Goal: Task Accomplishment & Management: Manage account settings

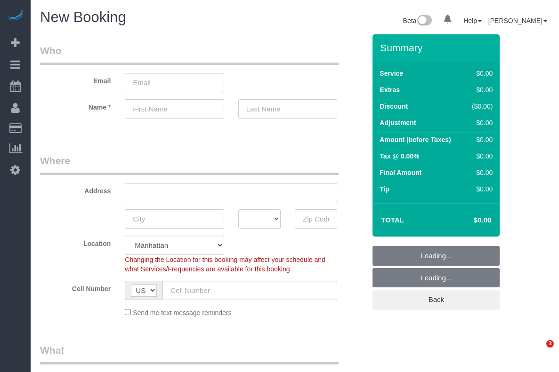
select select "number:89"
select select "number:90"
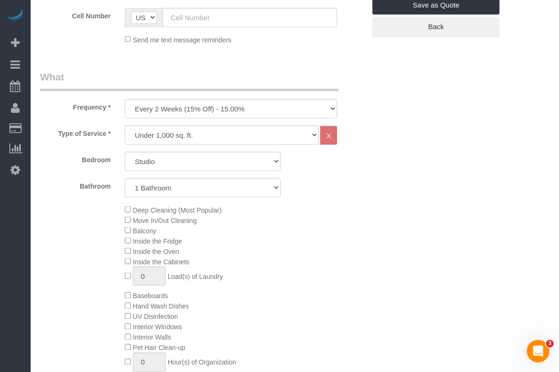
scroll to position [294, 0]
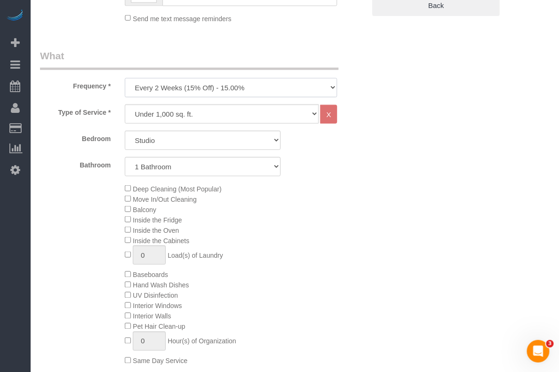
click at [270, 88] on select "One Time Weekly (20% Off) - 20.00% Every 2 Weeks (15% Off) - 15.00% Every 4 Wee…" at bounding box center [231, 87] width 212 height 19
select select "object:1302"
click at [125, 78] on select "One Time Weekly (20% Off) - 20.00% Every 2 Weeks (15% Off) - 15.00% Every 4 Wee…" at bounding box center [231, 87] width 212 height 19
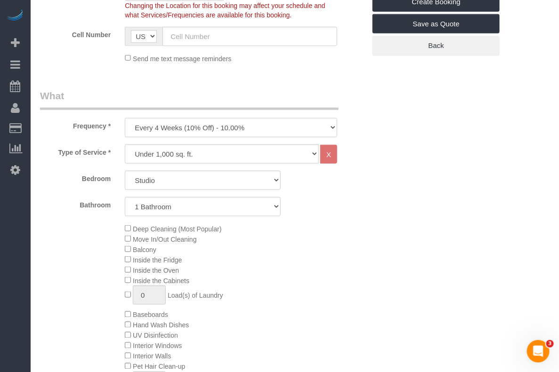
scroll to position [235, 0]
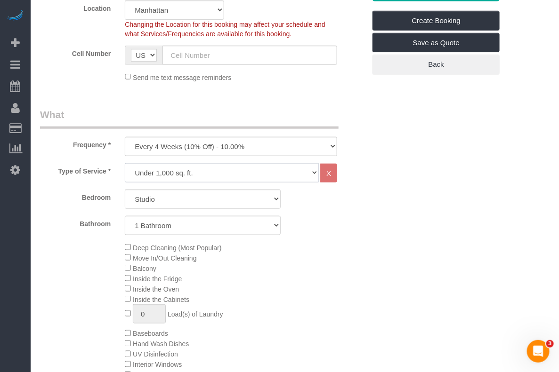
click at [254, 169] on select "Under 1,000 sq. ft. 1,001 - 1,500 sq. ft. 1,500+ sq. ft. Custom Cleaning Office…" at bounding box center [222, 172] width 194 height 19
select select "308"
click at [125, 163] on select "Under 1,000 sq. ft. 1,001 - 1,500 sq. ft. 1,500+ sq. ft. Custom Cleaning Office…" at bounding box center [222, 172] width 194 height 19
select select "1"
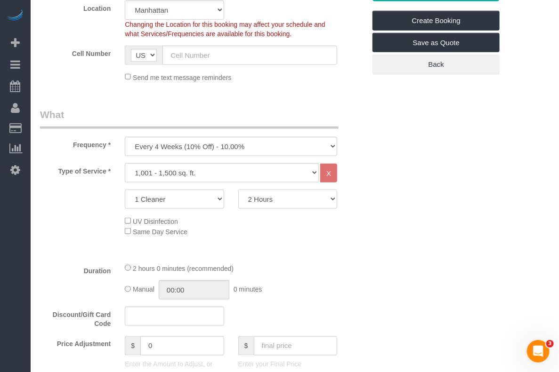
click at [248, 198] on select "2 Hours 2.5 Hours 3 Hours 3.5 Hours 4 Hours 4.5 Hours 5 Hours 5.5 Hours 6 Hours…" at bounding box center [287, 199] width 99 height 19
click at [238, 190] on select "2 Hours 2.5 Hours 3 Hours 3.5 Hours 4 Hours 4.5 Hours 5 Hours 5.5 Hours 6 Hours…" at bounding box center [287, 199] width 99 height 19
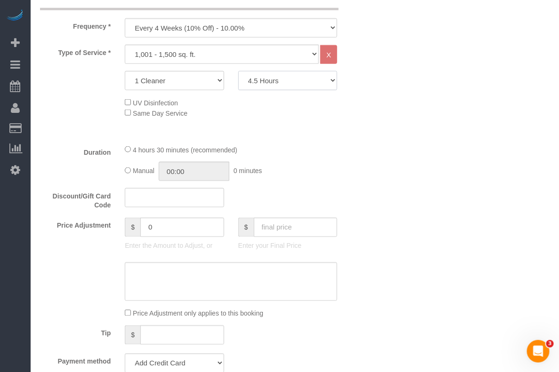
scroll to position [353, 0]
click at [296, 85] on select "2 Hours 2.5 Hours 3 Hours 3.5 Hours 4 Hours 4.5 Hours 5 Hours 5.5 Hours 6 Hours…" at bounding box center [287, 81] width 99 height 19
select select "210"
click at [238, 72] on select "2 Hours 2.5 Hours 3 Hours 3.5 Hours 4 Hours 4.5 Hours 5 Hours 5.5 Hours 6 Hours…" at bounding box center [287, 81] width 99 height 19
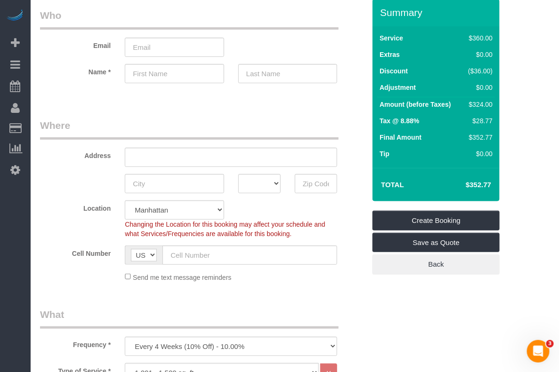
scroll to position [0, 0]
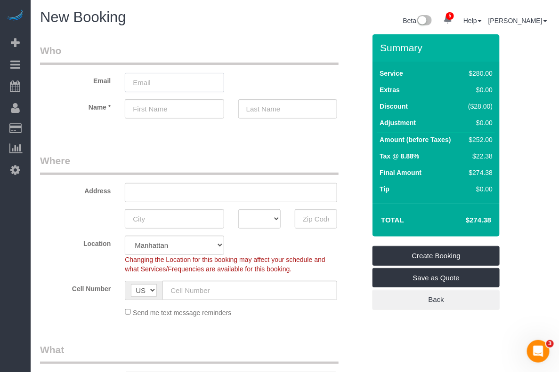
click at [187, 83] on input "email" at bounding box center [174, 82] width 99 height 19
paste input "siangling96@gmail.com"
type input "siangling96@gmail.com"
click at [215, 245] on select "Manhattan Austin Boston Bronx Brooklyn Charlotte Denver New Jersey Portland Que…" at bounding box center [174, 245] width 99 height 19
select select "11"
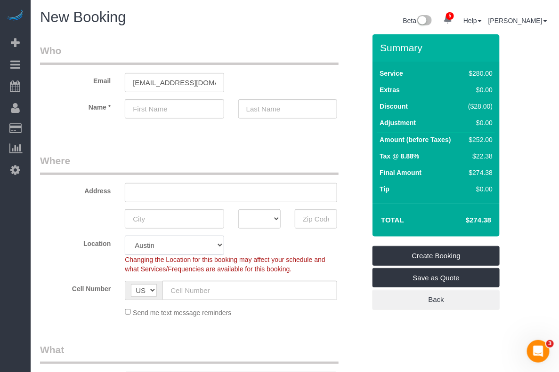
click at [125, 236] on select "Manhattan Austin Boston Bronx Brooklyn Charlotte Denver New Jersey Portland Que…" at bounding box center [174, 245] width 99 height 19
select select "object:1410"
click at [162, 112] on input "text" at bounding box center [174, 108] width 99 height 19
type input "Celeste"
click at [313, 217] on input "text" at bounding box center [316, 218] width 42 height 19
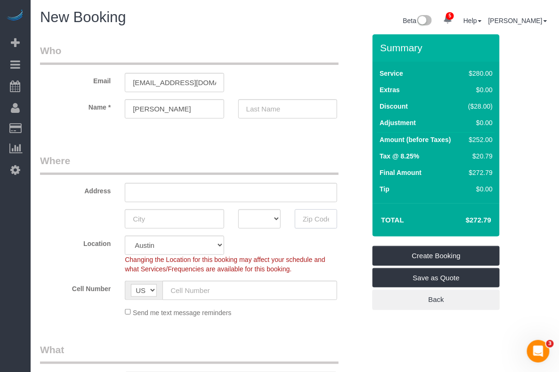
paste input "78728"
type input "78728"
click at [241, 196] on input "text" at bounding box center [231, 192] width 212 height 19
drag, startPoint x: 195, startPoint y: 195, endPoint x: 102, endPoint y: 192, distance: 93.3
click at [102, 192] on div "Address 1749 Gaylord Dr" at bounding box center [202, 178] width 339 height 48
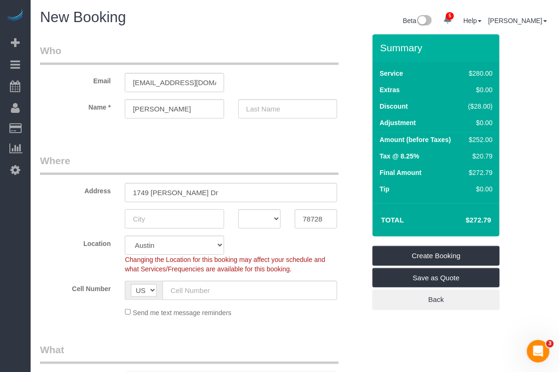
click at [166, 216] on input "text" at bounding box center [174, 218] width 99 height 19
click at [192, 191] on input "1749 Gaylord Dr" at bounding box center [231, 192] width 212 height 19
type input "1749 Gaylord Drive"
click at [182, 220] on input "text" at bounding box center [174, 218] width 99 height 19
click at [191, 226] on input "text" at bounding box center [174, 218] width 99 height 19
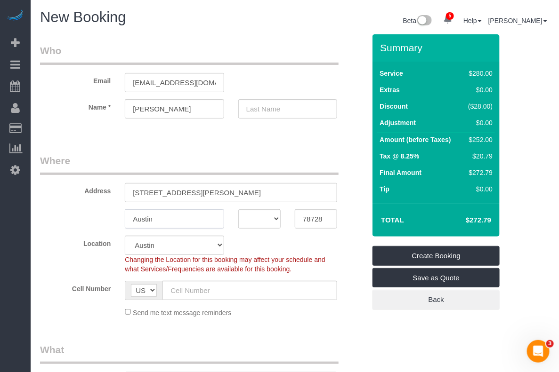
type input "Austin"
click at [275, 218] on select "AK AL AR AZ CA CO CT DC DE FL GA HI IA ID IL IN KS KY LA MA MD ME MI MN MO MS M…" at bounding box center [259, 218] width 42 height 19
select select "[GEOGRAPHIC_DATA]"
click at [238, 209] on select "AK AL AR AZ CA CO CT DC DE FL GA HI IA ID IL IN KS KY LA MA MD ME MI MN MO MS M…" at bounding box center [259, 218] width 42 height 19
drag, startPoint x: 202, startPoint y: 295, endPoint x: 327, endPoint y: 252, distance: 132.0
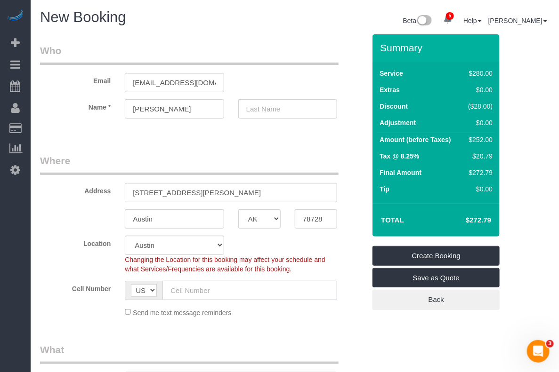
click at [202, 295] on input "text" at bounding box center [249, 290] width 175 height 19
click at [187, 292] on input "text" at bounding box center [249, 290] width 175 height 19
paste input "1 (214) 727-8974"
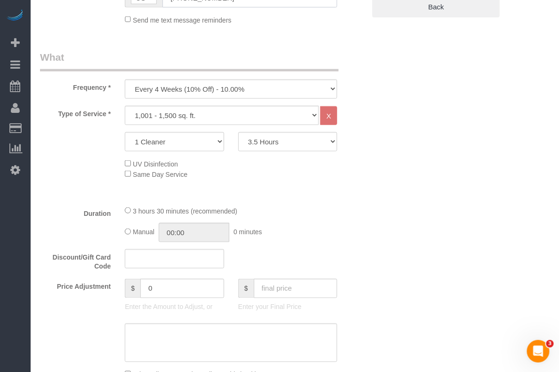
scroll to position [294, 0]
type input "1 (214) 727-8974"
click at [301, 144] on select "2 Hours 2.5 Hours 3 Hours 3.5 Hours 4 Hours 4.5 Hours 5 Hours 5.5 Hours 6 Hours…" at bounding box center [287, 140] width 99 height 19
select select "270"
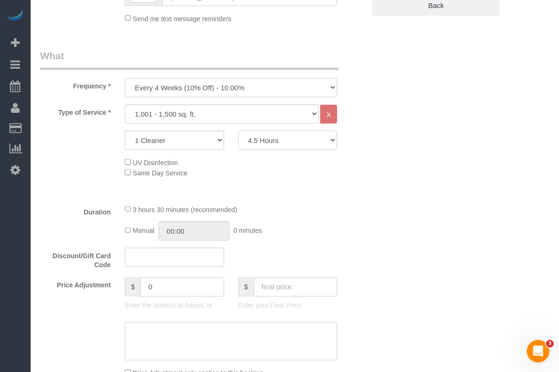
click at [238, 131] on select "2 Hours 2.5 Hours 3 Hours 3.5 Hours 4 Hours 4.5 Hours 5 Hours 5.5 Hours 6 Hours…" at bounding box center [287, 140] width 99 height 19
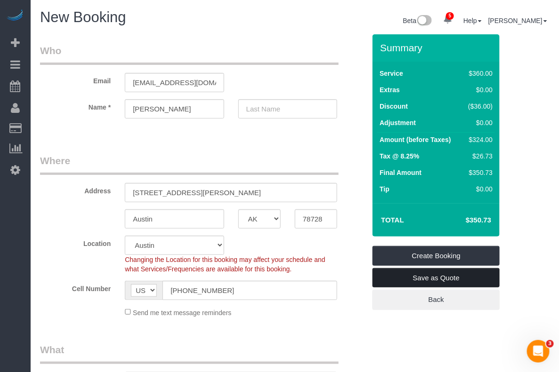
click at [414, 279] on link "Save as Quote" at bounding box center [435, 278] width 127 height 20
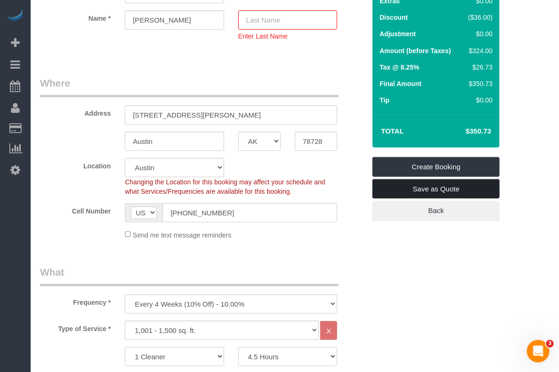
scroll to position [132, 0]
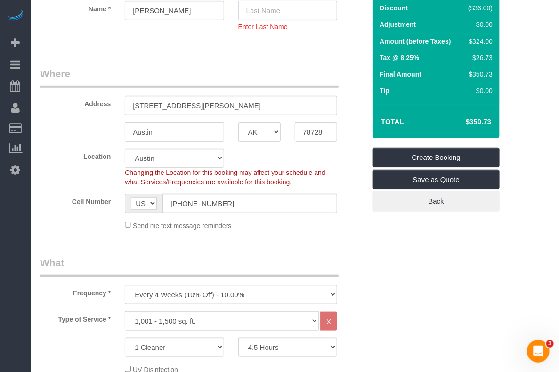
click at [296, 12] on input "text" at bounding box center [287, 10] width 99 height 19
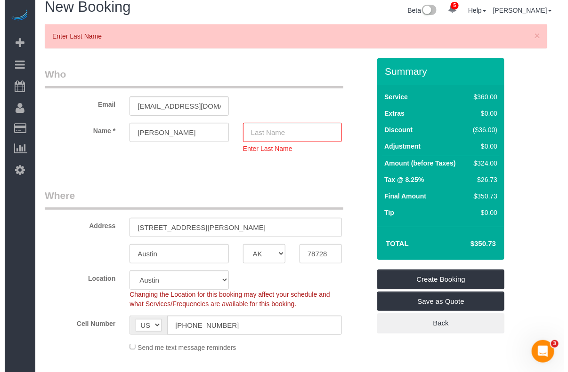
scroll to position [0, 0]
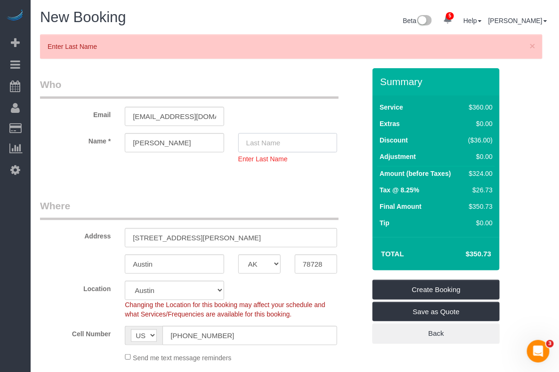
click at [255, 149] on input "text" at bounding box center [287, 142] width 99 height 19
type input "."
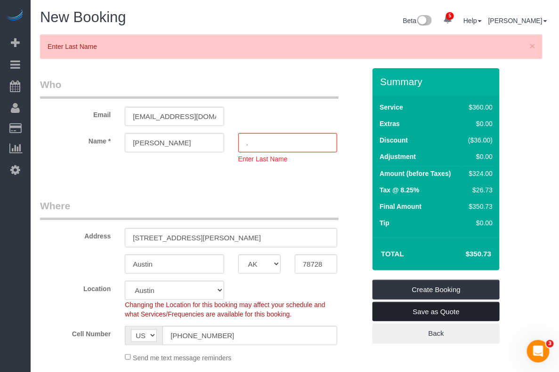
click at [441, 309] on link "Save as Quote" at bounding box center [435, 312] width 127 height 20
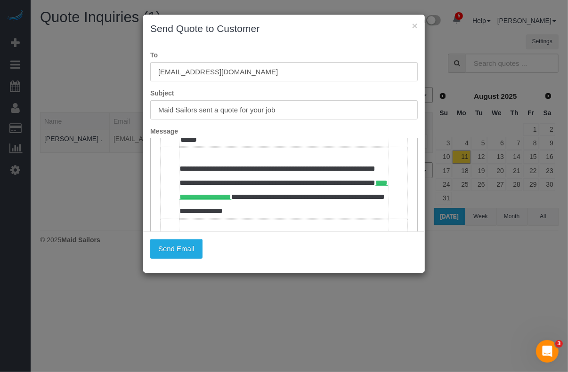
scroll to position [176, 0]
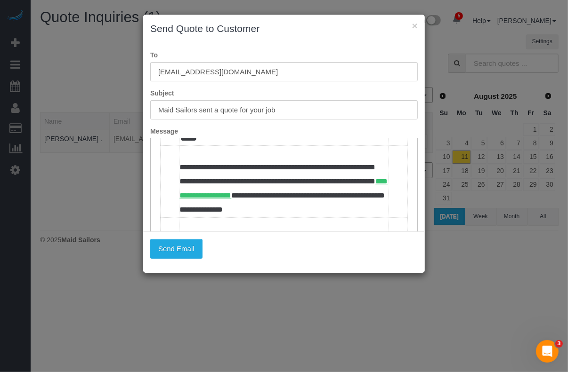
click at [192, 145] on td "***" at bounding box center [283, 127] width 209 height 36
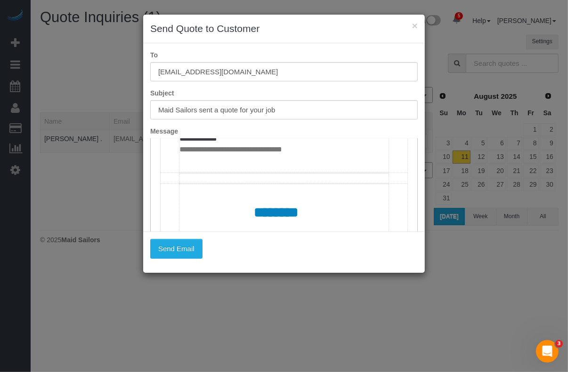
scroll to position [446, 0]
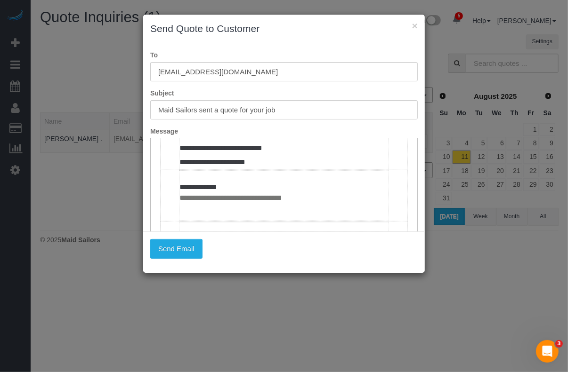
click at [258, 169] on td "**********" at bounding box center [283, 58] width 209 height 221
click at [242, 169] on td "**********" at bounding box center [283, 58] width 209 height 221
click at [241, 169] on td "**********" at bounding box center [283, 58] width 209 height 221
click at [182, 251] on button "Send Email" at bounding box center [176, 249] width 52 height 20
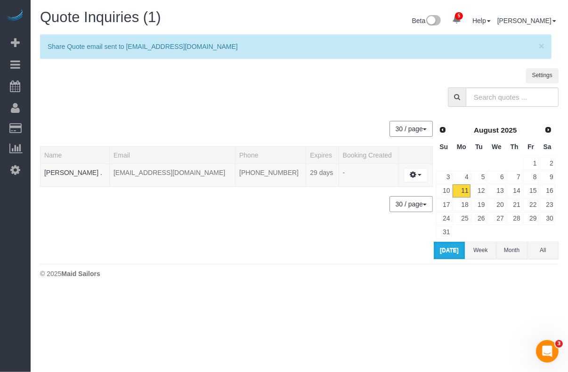
click at [434, 79] on div "Settings" at bounding box center [476, 77] width 177 height 19
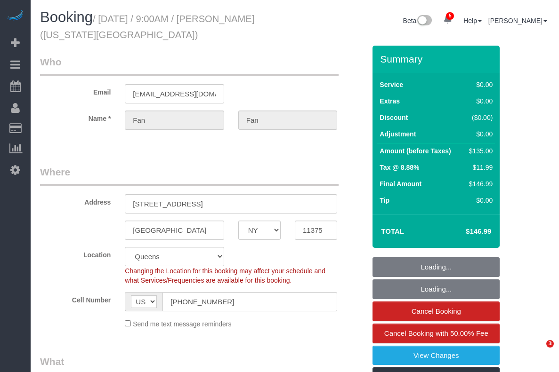
select select "NY"
select select "number:89"
select select "number:70"
select select "number:15"
select select "number:7"
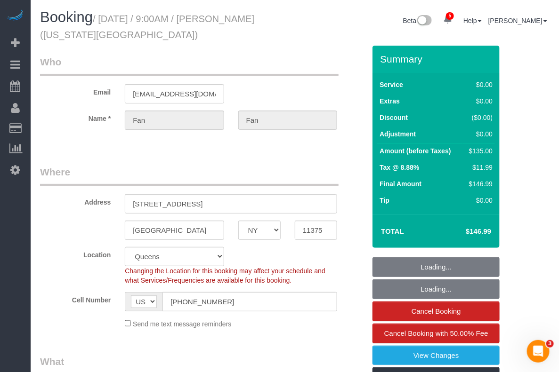
select select "spot1"
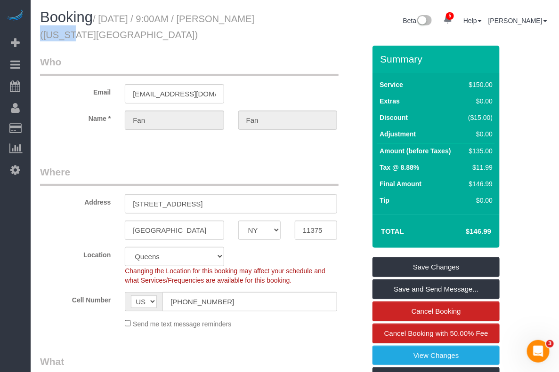
drag, startPoint x: 219, startPoint y: 17, endPoint x: 255, endPoint y: 17, distance: 35.8
click at [254, 17] on small "/ August 11, 2025 / 9:00AM / Fan Fan (New York University)" at bounding box center [147, 27] width 214 height 26
copy small "Fan Fan"
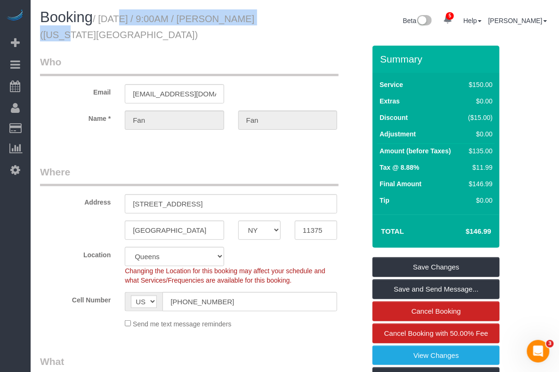
drag, startPoint x: 102, startPoint y: 15, endPoint x: 251, endPoint y: 20, distance: 149.2
click at [251, 20] on small "/ August 11, 2025 / 9:00AM / Fan Fan (New York University)" at bounding box center [147, 27] width 214 height 26
copy small "August 11, 2025 / 9:00AM / Fan Fan"
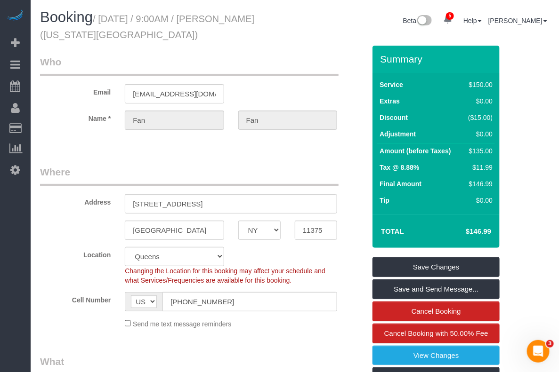
click at [217, 167] on legend "Where" at bounding box center [189, 175] width 298 height 21
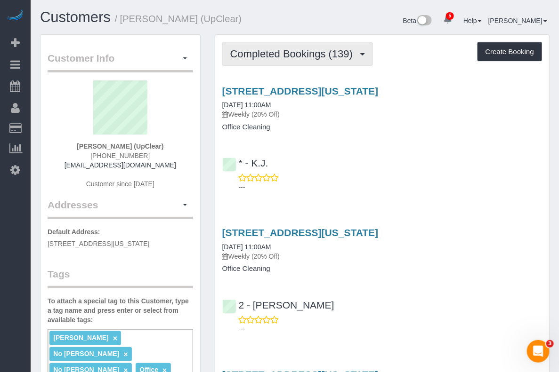
click at [307, 53] on span "Completed Bookings (139)" at bounding box center [293, 54] width 127 height 12
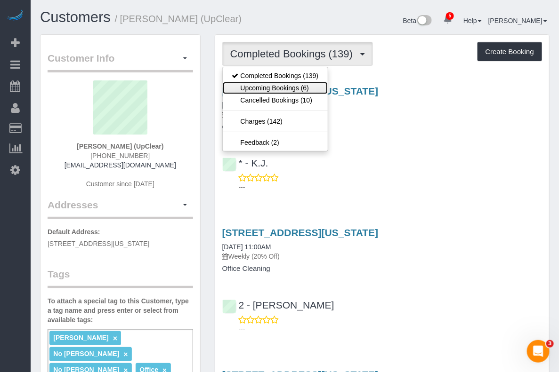
click at [300, 89] on link "Upcoming Bookings (6)" at bounding box center [275, 88] width 105 height 12
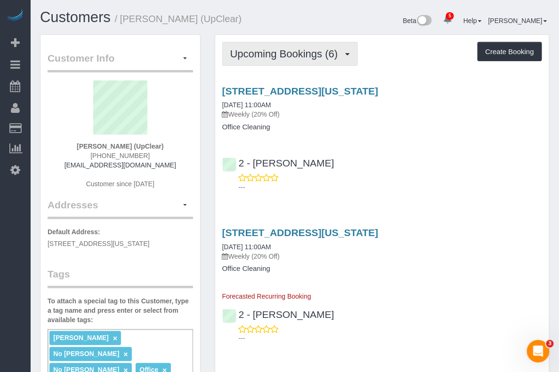
click at [310, 60] on button "Upcoming Bookings (6)" at bounding box center [290, 54] width 136 height 24
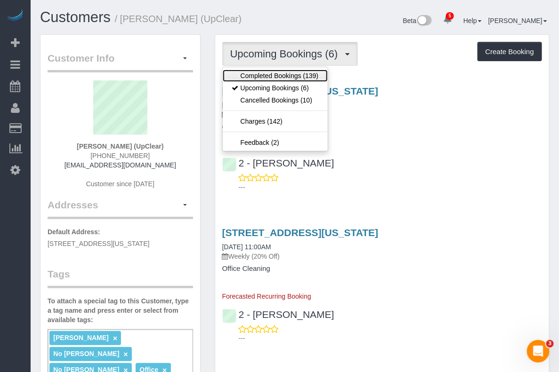
click at [279, 77] on link "Completed Bookings (139)" at bounding box center [275, 76] width 105 height 12
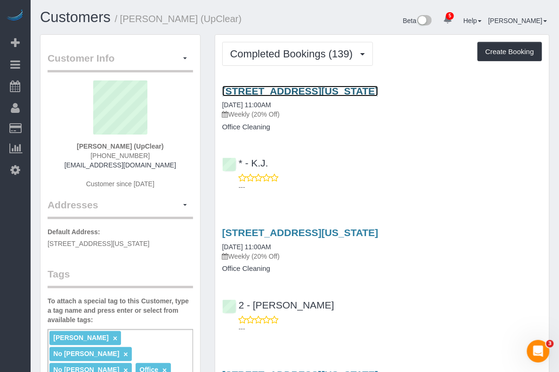
click at [295, 96] on link "151 West 19th Street, Suite 1200, New York, NY 10011" at bounding box center [300, 91] width 156 height 11
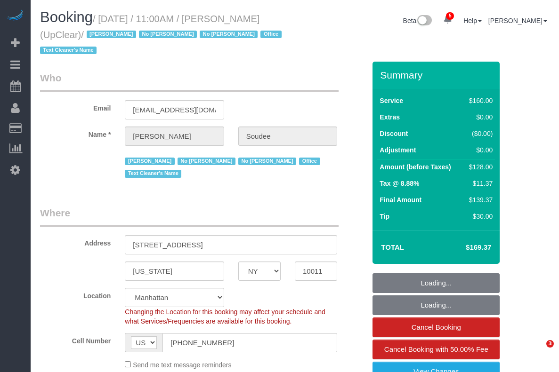
select select "NY"
select select "object:694"
select select "number:89"
select select "number:90"
select select "number:15"
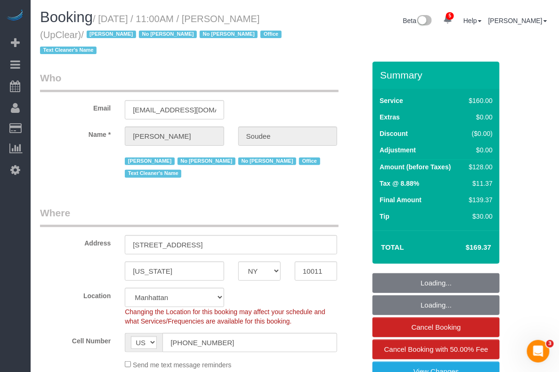
select select "number:5"
select select "object:843"
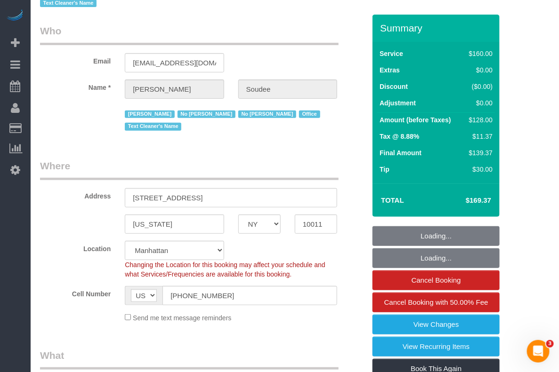
select select "string:stripe-pm_1NbO8G4VGloSiKo7yDZXrVCR"
select select "spot1"
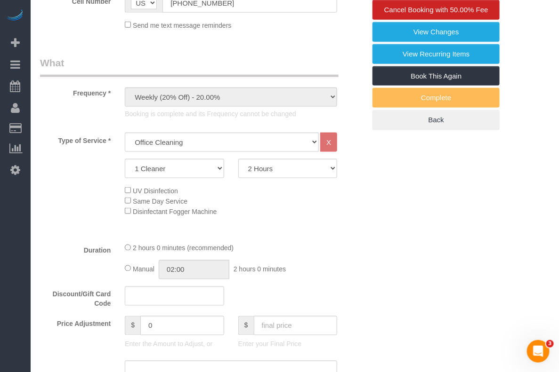
scroll to position [353, 0]
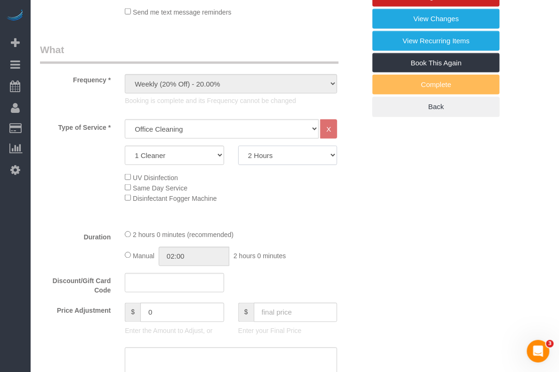
click at [305, 146] on select "2 Hours 2.5 Hours 3 Hours 3.5 Hours 4 Hours 4.5 Hours 5 Hours 5.5 Hours 6 Hours…" at bounding box center [287, 155] width 99 height 19
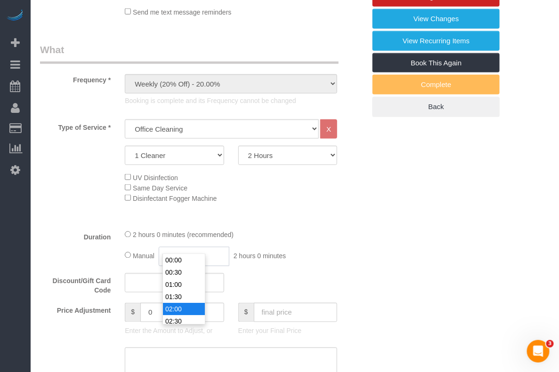
drag, startPoint x: 173, startPoint y: 239, endPoint x: 183, endPoint y: 239, distance: 9.4
click at [174, 247] on input "02:00" at bounding box center [194, 256] width 71 height 19
type input "01:00"
click at [178, 286] on li "01:00" at bounding box center [184, 285] width 42 height 12
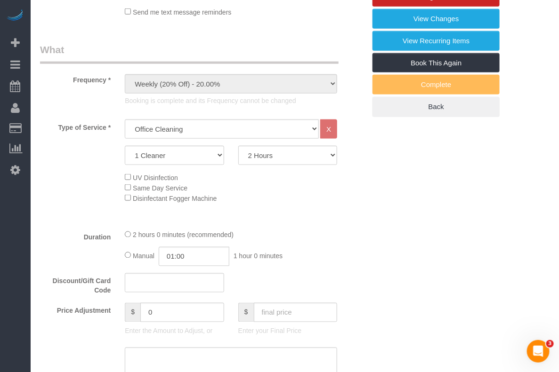
select select "spot6"
click at [277, 247] on div "Manual 01:00 1 hour 0 minutes" at bounding box center [231, 256] width 212 height 19
select select "spot11"
click at [184, 247] on input "02:00" at bounding box center [194, 256] width 71 height 19
type input "01:00"
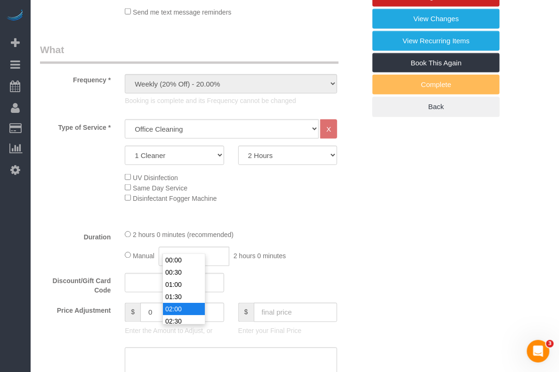
click at [177, 285] on li "01:00" at bounding box center [184, 285] width 42 height 12
select select "spot16"
click at [151, 273] on input "text" at bounding box center [174, 282] width 99 height 19
click at [250, 146] on select "2 Hours 2.5 Hours 3 Hours 3.5 Hours 4 Hours 4.5 Hours 5 Hours 5.5 Hours 6 Hours…" at bounding box center [287, 155] width 99 height 19
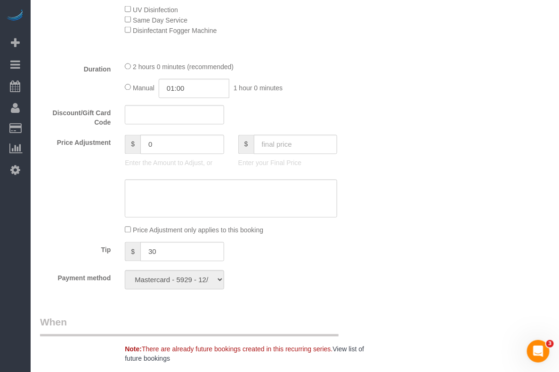
scroll to position [529, 0]
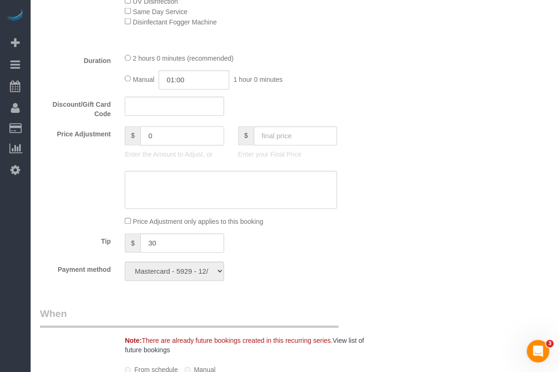
drag, startPoint x: 178, startPoint y: 125, endPoint x: 79, endPoint y: 125, distance: 98.8
click at [80, 127] on div "Price Adjustment $ 0 Enter the Amount to Adjust, or $ Enter your Final Price" at bounding box center [202, 146] width 339 height 38
type input "-80"
click at [212, 180] on textarea at bounding box center [231, 190] width 212 height 39
click at [220, 175] on textarea at bounding box center [231, 190] width 212 height 39
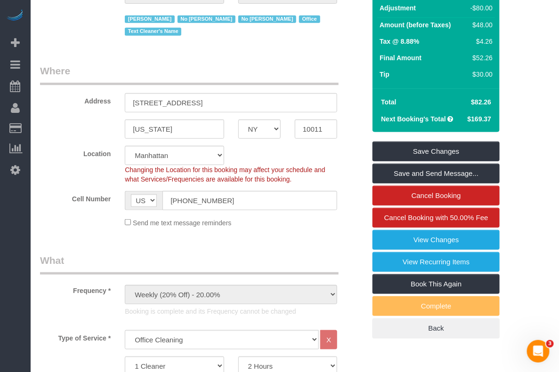
scroll to position [118, 0]
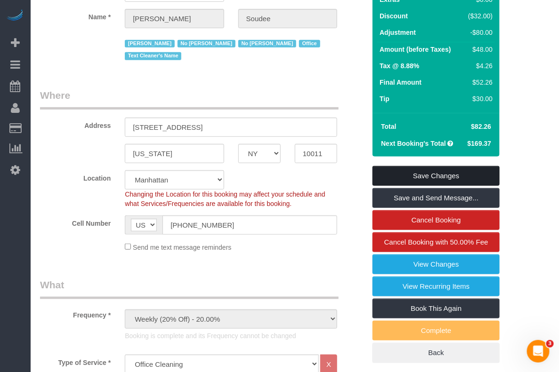
type textarea "--$80 cleaner only stayed for an hour"
click at [406, 176] on link "Save Changes" at bounding box center [435, 176] width 127 height 20
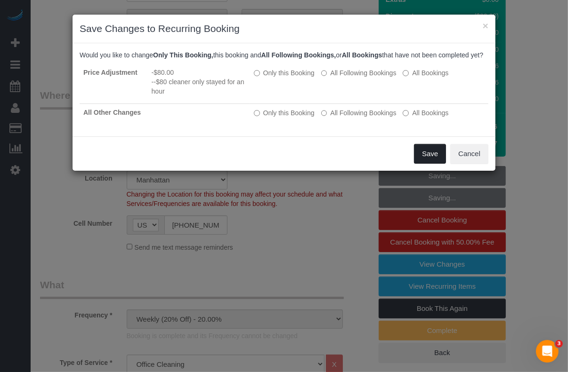
click at [426, 161] on button "Save" at bounding box center [430, 154] width 32 height 20
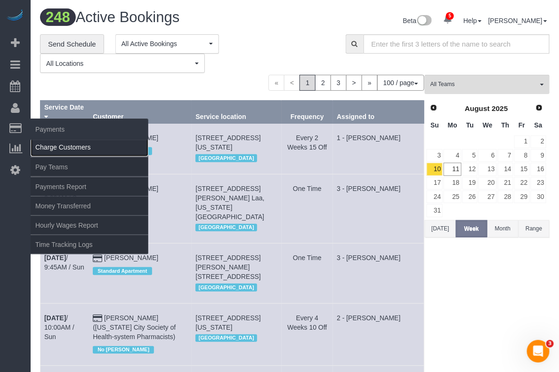
click at [48, 144] on link "Charge Customers" at bounding box center [90, 147] width 118 height 19
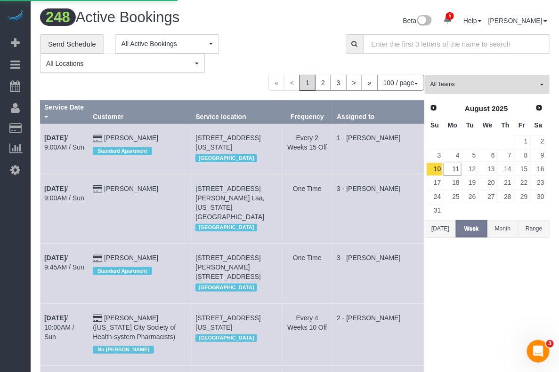
select select
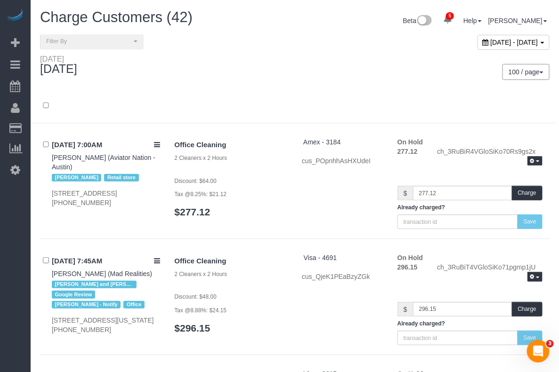
click at [490, 41] on span "August 11, 2025 - August 11, 2025" at bounding box center [514, 43] width 48 height 8
type input "**********"
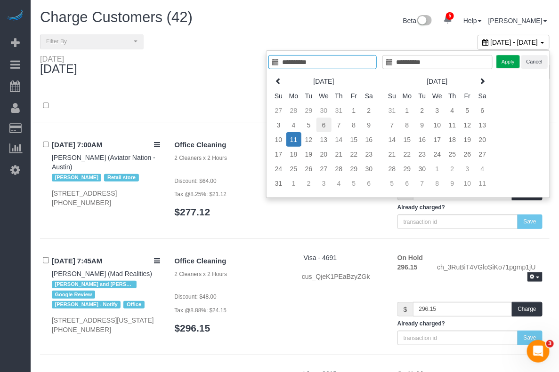
type input "**********"
click at [321, 125] on td "6" at bounding box center [323, 125] width 15 height 15
type input "**********"
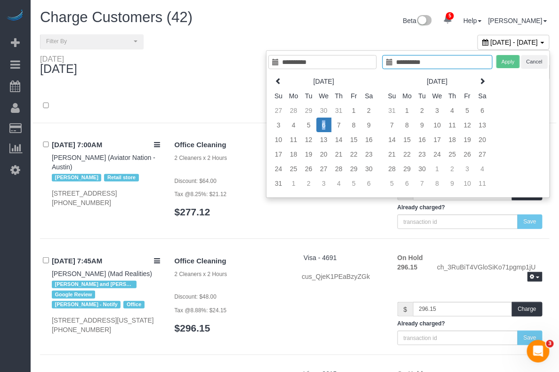
click at [321, 125] on td "6" at bounding box center [323, 125] width 15 height 15
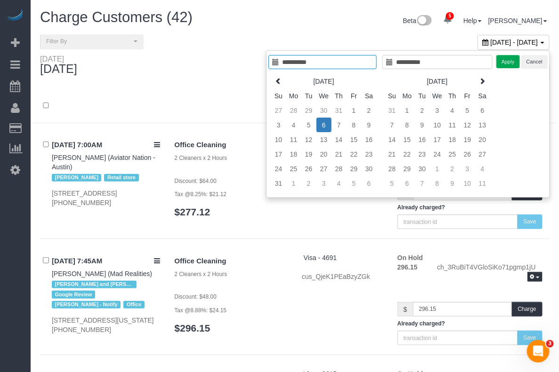
type input "**********"
click at [502, 64] on button "Apply" at bounding box center [508, 62] width 24 height 14
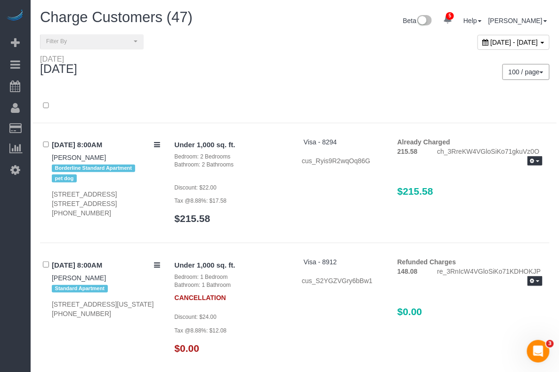
click at [310, 65] on div "100 / page 10 / page 20 / page 30 / page 40 / page 50 / page 100 / page" at bounding box center [426, 72] width 248 height 16
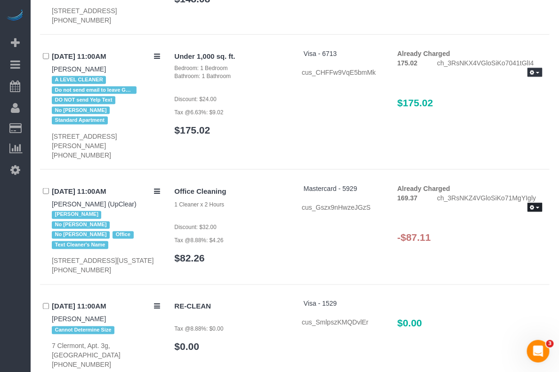
click at [537, 207] on span "button" at bounding box center [538, 208] width 4 height 2
click at [488, 217] on link "Refund" at bounding box center [504, 223] width 74 height 12
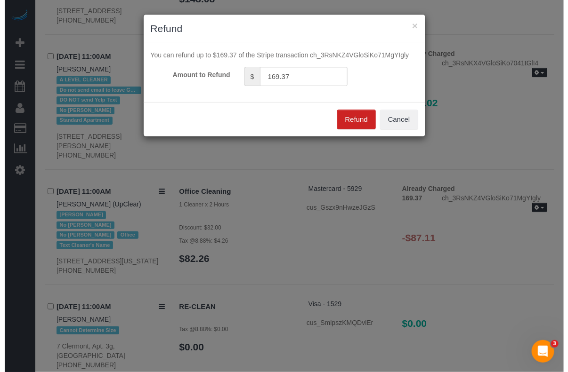
scroll to position [3690, 0]
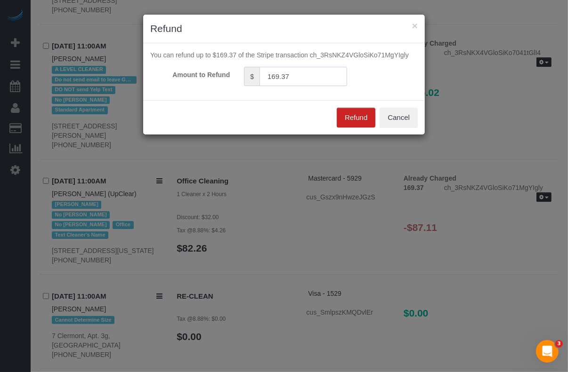
drag, startPoint x: 276, startPoint y: 76, endPoint x: 228, endPoint y: 78, distance: 47.6
click at [228, 78] on div "Amount to Refund $ 169.37" at bounding box center [283, 76] width 281 height 19
type input "87.11"
click at [352, 118] on button "Refund" at bounding box center [355, 118] width 39 height 20
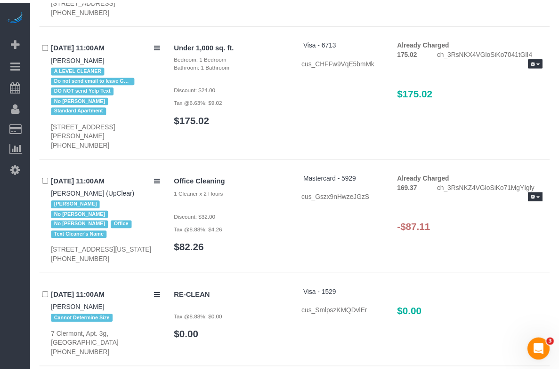
scroll to position [3700, 0]
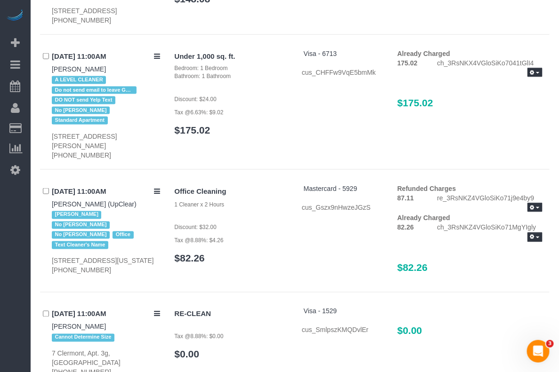
drag, startPoint x: 45, startPoint y: 189, endPoint x: 50, endPoint y: 187, distance: 5.5
click at [50, 187] on div "08/06/2025 11:00AM Thierry Soudee (UpClear) Jacky Xu No Luis Maneiro No Paula A…" at bounding box center [104, 229] width 128 height 91
drag, startPoint x: 36, startPoint y: 166, endPoint x: 137, endPoint y: 184, distance: 102.7
copy div "08/06/2025 11:00AM Thierry Soudee (UpClear)"
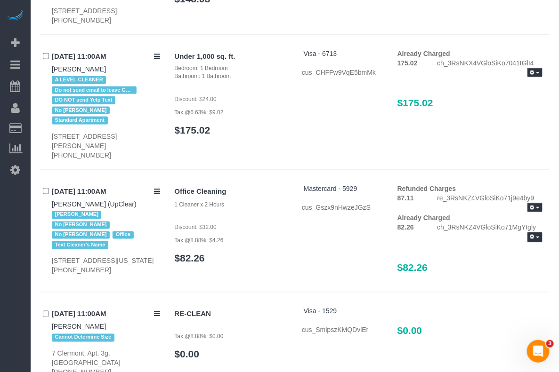
click at [544, 112] on div "Under 1,000 sq. ft. Bedroom: 1 Bedroom Bathroom: 1 Bathroom Discount: $24.00 Ta…" at bounding box center [359, 97] width 382 height 96
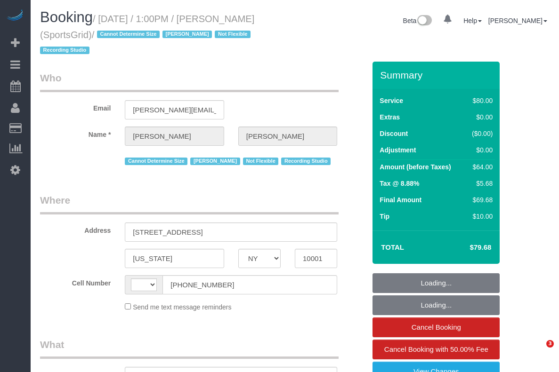
select select "NY"
select select "string:[GEOGRAPHIC_DATA]"
select select "object:668"
select select "string:stripe-pm_1QoRfo4VGloSiKo7CpkoBSCp"
select select "number:89"
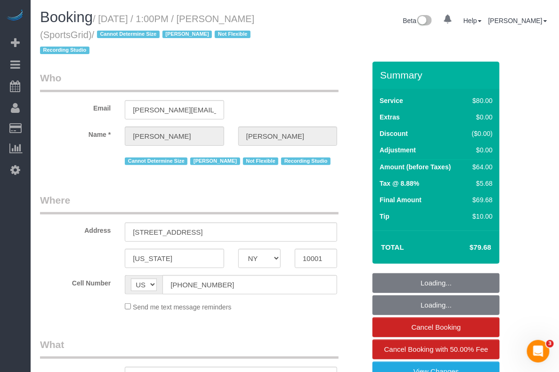
select select "number:90"
select select "number:15"
select select "number:7"
select select "number:21"
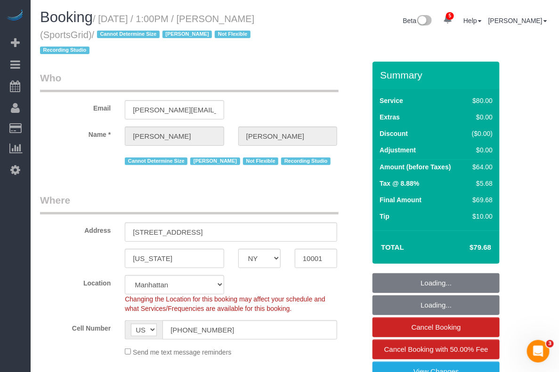
select select "object:1003"
select select "spot1"
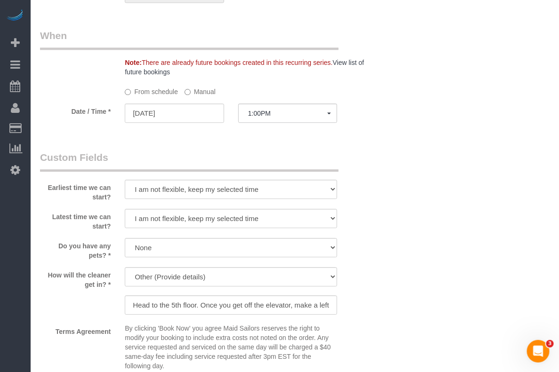
scroll to position [765, 0]
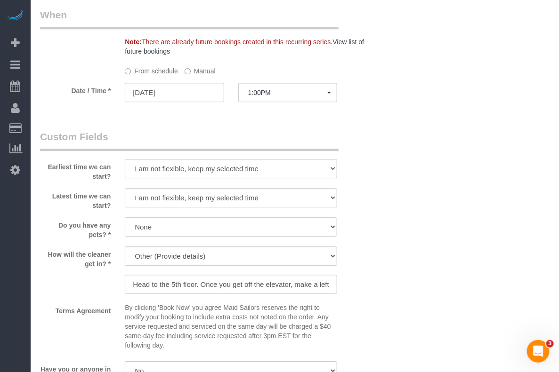
click at [524, 212] on div "Who Email [PERSON_NAME][EMAIL_ADDRESS][DOMAIN_NAME] Name * [PERSON_NAME] Cannot…" at bounding box center [294, 62] width 509 height 1530
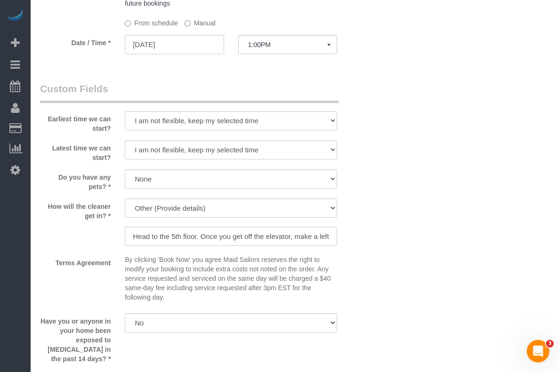
scroll to position [882, 0]
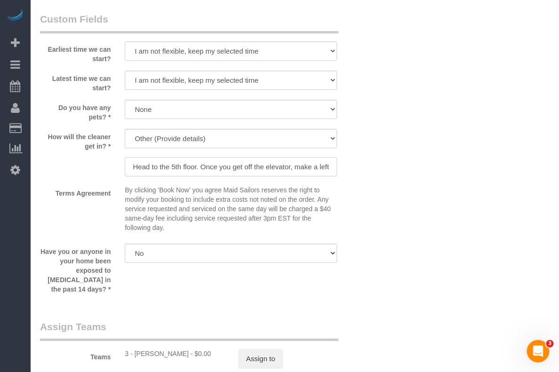
click at [263, 157] on input "Head to the 5th floor. Once you get off the elevator, make a left. The radio st…" at bounding box center [231, 166] width 212 height 19
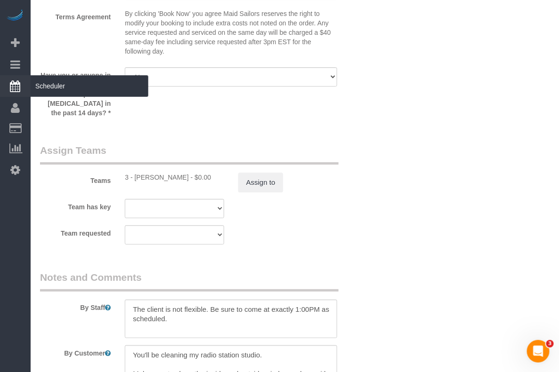
scroll to position [0, 0]
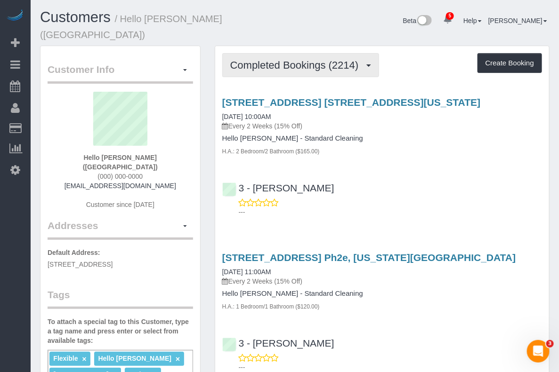
click at [314, 59] on button "Completed Bookings (2214)" at bounding box center [300, 65] width 157 height 24
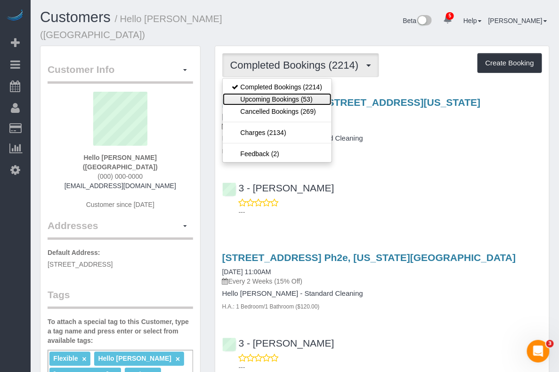
click at [296, 93] on link "Upcoming Bookings (53)" at bounding box center [277, 99] width 109 height 12
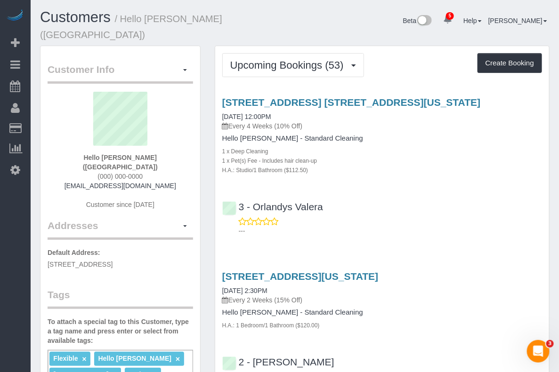
click at [528, 146] on div "19 Dutch Street, Apt. 41d, New York, NY 10038 08/11/2025 12:00PM Every 4 Weeks …" at bounding box center [382, 164] width 334 height 151
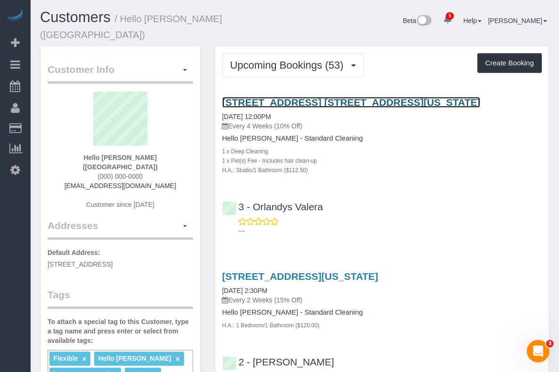
click at [256, 102] on link "19 Dutch Street, Apt. 41d, New York, NY 10038" at bounding box center [351, 102] width 258 height 11
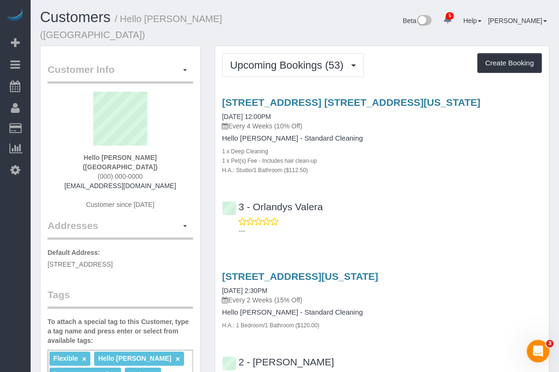
drag, startPoint x: 528, startPoint y: 101, endPoint x: 522, endPoint y: 101, distance: 6.1
click at [528, 193] on div "3 - Orlandys Valera ---" at bounding box center [382, 214] width 334 height 42
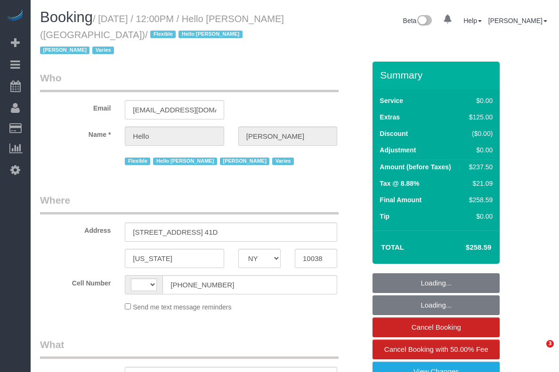
select select "NY"
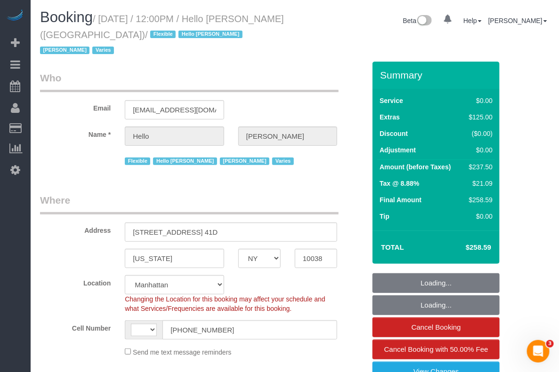
select select "string:[GEOGRAPHIC_DATA]"
select select "number:89"
select select "number:90"
select select "number:14"
select select "number:7"
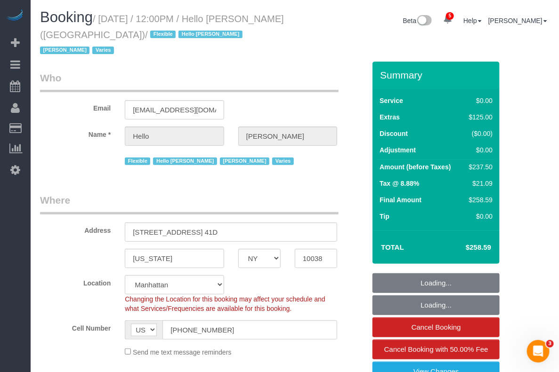
select select "object:911"
select select "spot1"
select select "object:1372"
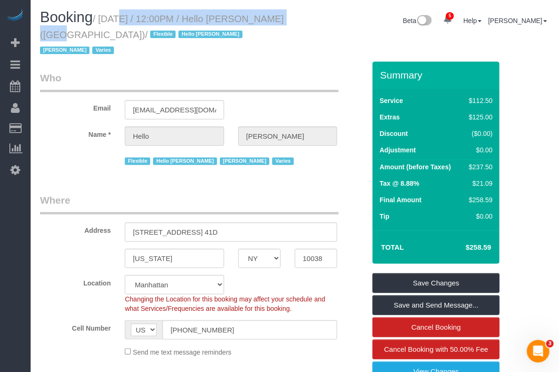
drag, startPoint x: 100, startPoint y: 17, endPoint x: 277, endPoint y: 16, distance: 176.5
click at [277, 16] on h1 "Booking / August 11, 2025 / 12:00PM / Hello Alfred (NYC) / Flexible Hello Alfre…" at bounding box center [164, 33] width 248 height 48
copy small "August 11, 2025 / 12:00PM / Hello Alfred"
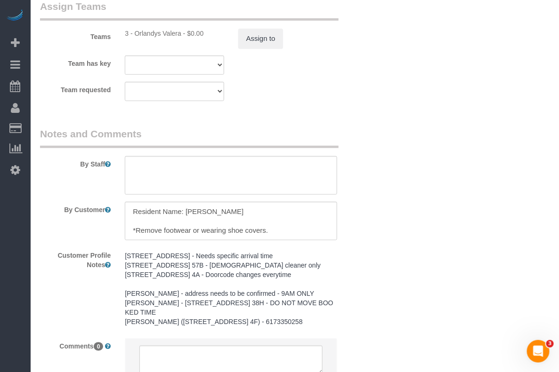
scroll to position [1266, 0]
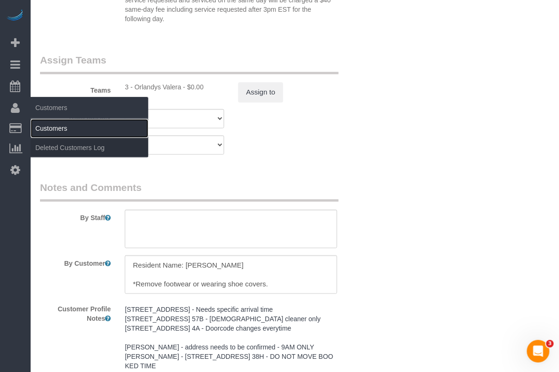
click at [41, 124] on link "Customers" at bounding box center [90, 128] width 118 height 19
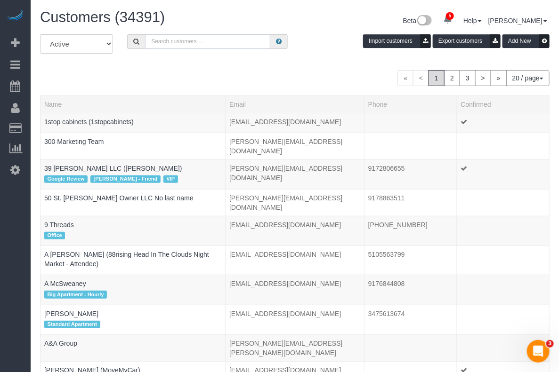
click at [170, 38] on input "text" at bounding box center [207, 41] width 125 height 15
paste input "Zoe Cunningham"
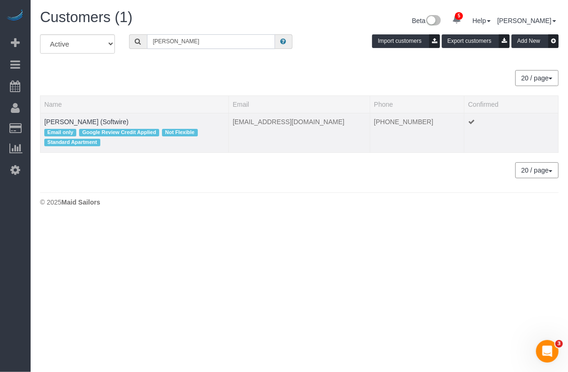
type input "Zoe Cunningham"
click at [155, 122] on td "Zoe Cunningham (Softwire) Email only Google Review Credit Applied Not Flexible …" at bounding box center [134, 133] width 188 height 40
click at [104, 119] on link "Zoe Cunningham (Softwire)" at bounding box center [86, 122] width 84 height 8
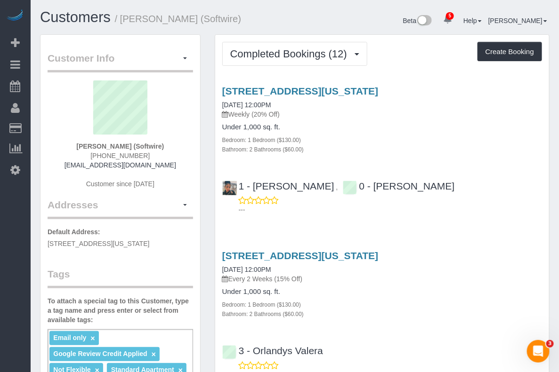
click at [525, 205] on p "---" at bounding box center [390, 209] width 303 height 9
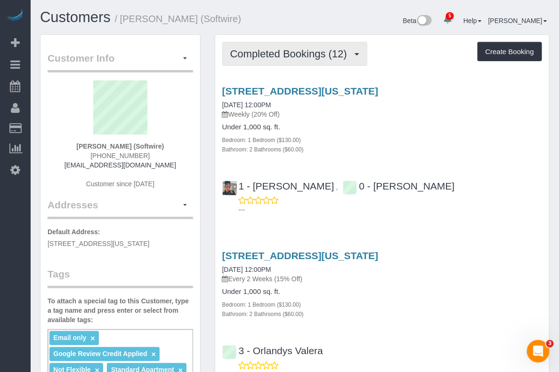
click at [290, 57] on span "Completed Bookings (12)" at bounding box center [290, 54] width 121 height 12
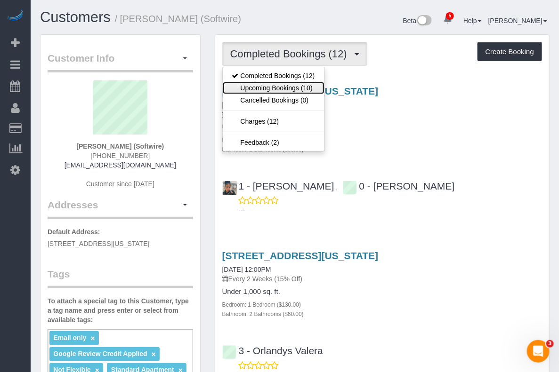
click at [281, 86] on link "Upcoming Bookings (10)" at bounding box center [274, 88] width 102 height 12
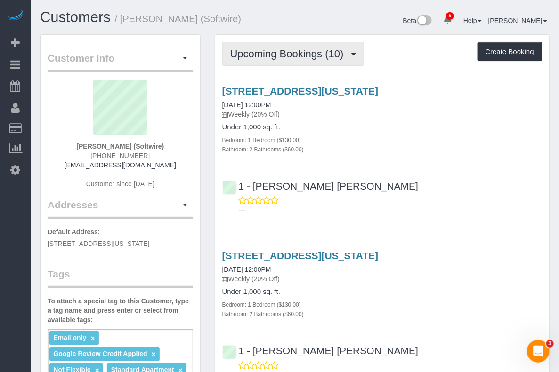
click at [303, 49] on span "Upcoming Bookings (10)" at bounding box center [289, 54] width 118 height 12
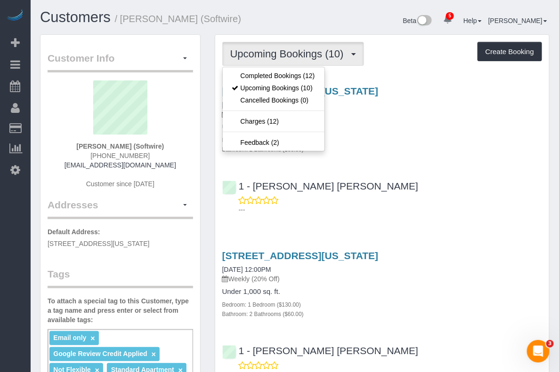
click at [514, 173] on div "1 - Elba Lobo Varela ---" at bounding box center [382, 194] width 334 height 42
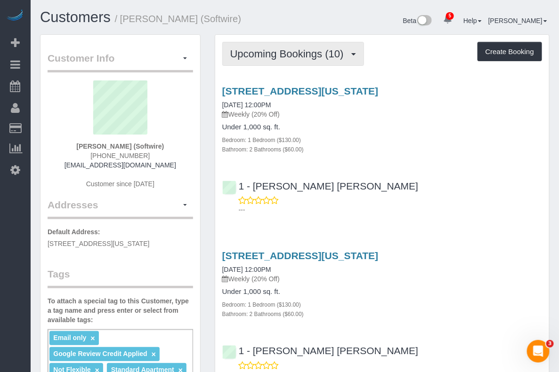
click at [343, 55] on span "Upcoming Bookings (10)" at bounding box center [289, 54] width 118 height 12
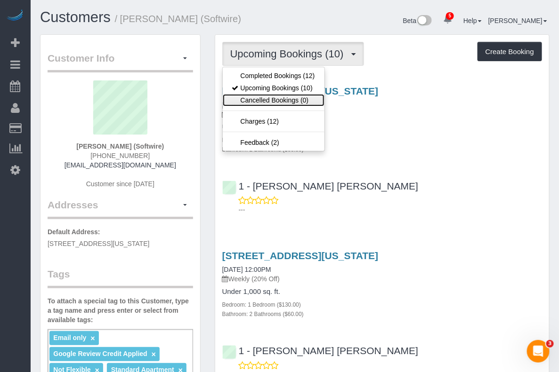
click at [293, 98] on link "Cancelled Bookings (0)" at bounding box center [274, 100] width 102 height 12
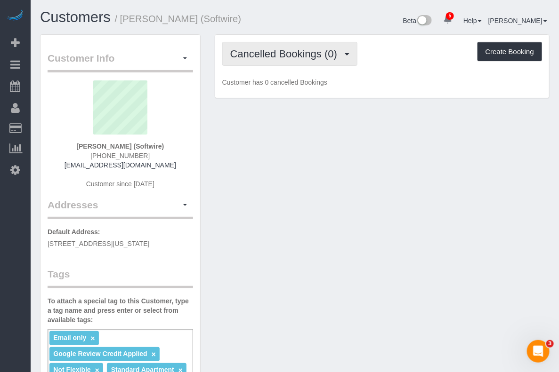
click at [323, 55] on span "Cancelled Bookings (0)" at bounding box center [286, 54] width 112 height 12
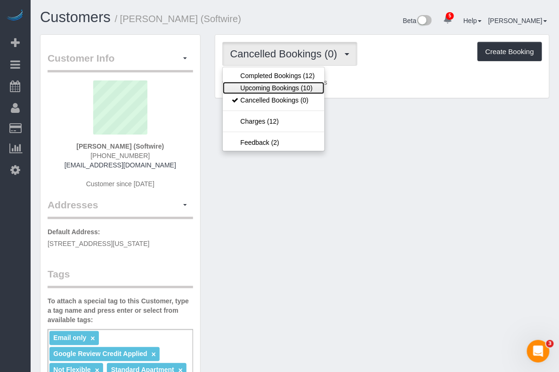
click at [296, 86] on link "Upcoming Bookings (10)" at bounding box center [274, 88] width 102 height 12
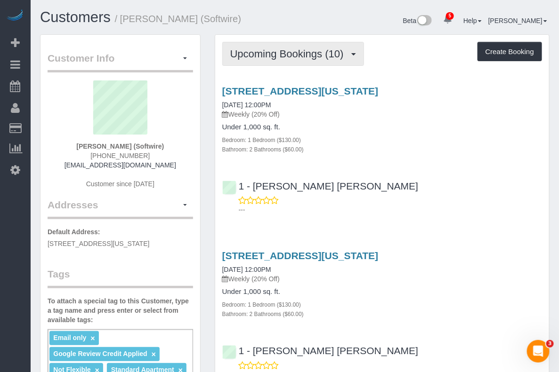
click at [316, 57] on span "Upcoming Bookings (10)" at bounding box center [289, 54] width 118 height 12
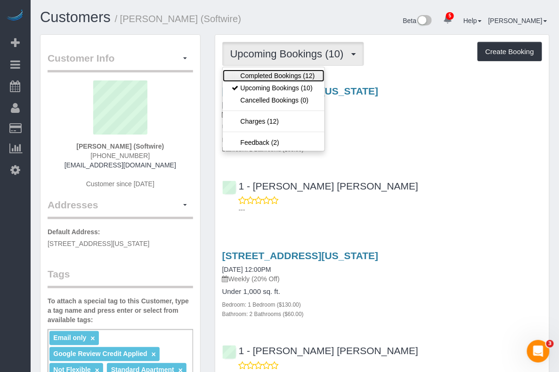
click at [304, 77] on link "Completed Bookings (12)" at bounding box center [274, 76] width 102 height 12
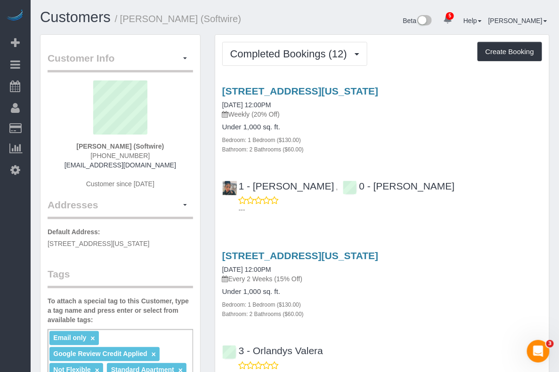
click at [529, 196] on div "---" at bounding box center [382, 205] width 320 height 19
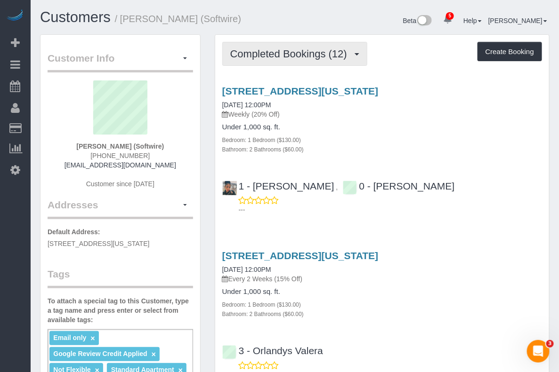
click at [312, 59] on button "Completed Bookings (12)" at bounding box center [294, 54] width 145 height 24
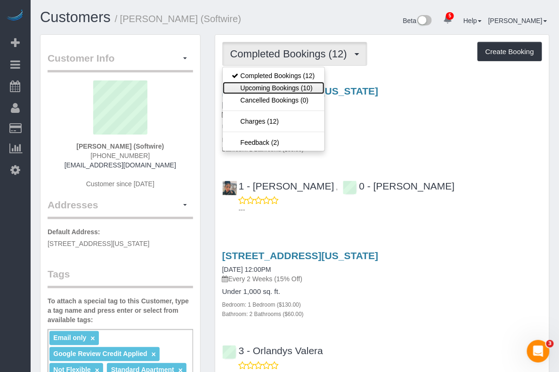
click at [287, 86] on link "Upcoming Bookings (10)" at bounding box center [274, 88] width 102 height 12
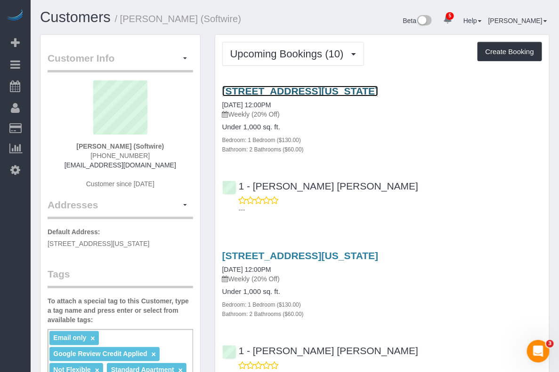
click at [306, 96] on link "560 West 43rd Street, Apt 41b, New York, NY 10036" at bounding box center [300, 91] width 156 height 11
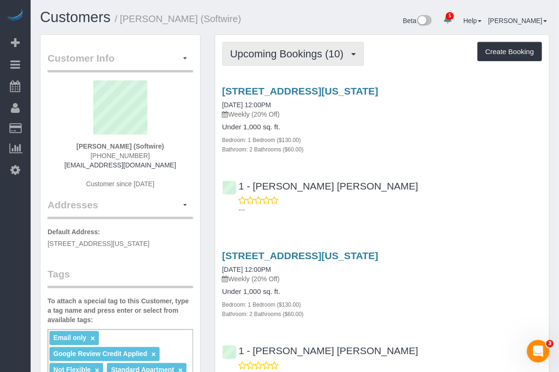
click at [294, 52] on span "Upcoming Bookings (10)" at bounding box center [289, 54] width 118 height 12
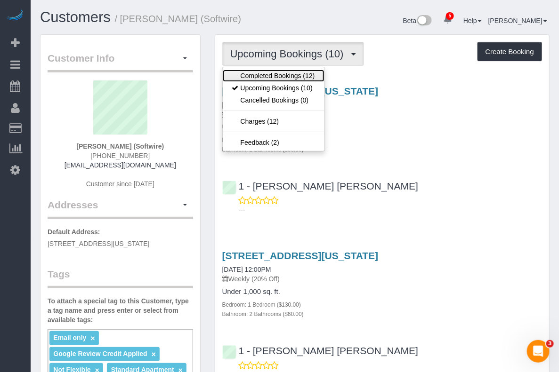
click at [278, 76] on link "Completed Bookings (12)" at bounding box center [274, 76] width 102 height 12
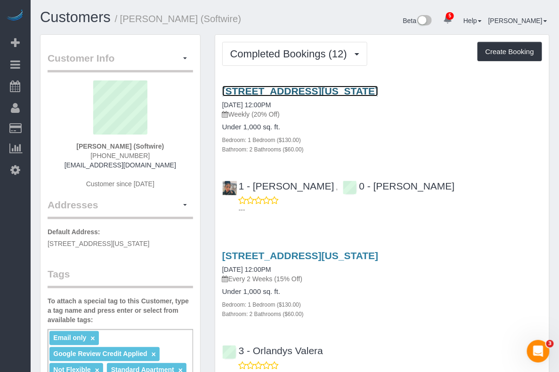
click at [325, 96] on link "560 West 43rd Street, Apt 41b, New York, NY 10036" at bounding box center [300, 91] width 156 height 11
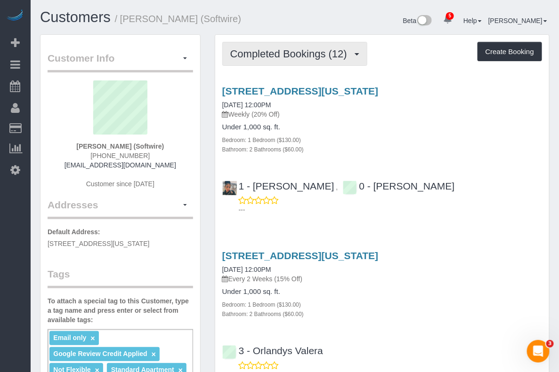
click at [311, 56] on span "Completed Bookings (12)" at bounding box center [290, 54] width 121 height 12
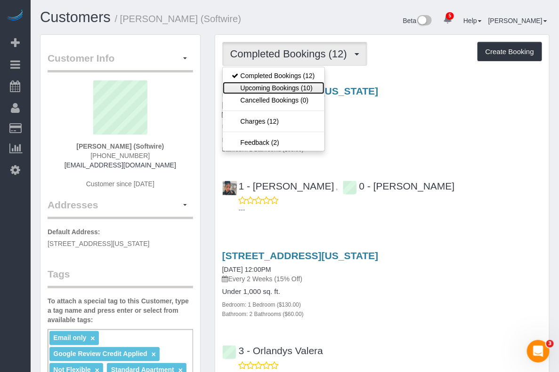
click at [289, 87] on link "Upcoming Bookings (10)" at bounding box center [274, 88] width 102 height 12
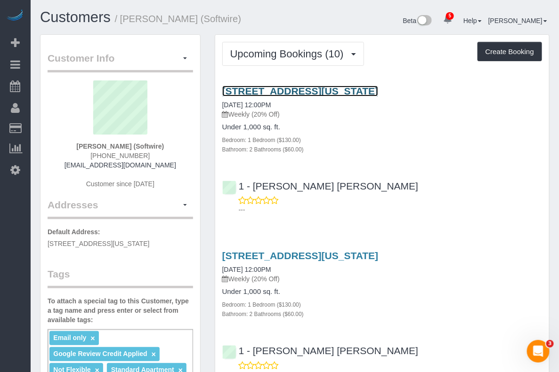
click at [276, 96] on link "560 West 43rd Street, Apt 41b, New York, NY 10036" at bounding box center [300, 91] width 156 height 11
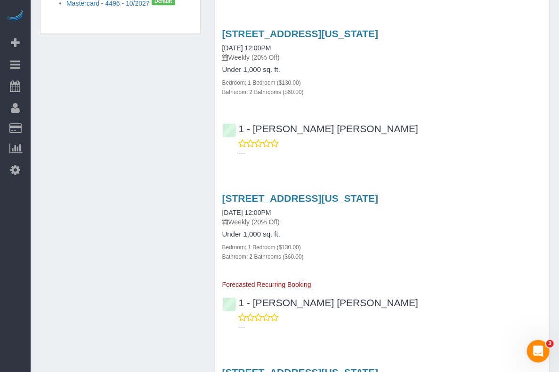
scroll to position [706, 0]
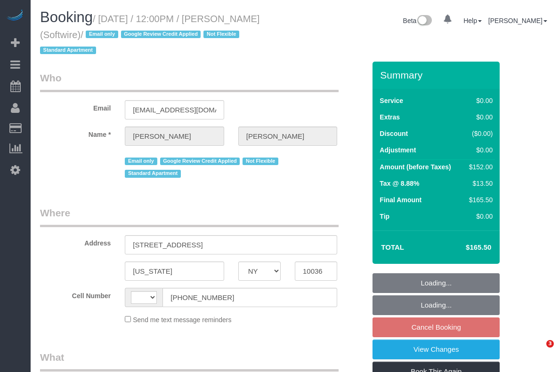
select select "NY"
select select "string:[GEOGRAPHIC_DATA]"
select select "object:677"
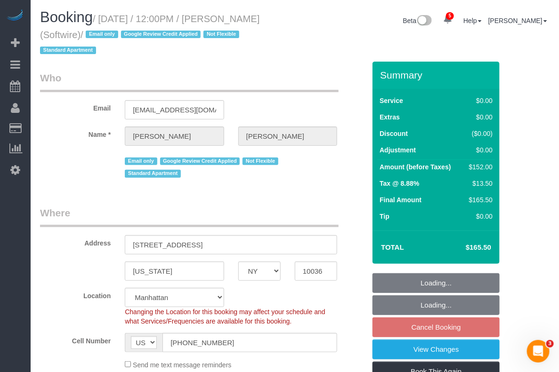
select select "string:stripe-pm_1Qk5AB4VGloSiKo7ElGQsDok"
select select "1"
select select "2"
select select "number:89"
select select "number:90"
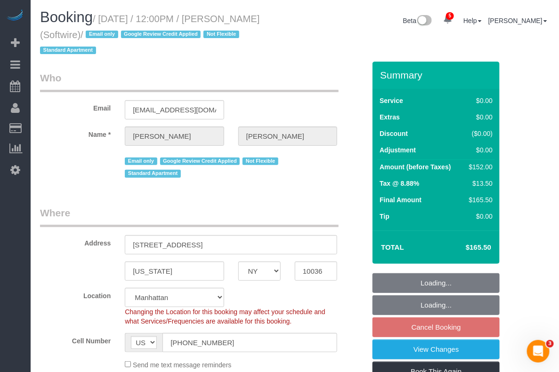
select select "number:15"
select select "number:6"
select select "object:931"
select select "spot3"
select select "1"
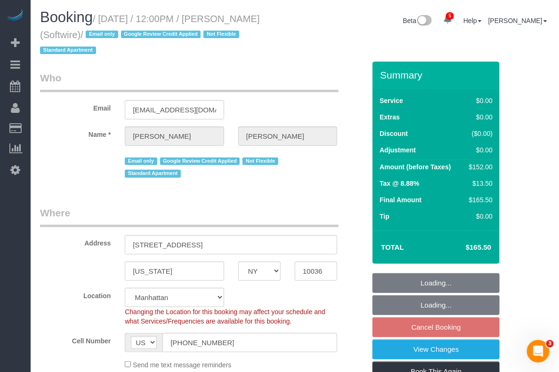
select select "2"
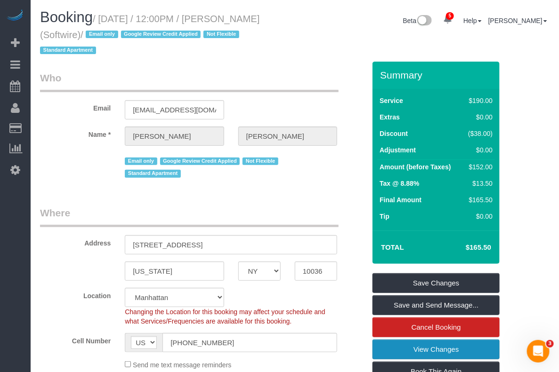
click at [409, 351] on link "View Changes" at bounding box center [435, 350] width 127 height 20
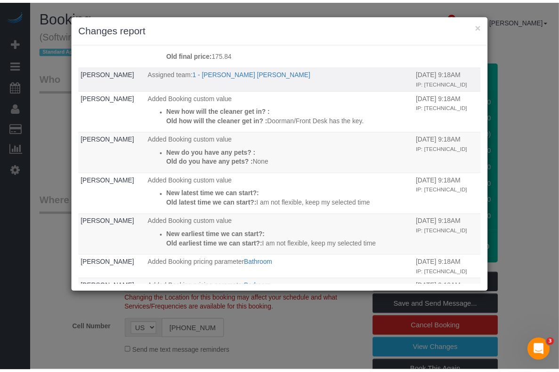
scroll to position [50, 0]
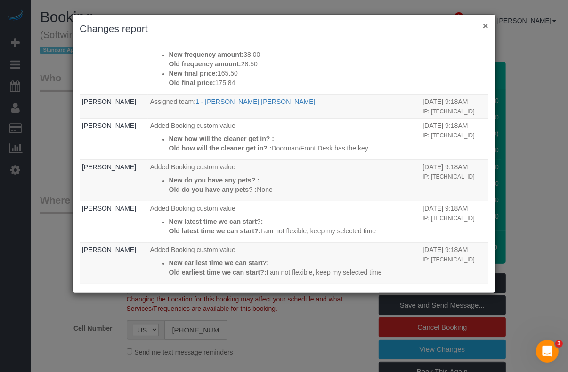
click at [486, 24] on button "×" at bounding box center [485, 26] width 6 height 10
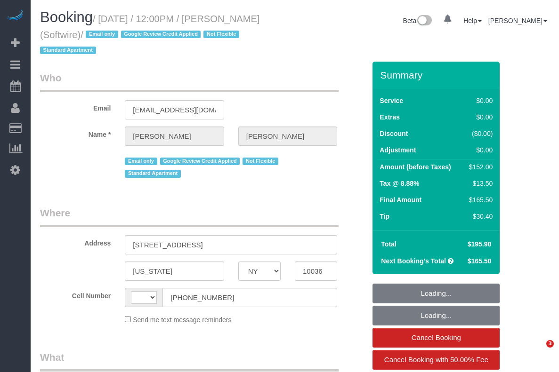
select select "NY"
select select "string:[GEOGRAPHIC_DATA]"
select select "object:842"
select select "string:stripe-pm_1Qk5AB4VGloSiKo7ElGQsDok"
select select "number:89"
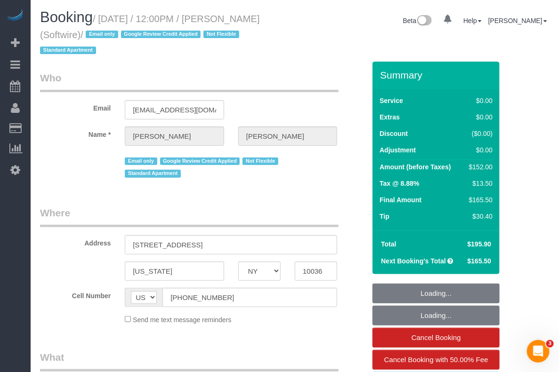
select select "number:90"
select select "number:15"
select select "number:6"
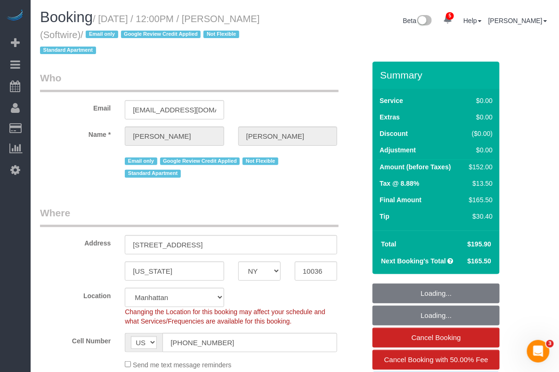
select select "1"
select select "2"
select select "spot1"
select select "object:1384"
select select "1"
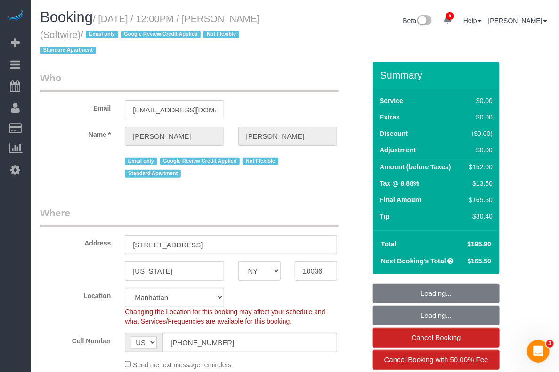
select select "2"
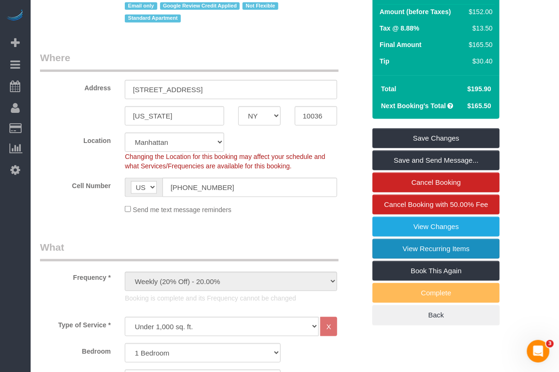
scroll to position [176, 0]
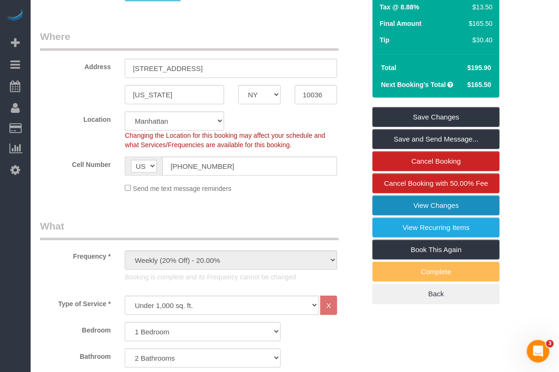
click at [406, 206] on link "View Changes" at bounding box center [435, 206] width 127 height 20
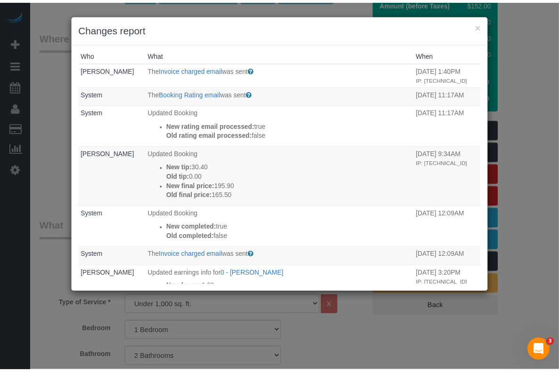
scroll to position [0, 0]
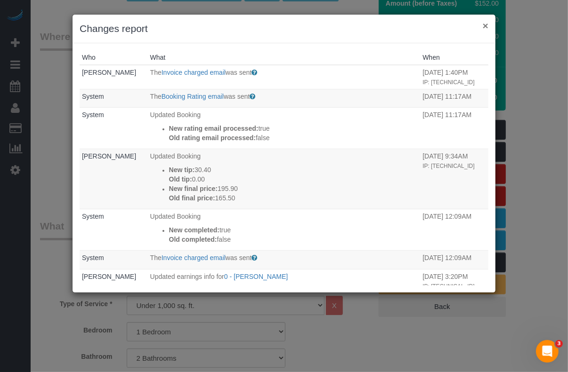
click at [487, 29] on button "×" at bounding box center [485, 26] width 6 height 10
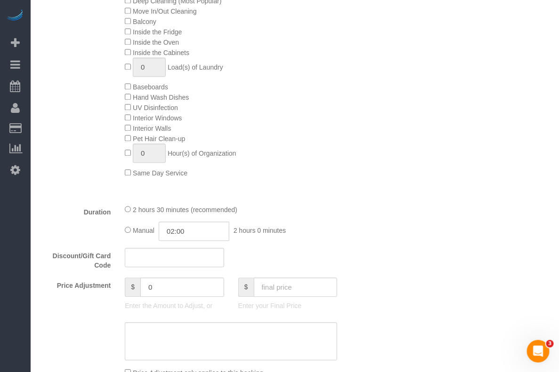
scroll to position [529, 0]
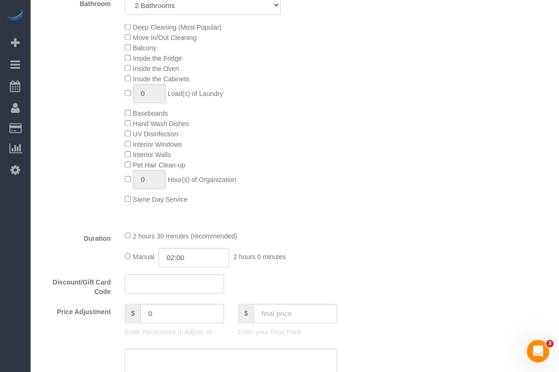
drag, startPoint x: 540, startPoint y: 136, endPoint x: 537, endPoint y: 132, distance: 5.0
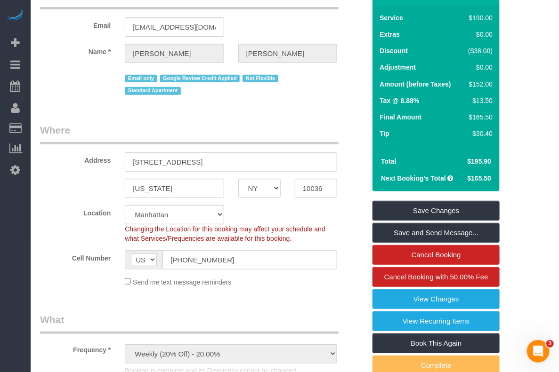
scroll to position [59, 0]
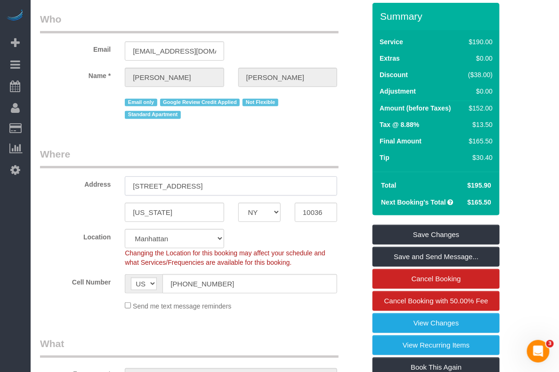
drag, startPoint x: 199, startPoint y: 184, endPoint x: 132, endPoint y: 189, distance: 67.1
click at [132, 189] on input "[STREET_ADDRESS]" at bounding box center [231, 185] width 212 height 19
click at [309, 210] on input "10036" at bounding box center [316, 212] width 42 height 19
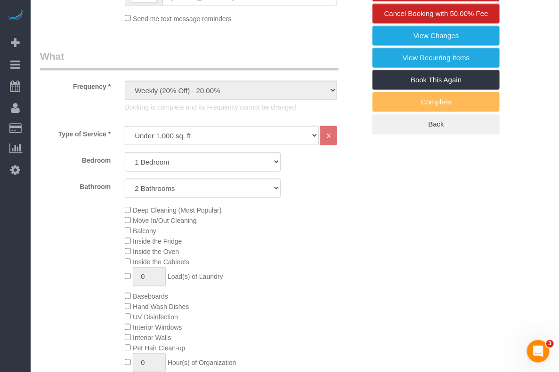
scroll to position [353, 0]
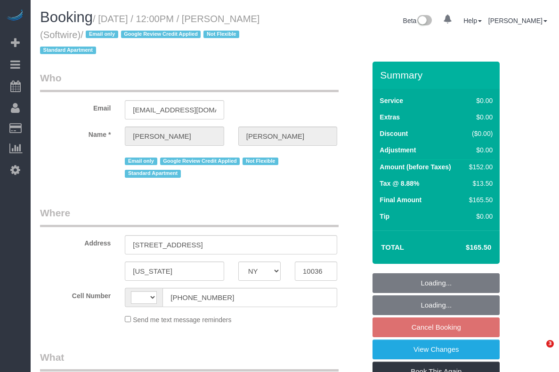
select select "NY"
select select "string:[GEOGRAPHIC_DATA]"
select select "object:662"
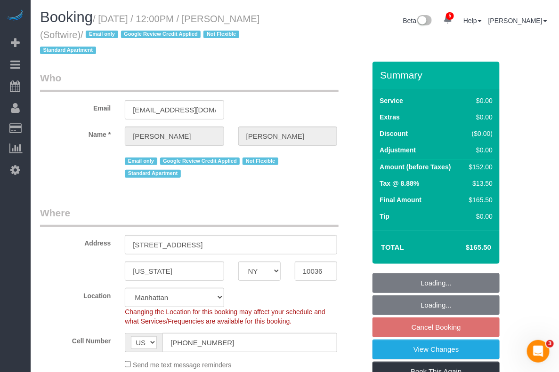
select select "string:stripe-pm_1Qk5AB4VGloSiKo7ElGQsDok"
select select "number:89"
select select "number:90"
select select "number:15"
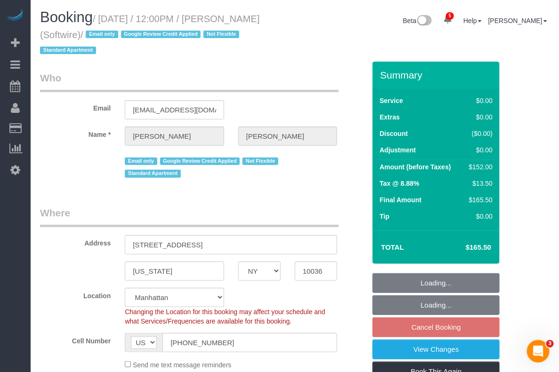
select select "number:6"
select select "object:935"
select select "1"
select select "2"
select select "spot3"
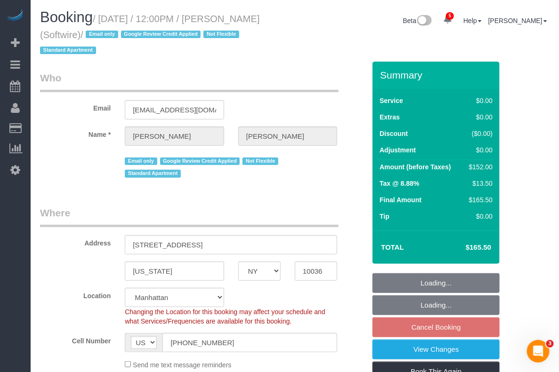
select select "1"
select select "2"
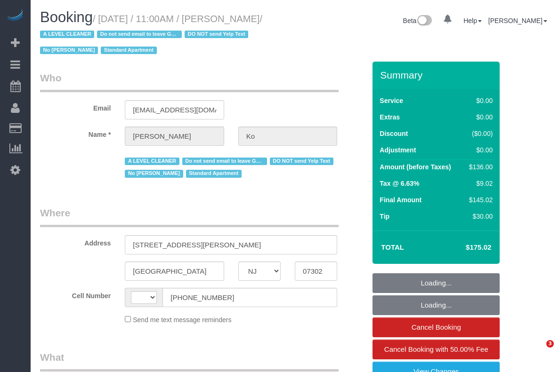
select select "NJ"
select select "string:[GEOGRAPHIC_DATA]"
select select "object:692"
select select "number:59"
select select "number:76"
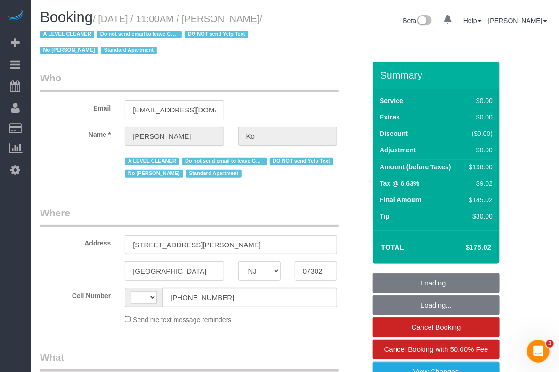
select select "number:15"
select select "number:6"
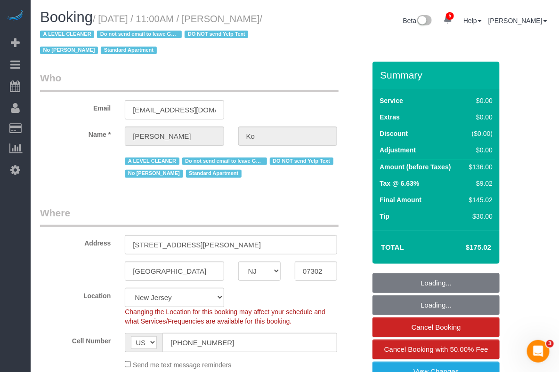
select select "object:870"
select select "spot1"
select select "string:stripe-card_1EyoUm4VGloSiKo7YBWNFeY6"
select select "1"
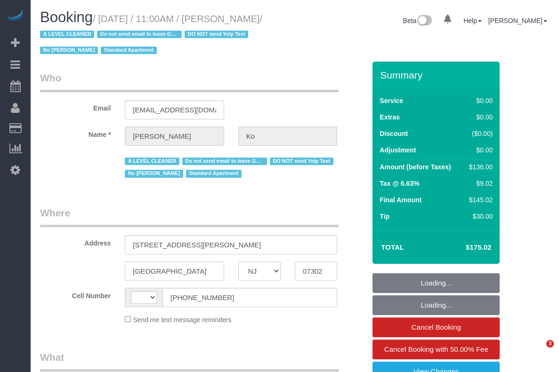
select select "NJ"
select select "spot1"
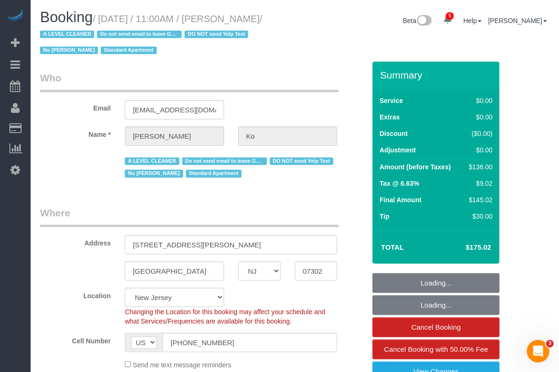
select select "string:[GEOGRAPHIC_DATA]"
select select "object:727"
select select "number:59"
select select "number:76"
select select "number:15"
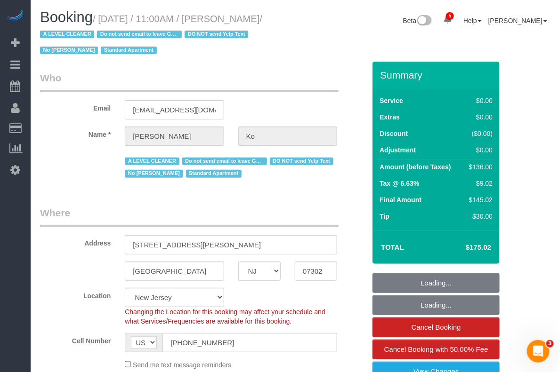
select select "number:6"
select select "string:stripe-card_1EyoUm4VGloSiKo7YBWNFeY6"
select select "object:924"
select select "1"
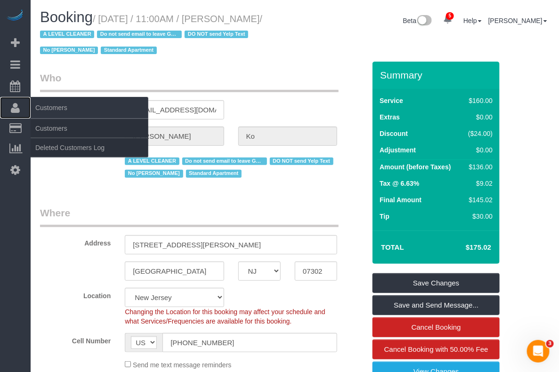
click at [37, 107] on span "Customers" at bounding box center [90, 108] width 118 height 22
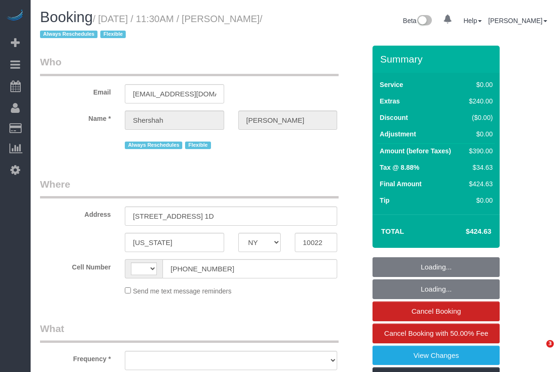
select select "NY"
select select "number:59"
select select "number:77"
select select "number:15"
select select "number:7"
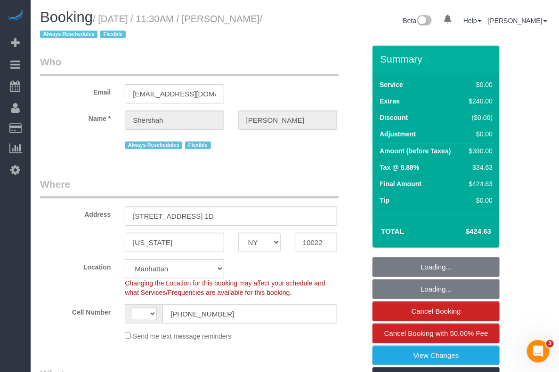
select select "string:stripe-pm_1RtUu44VGloSiKo7MdliQjSN"
select select "string:[GEOGRAPHIC_DATA]"
select select "object:1406"
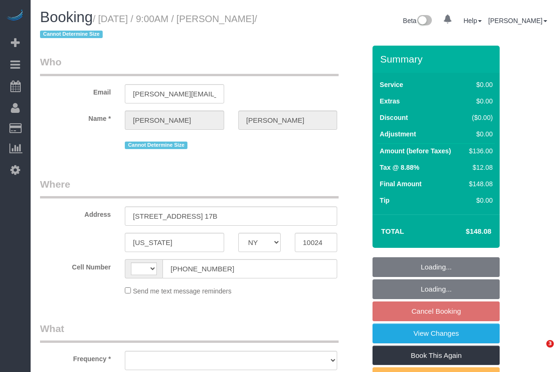
select select "NY"
select select "object:403"
select select "string:stripe-pm_1R0qzK4VGloSiKo7vGPLo2wP"
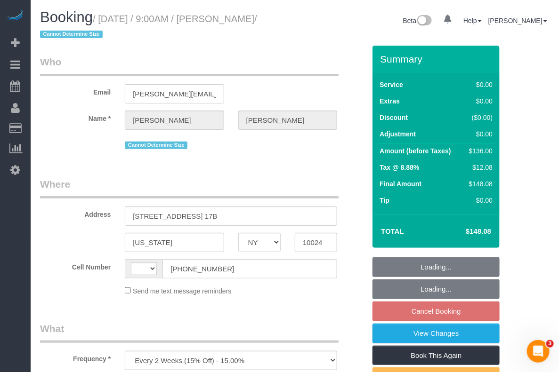
select select "string:[GEOGRAPHIC_DATA]"
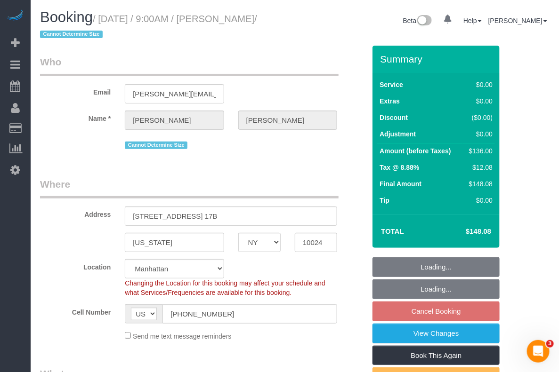
select select "1"
select select "spot2"
select select "number:59"
select select "number:77"
select select "number:15"
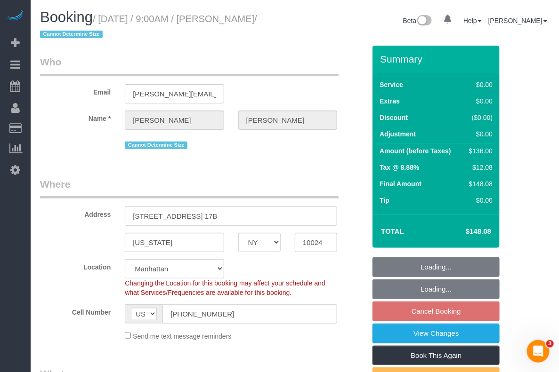
select select "number:6"
select select "object:1347"
select select "1"
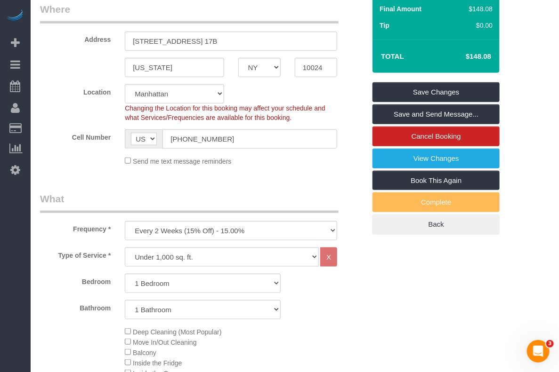
scroll to position [176, 0]
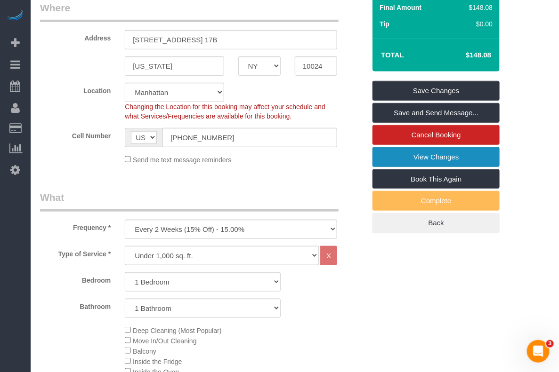
click at [426, 160] on link "View Changes" at bounding box center [435, 157] width 127 height 20
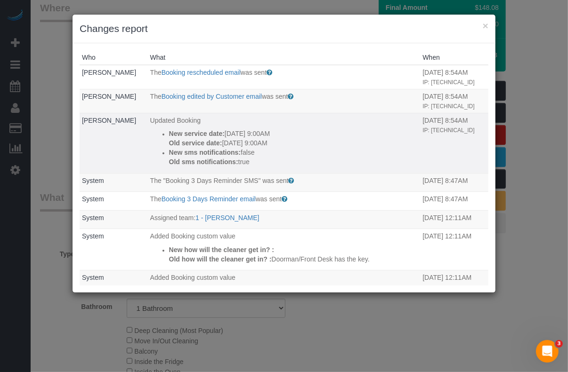
drag, startPoint x: 165, startPoint y: 130, endPoint x: 290, endPoint y: 141, distance: 125.2
click at [290, 141] on ul "New service date: 08/21/2025 9:00AM Old service date: 08/14/2025 9:00AM New sms…" at bounding box center [284, 148] width 268 height 38
copy div "New service date: 08/21/2025 9:00AM Old service date: 08/14/2025 9:00AM"
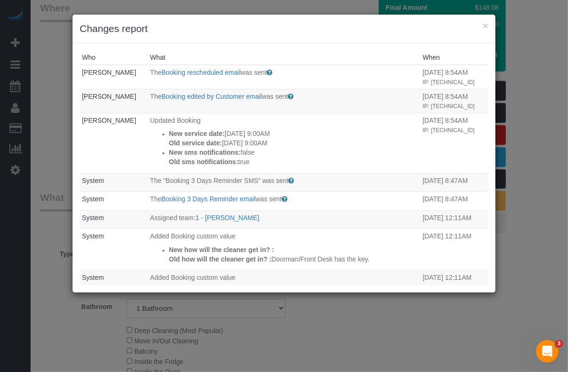
click at [480, 20] on div "× Changes report" at bounding box center [283, 29] width 423 height 29
click at [482, 24] on button "×" at bounding box center [485, 26] width 6 height 10
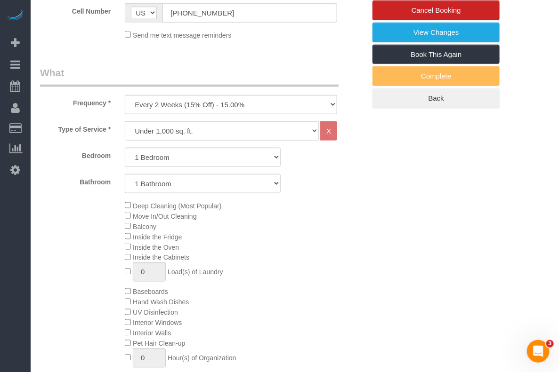
scroll to position [0, 0]
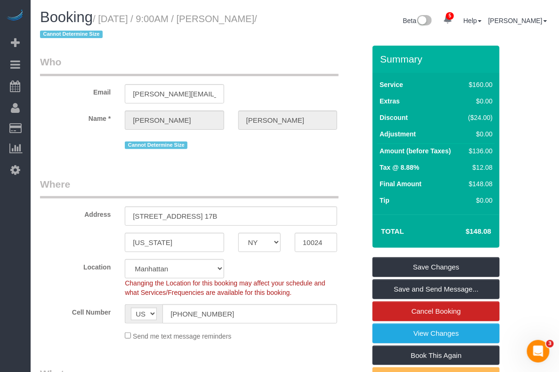
drag, startPoint x: 216, startPoint y: 16, endPoint x: 278, endPoint y: 19, distance: 61.7
click at [257, 18] on small "/ August 21, 2025 / 9:00AM / Paige Franzoi / Cannot Determine Size" at bounding box center [148, 27] width 217 height 26
copy small "Paige Franzoi"
click at [77, 301] on sui-booking-location "Location Manhattan Austin Boston Bronx Brooklyn Charlotte Denver New Jersey Por…" at bounding box center [202, 300] width 325 height 82
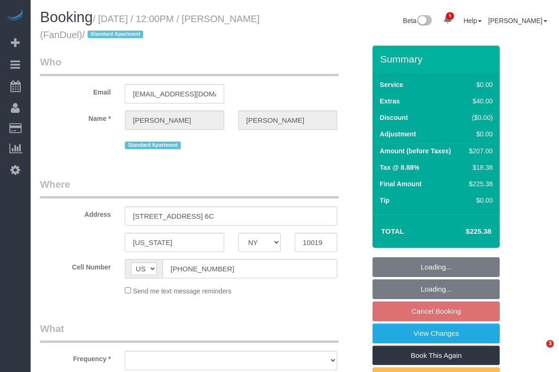
select select "NY"
select select "number:59"
select select "number:75"
select select "number:15"
select select "number:7"
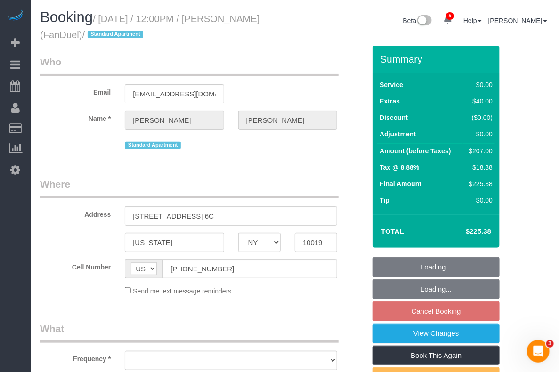
select select "string:stripe-pm_1PJLc54VGloSiKo7Sf6PLuZx"
select select "object:812"
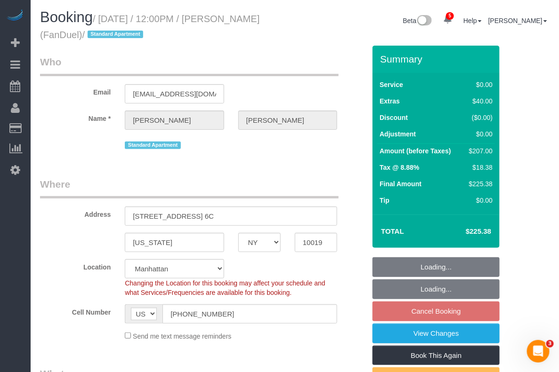
select select "2"
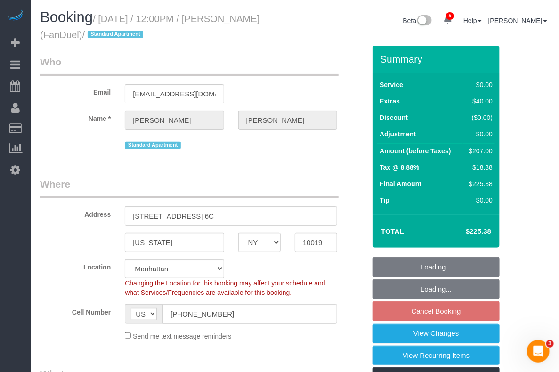
select select "object:921"
select select "spot5"
select select "2"
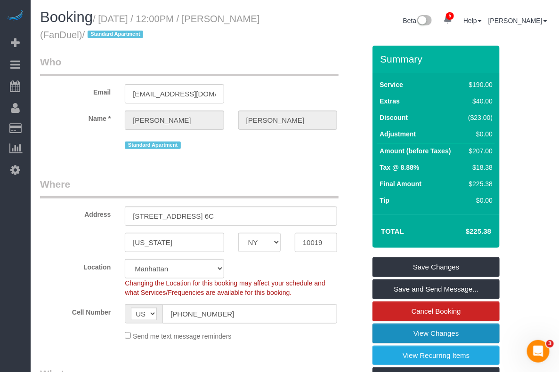
click at [432, 337] on link "View Changes" at bounding box center [435, 334] width 127 height 20
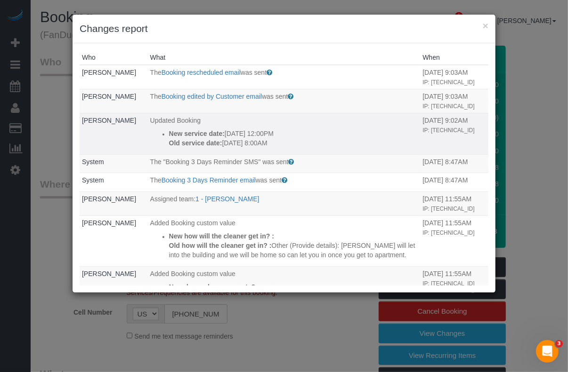
drag, startPoint x: 146, startPoint y: 129, endPoint x: 295, endPoint y: 150, distance: 149.6
click at [295, 150] on td "Updated Booking New service date: [DATE] 12:00PM Old service date: [DATE] 8:00AM" at bounding box center [284, 133] width 272 height 41
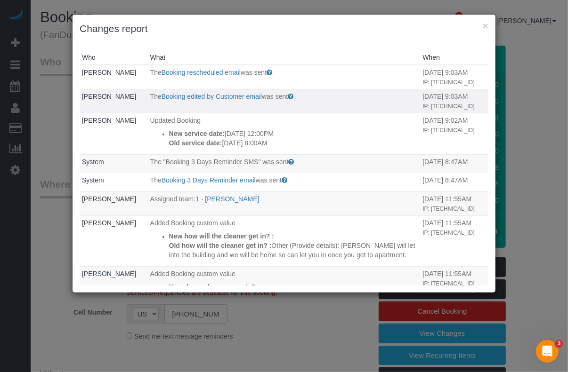
copy div "New service date: [DATE] 12:00PM Old service date: [DATE] 8:00AM"
click at [537, 243] on div "× Changes report Who What When Harry Catalani The Booking rescheduled email was…" at bounding box center [284, 186] width 568 height 372
click at [484, 24] on button "×" at bounding box center [485, 26] width 6 height 10
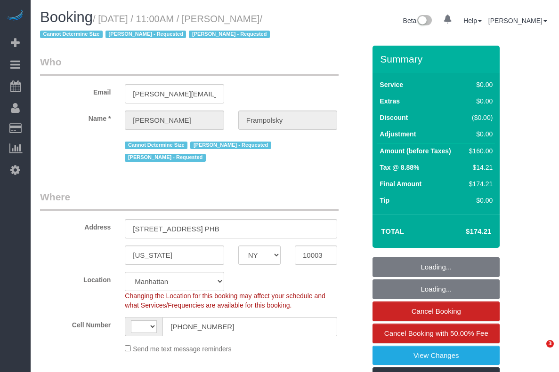
select select "NY"
select select "string:[GEOGRAPHIC_DATA]"
select select "1"
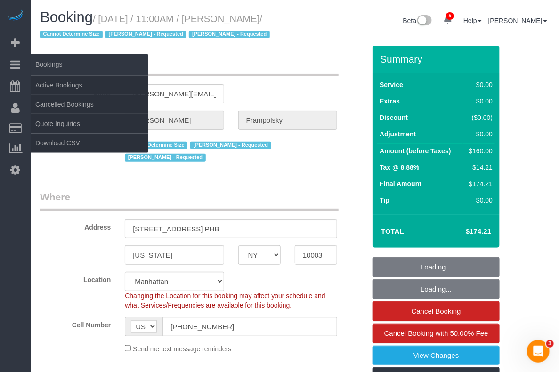
select select "object:787"
select select "spot1"
select select "number:59"
select select "number:72"
select select "number:15"
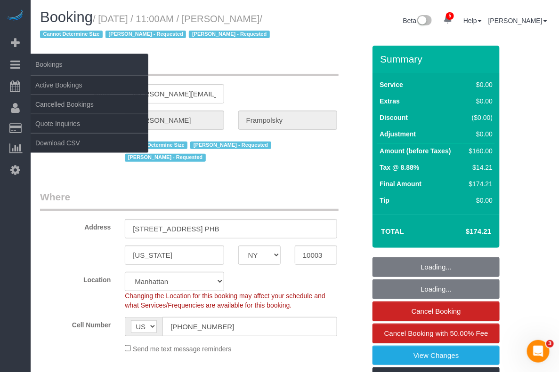
select select "number:7"
select select "object:1366"
select select "string:stripe-pm_1QjVlC4VGloSiKo7wAOhglht"
select select "1"
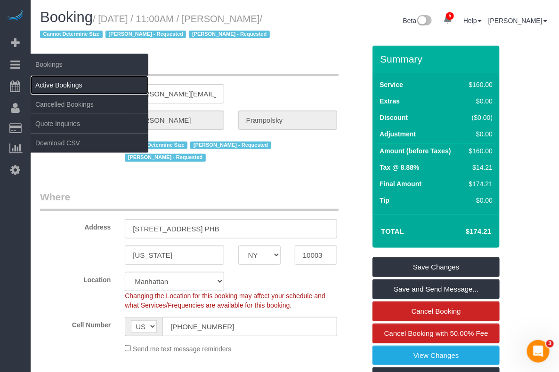
drag, startPoint x: 51, startPoint y: 81, endPoint x: 64, endPoint y: 76, distance: 14.2
click at [52, 81] on link "Active Bookings" at bounding box center [90, 85] width 118 height 19
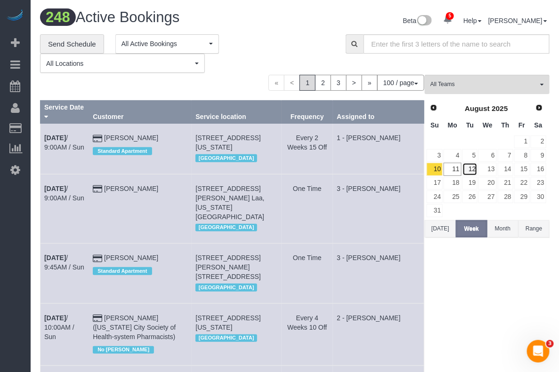
click at [471, 170] on link "12" at bounding box center [470, 169] width 16 height 13
click at [493, 77] on button "All Teams" at bounding box center [486, 84] width 125 height 19
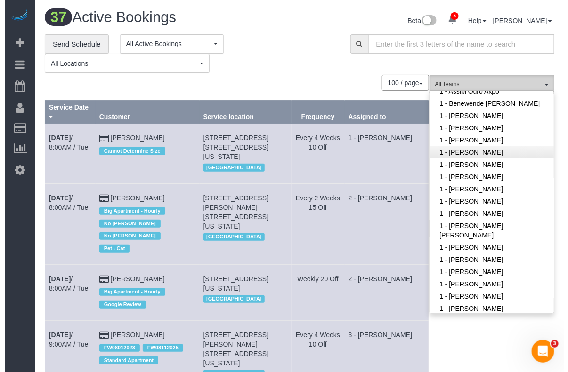
scroll to position [235, 0]
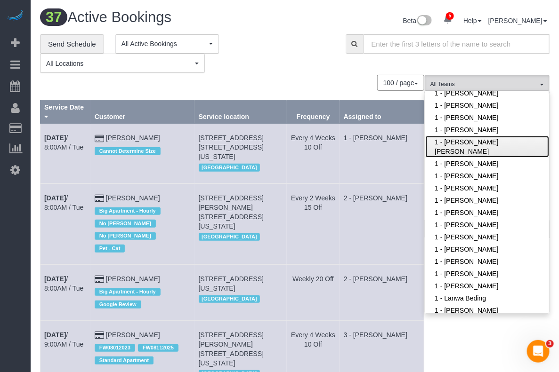
click at [478, 151] on link "1 - [PERSON_NAME] [PERSON_NAME]" at bounding box center [487, 147] width 124 height 22
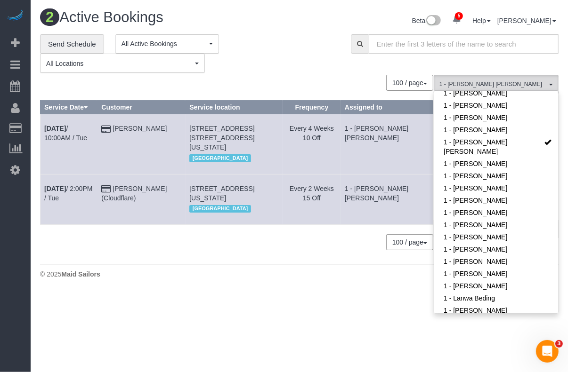
click at [300, 66] on div "**********" at bounding box center [188, 53] width 296 height 39
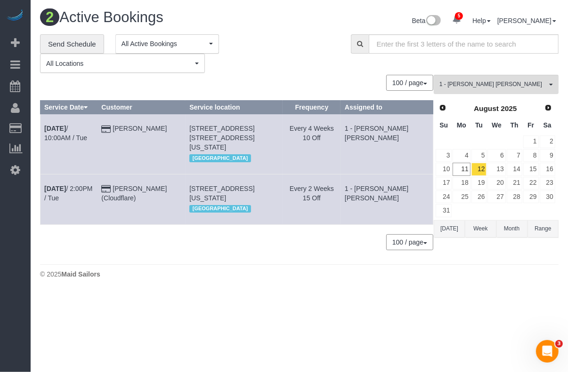
click at [484, 293] on body "5 Beta Your Notifications You have 0 alerts × You have 4 to charge for 08/08/20…" at bounding box center [284, 186] width 568 height 372
click at [269, 43] on div "**********" at bounding box center [188, 53] width 296 height 39
click at [320, 306] on body "5 Beta Your Notifications You have 0 alerts × You have 4 to charge for 08/08/20…" at bounding box center [284, 186] width 568 height 372
drag, startPoint x: 191, startPoint y: 178, endPoint x: 50, endPoint y: 177, distance: 140.2
click at [45, 182] on tr "Aug 12th / 2:00PM / Tue Kellam Witherington (Cloudflare) 325 Riverside Drive, A…" at bounding box center [236, 199] width 392 height 50
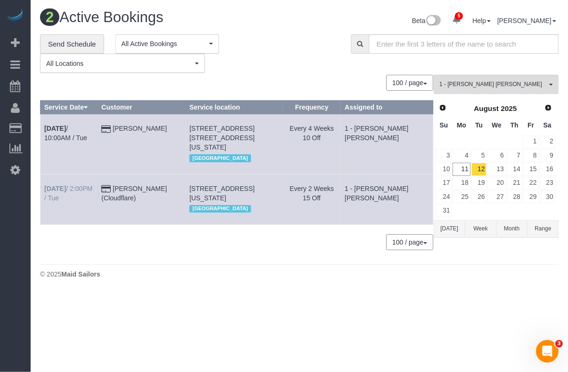
copy tr "Aug 12th / 2:00PM / Tue Kellam Witherington"
click at [480, 81] on span "1 - [PERSON_NAME] [PERSON_NAME]" at bounding box center [492, 84] width 107 height 8
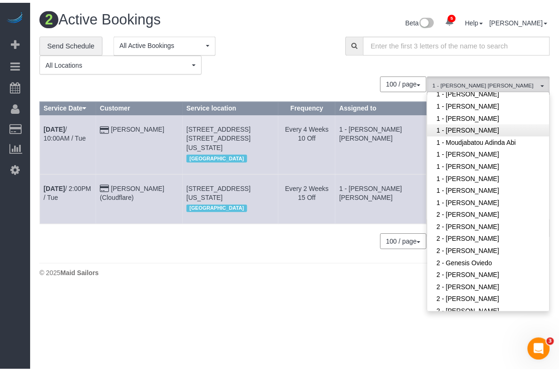
scroll to position [471, 0]
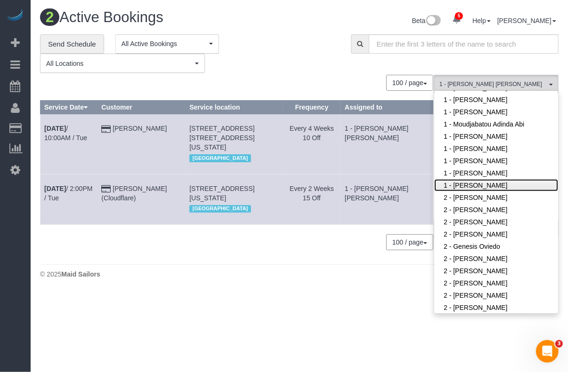
click at [473, 185] on link "1 - [PERSON_NAME]" at bounding box center [496, 185] width 124 height 12
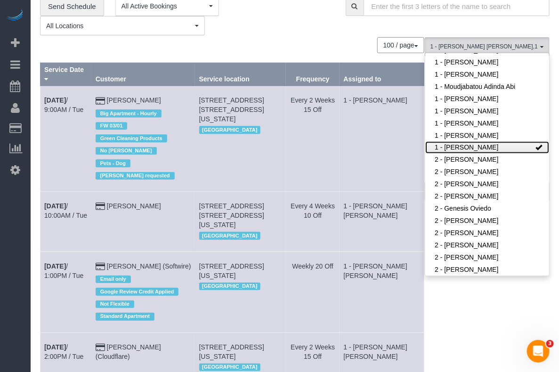
scroll to position [85, 0]
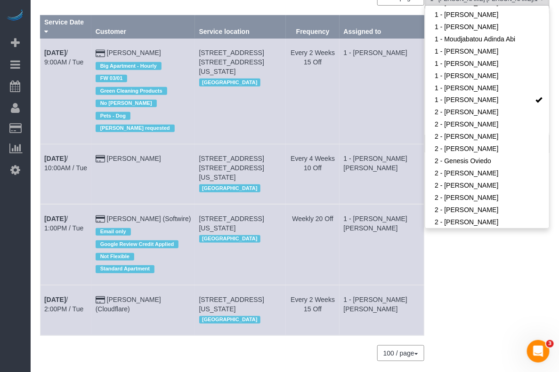
click at [460, 297] on div "1 - Elba Lobo Varela , 1 - Yeisan Yepez All Teams Remove Team Filters * - K.J. …" at bounding box center [486, 180] width 125 height 381
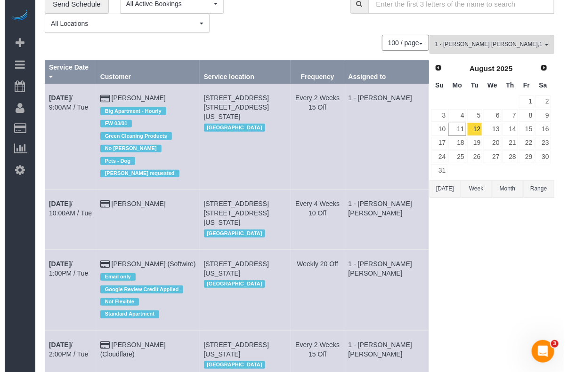
scroll to position [0, 0]
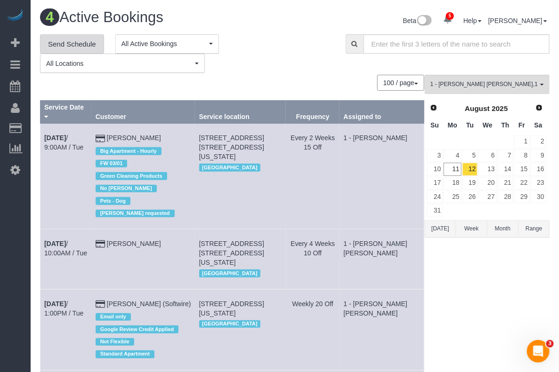
click at [72, 43] on link "Send Schedule" at bounding box center [72, 44] width 64 height 20
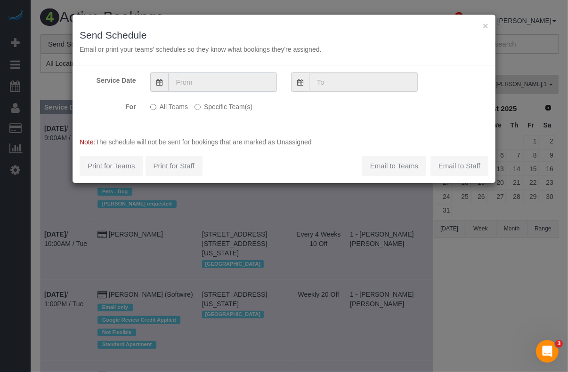
click at [233, 84] on input "text" at bounding box center [222, 81] width 109 height 19
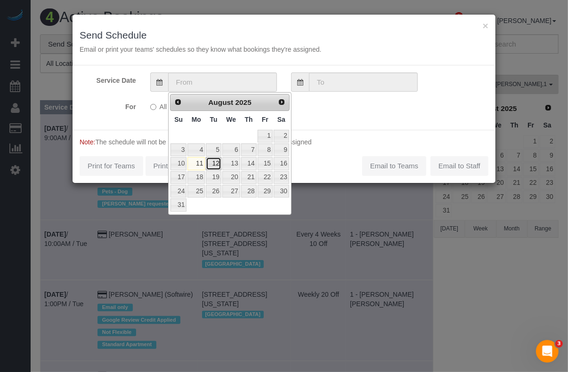
click at [215, 163] on link "12" at bounding box center [213, 163] width 15 height 13
type input "[DATE]"
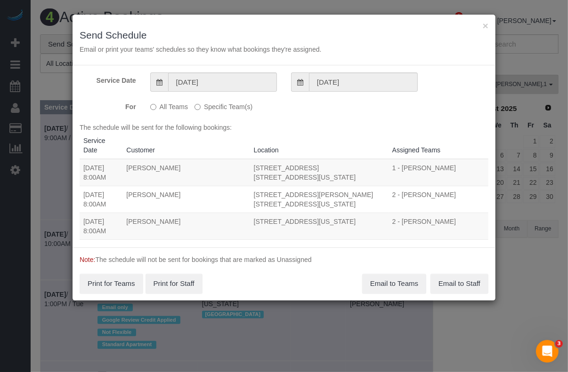
click at [227, 108] on label "Specific Team(s)" at bounding box center [223, 105] width 58 height 13
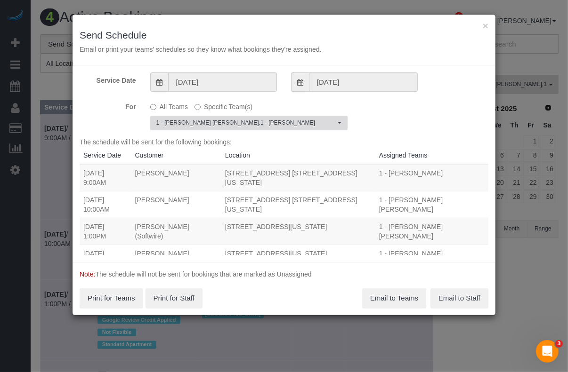
click at [282, 120] on span "1 - Elba Lobo Varela , 1 - Yeisan Yepez" at bounding box center [245, 123] width 179 height 8
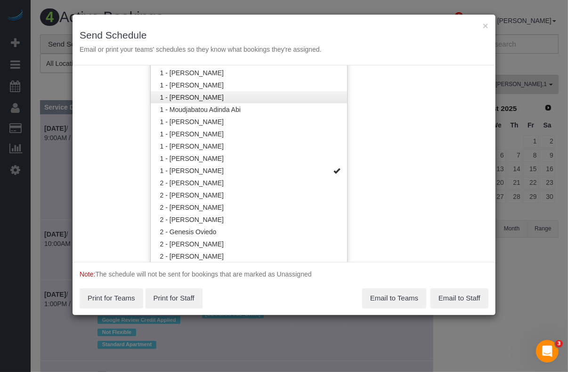
scroll to position [527, 0]
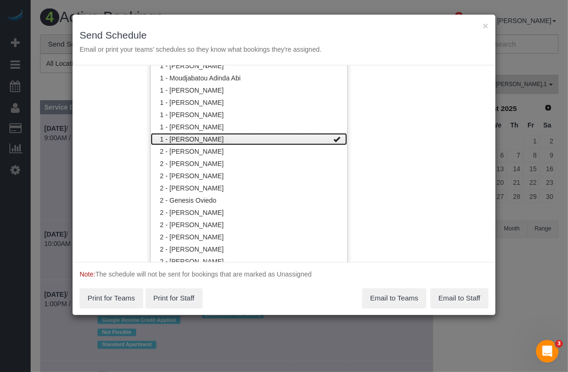
click at [214, 140] on link "1 - [PERSON_NAME]" at bounding box center [249, 139] width 196 height 12
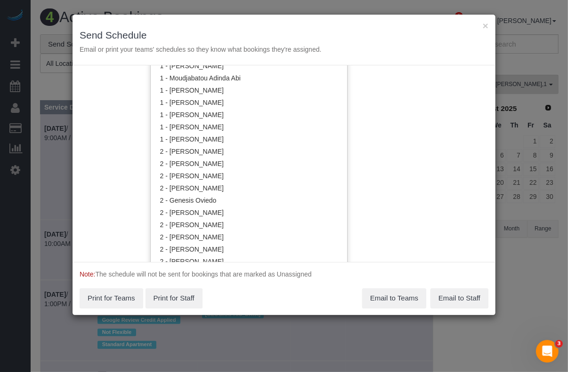
click at [388, 234] on div "Service Date 08/12/2025 08/12/2025 For All Teams Specific Team(s) 1 - Elba Lobo…" at bounding box center [283, 163] width 423 height 197
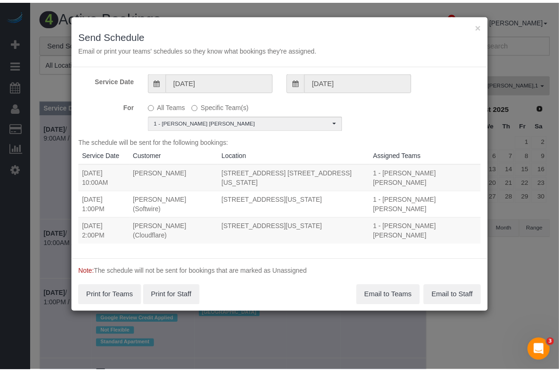
scroll to position [0, 0]
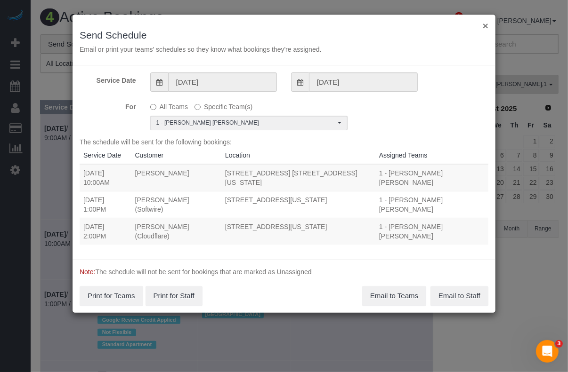
click at [485, 23] on button "×" at bounding box center [485, 26] width 6 height 10
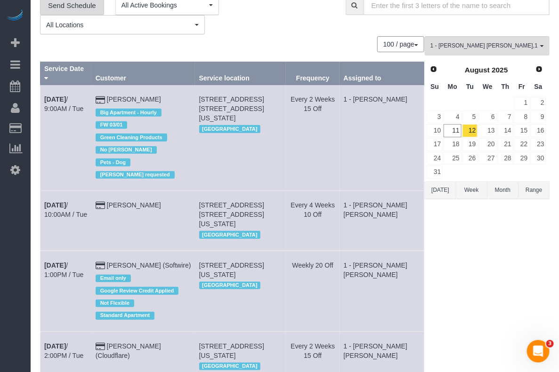
scroll to position [59, 0]
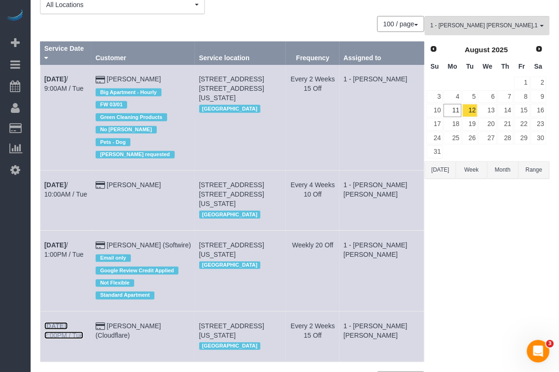
click at [66, 322] on b "[DATE]" at bounding box center [55, 326] width 22 height 8
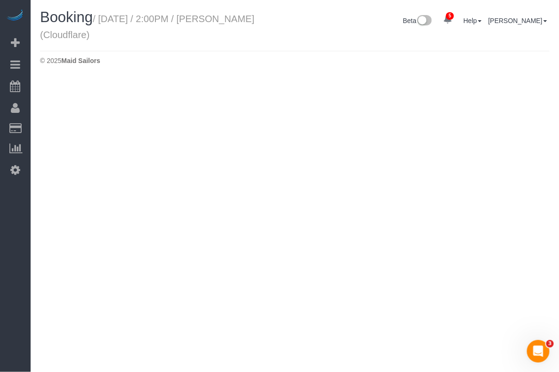
select select "NY"
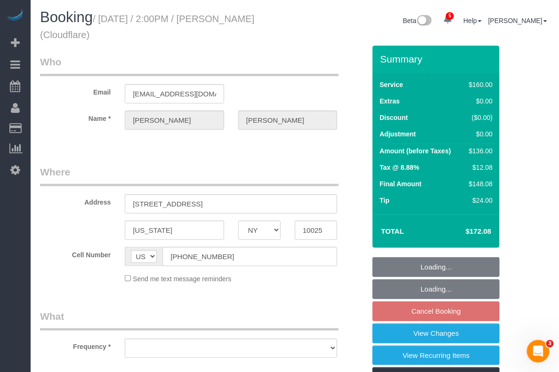
select select "number:89"
select select "number:90"
select select "number:15"
select select "number:5"
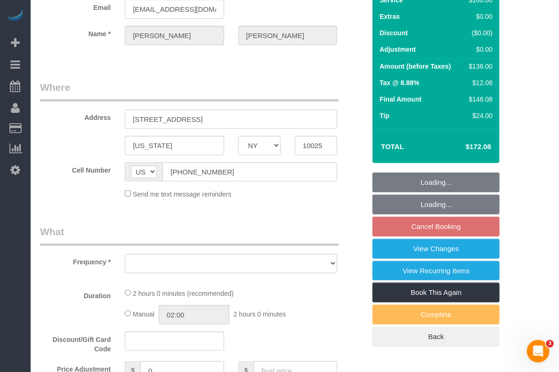
select select "object:5900"
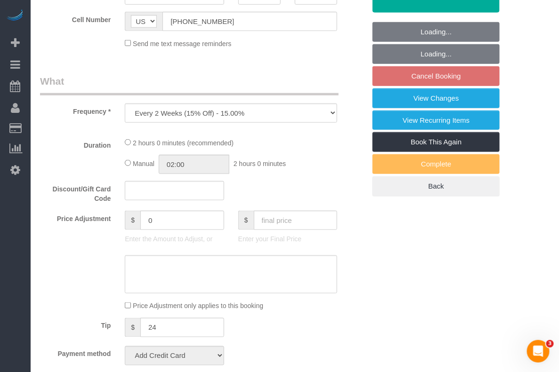
select select "string:stripe-pm_1PDJvx4VGloSiKo7k6lDRlAk"
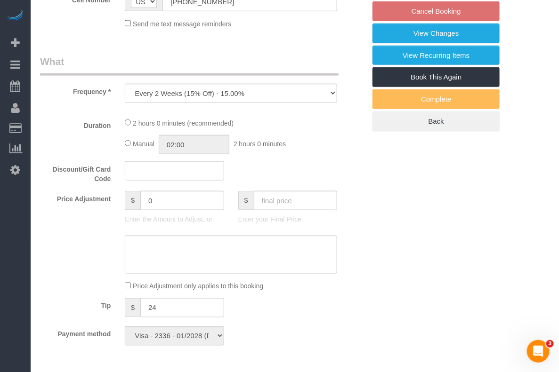
select select "spot6"
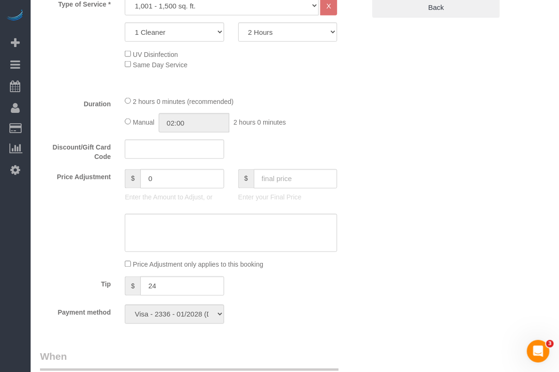
select select "object:5991"
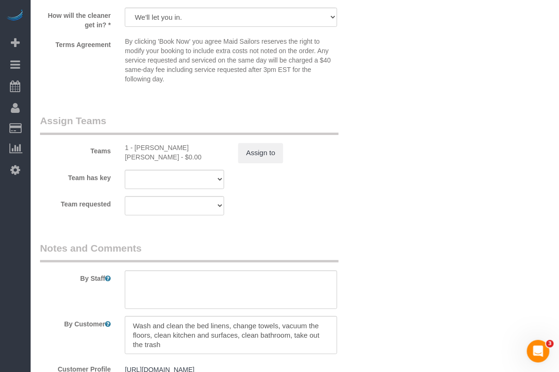
scroll to position [1000, 0]
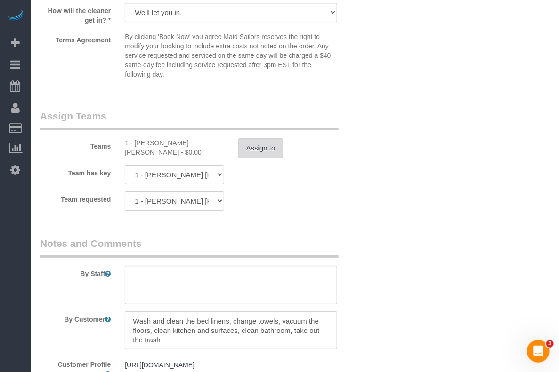
click at [255, 149] on button "Assign to" at bounding box center [260, 148] width 45 height 20
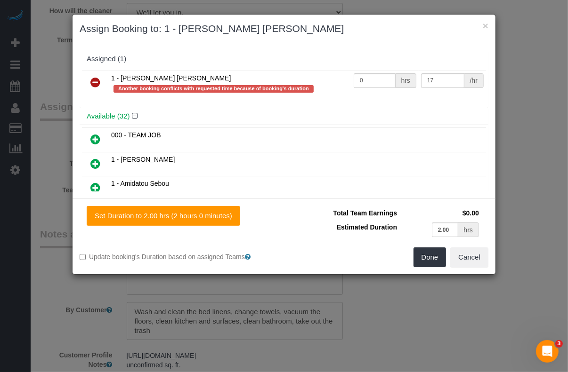
click at [95, 82] on icon at bounding box center [95, 82] width 10 height 11
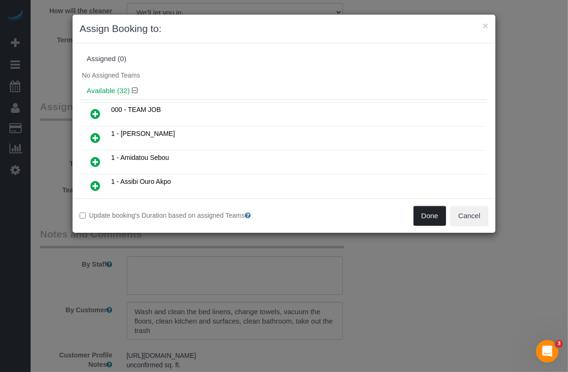
click at [427, 212] on button "Done" at bounding box center [429, 216] width 33 height 20
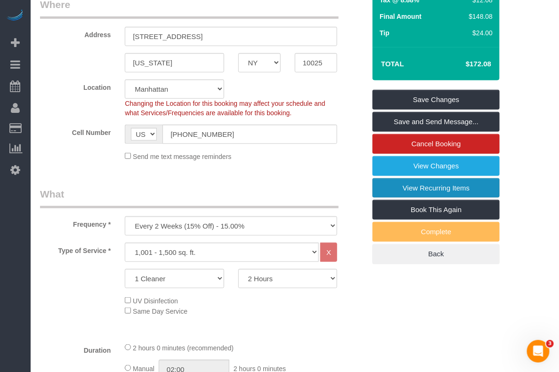
scroll to position [59, 0]
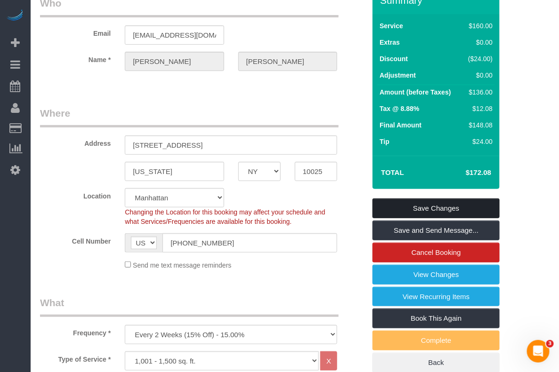
drag, startPoint x: 445, startPoint y: 206, endPoint x: 440, endPoint y: 206, distance: 4.7
click at [445, 206] on link "Save Changes" at bounding box center [435, 209] width 127 height 20
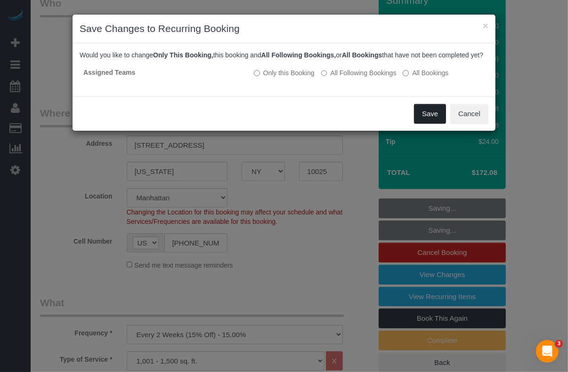
click at [423, 119] on button "Save" at bounding box center [430, 114] width 32 height 20
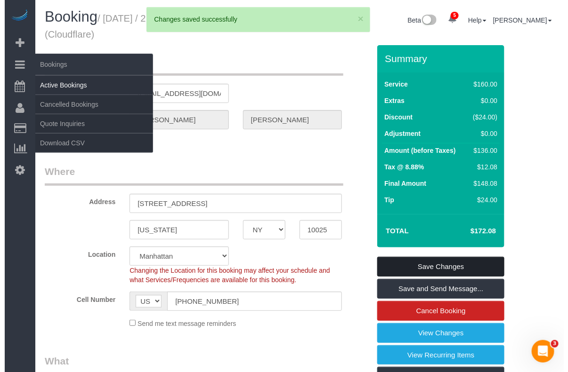
scroll to position [0, 0]
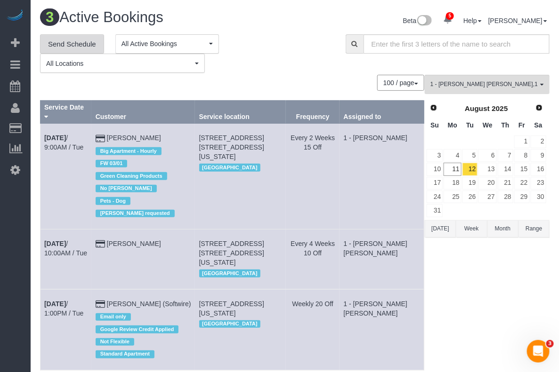
click at [81, 45] on link "Send Schedule" at bounding box center [72, 44] width 64 height 20
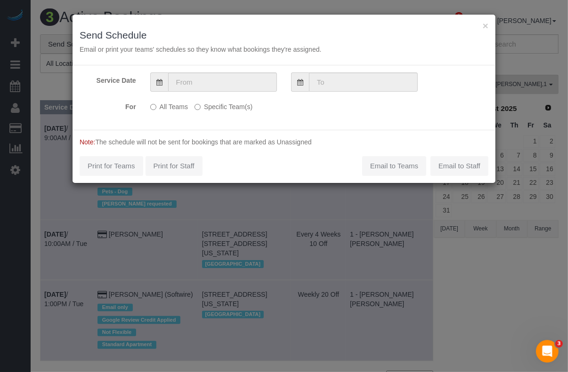
click at [248, 107] on label "Specific Team(s)" at bounding box center [223, 105] width 58 height 13
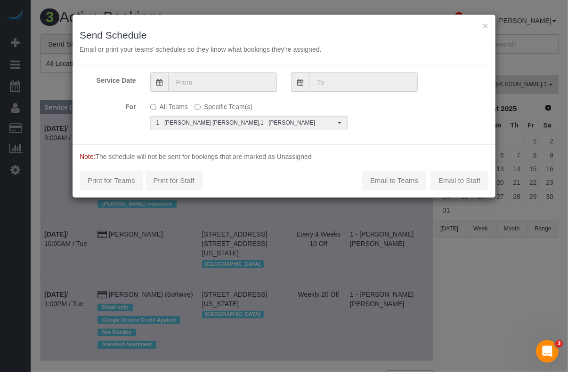
click at [238, 81] on input "text" at bounding box center [222, 81] width 109 height 19
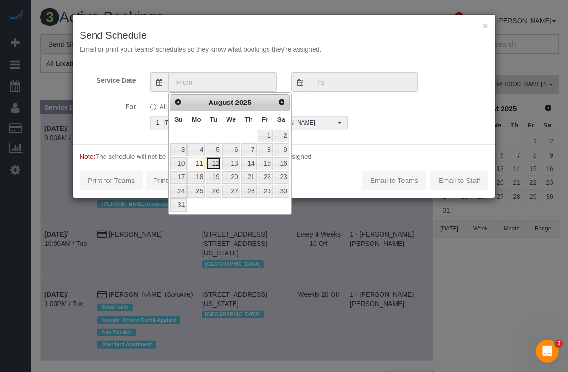
click at [212, 162] on link "12" at bounding box center [213, 163] width 15 height 13
type input "[DATE]"
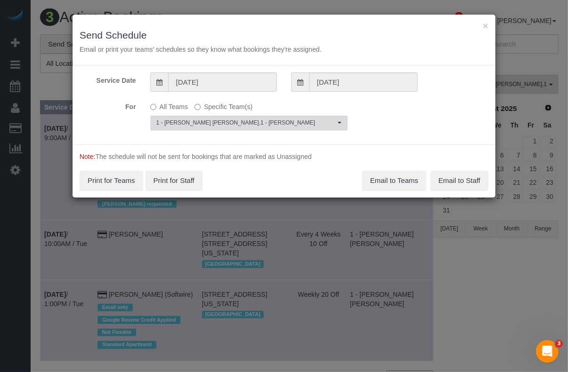
click at [288, 120] on span "1 - Elba Lobo Varela , 1 - Yeisan Yepez" at bounding box center [245, 123] width 179 height 8
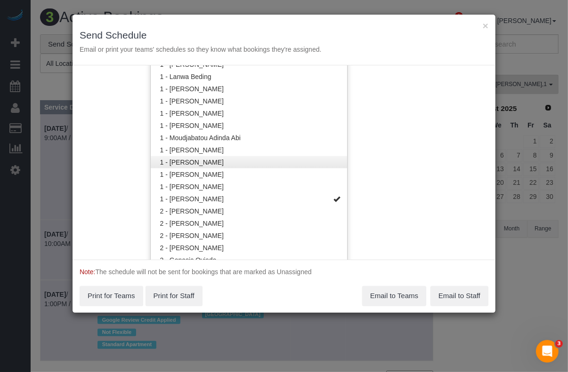
scroll to position [468, 0]
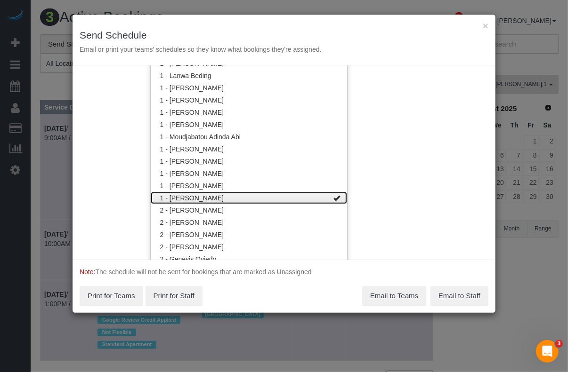
click at [333, 196] on span at bounding box center [336, 198] width 7 height 7
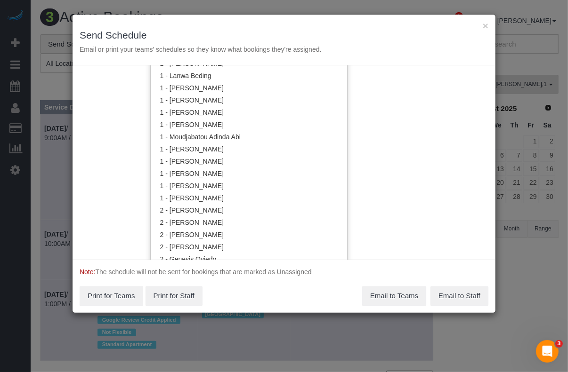
click at [402, 169] on div "Service Date 08/12/2025 08/12/2025 For All Teams Specific Team(s) 1 - Elba Lobo…" at bounding box center [283, 162] width 423 height 194
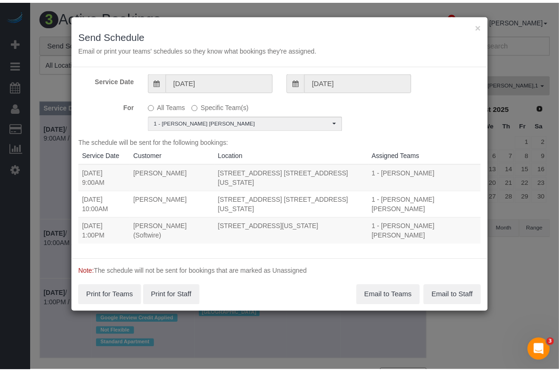
scroll to position [0, 0]
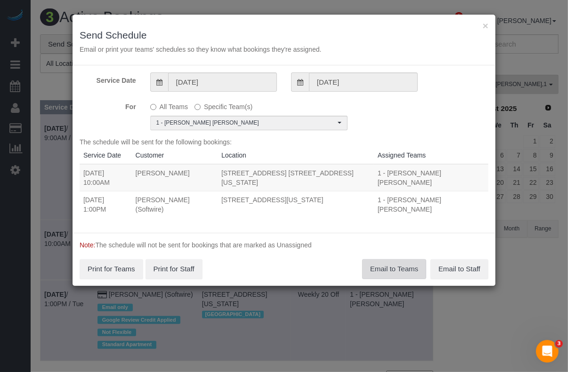
click at [399, 259] on button "Email to Teams" at bounding box center [394, 269] width 64 height 20
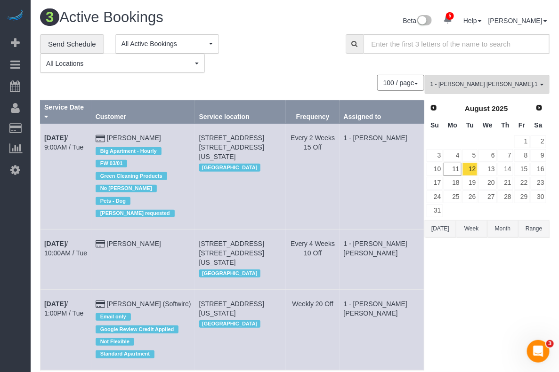
click at [465, 305] on div "1 - Elba Lobo Varela , 1 - Yeisan Yepez All Teams Remove Team Filters * - K.J. …" at bounding box center [486, 240] width 125 height 330
click at [414, 47] on input "text" at bounding box center [456, 43] width 186 height 19
paste input "(Kellam Witherington"
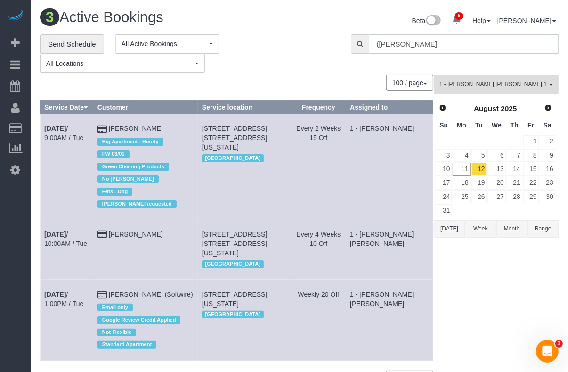
click at [375, 41] on input "(Kellam Witherington" at bounding box center [463, 43] width 190 height 19
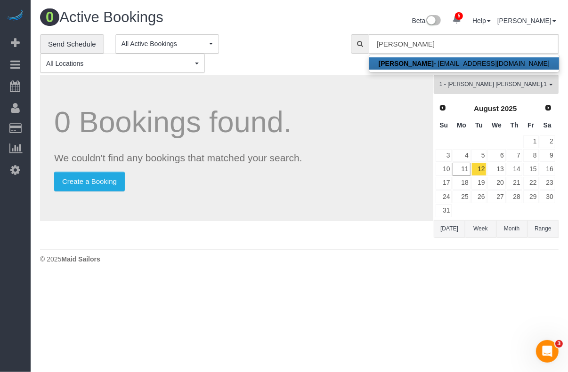
click at [405, 60] on strong "Kellam Witherington" at bounding box center [405, 64] width 55 height 8
type input "kellamwitherington@gmail.com"
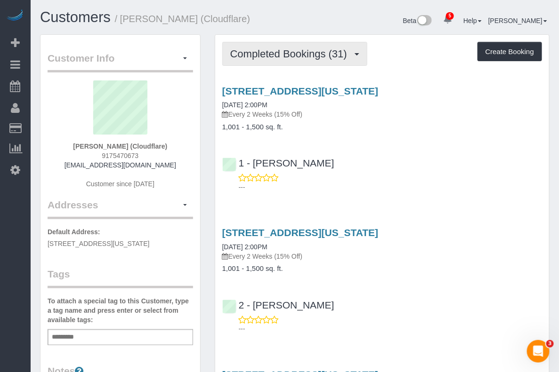
click at [287, 51] on span "Completed Bookings (31)" at bounding box center [290, 54] width 121 height 12
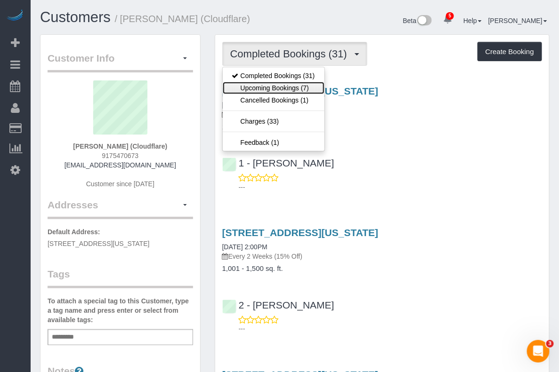
click at [273, 85] on link "Upcoming Bookings (7)" at bounding box center [274, 88] width 102 height 12
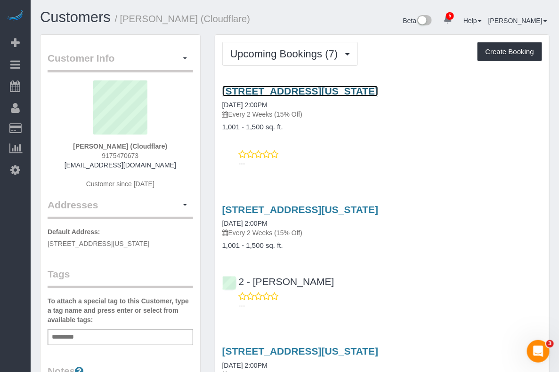
click at [279, 96] on link "[STREET_ADDRESS][US_STATE]" at bounding box center [300, 91] width 156 height 11
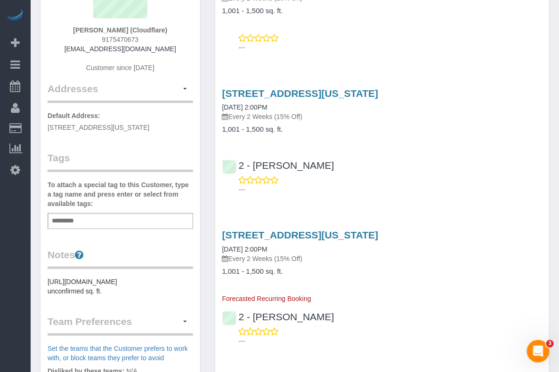
scroll to position [118, 0]
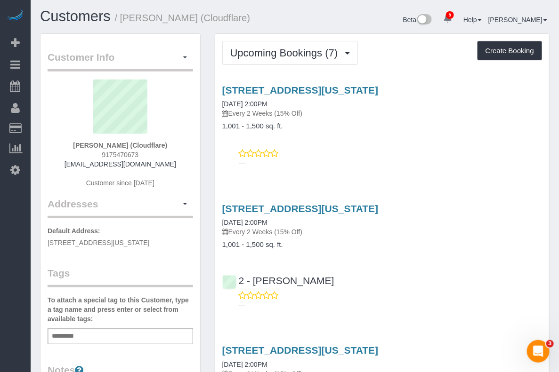
scroll to position [0, 0]
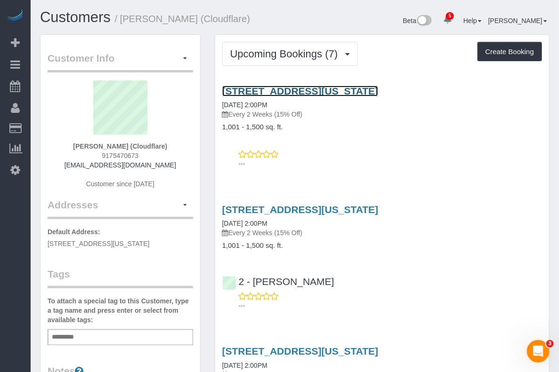
click at [267, 96] on link "[STREET_ADDRESS][US_STATE]" at bounding box center [300, 91] width 156 height 11
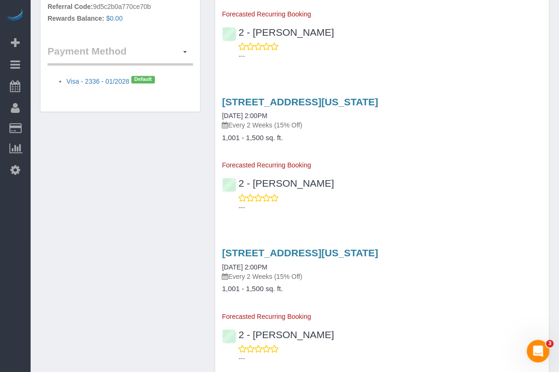
scroll to position [564, 0]
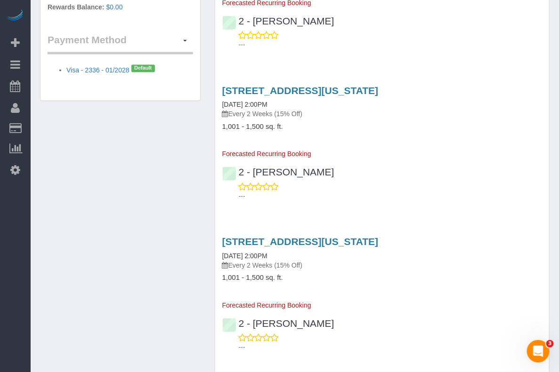
click at [533, 77] on div "325 Riverside Drive, Apt. 94, New York, NY 10025 10/07/2025 2:00PM Every 2 Week…" at bounding box center [382, 141] width 334 height 128
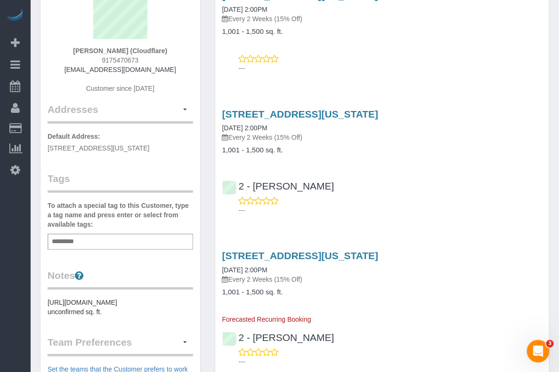
scroll to position [93, 0]
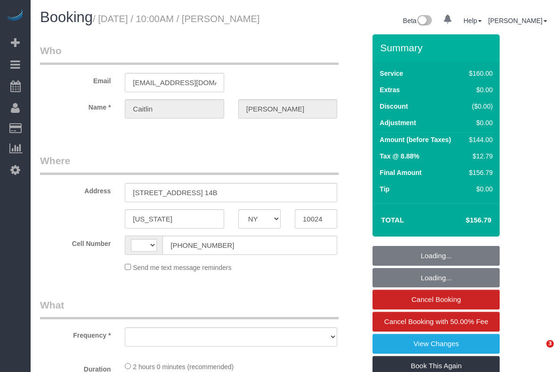
select select "NY"
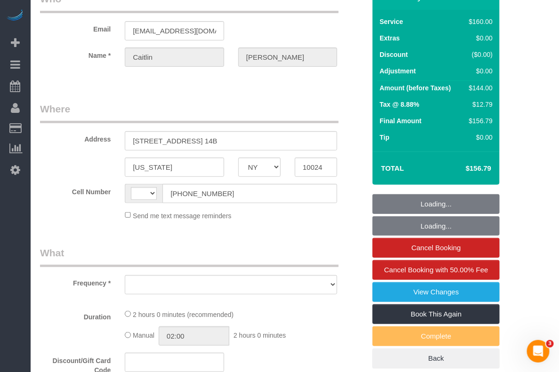
select select "number:59"
select select "number:75"
select select "number:15"
select select "number:5"
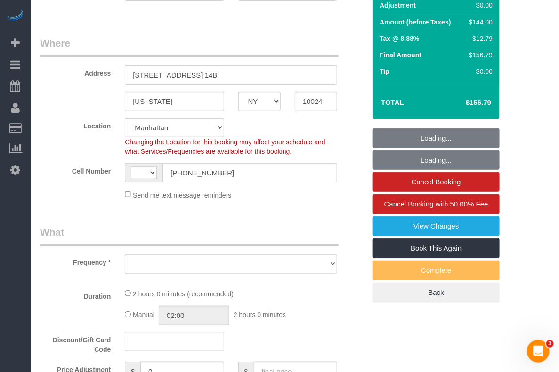
select select "string:[GEOGRAPHIC_DATA]"
select select "object:560"
select select "string:stripe-pm_1RGsso4VGloSiKo7yoovUInS"
select select "object:811"
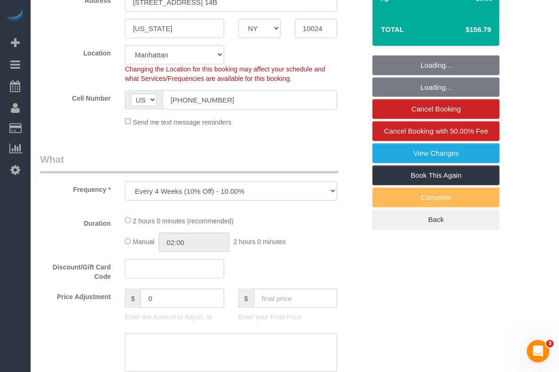
select select "spot1"
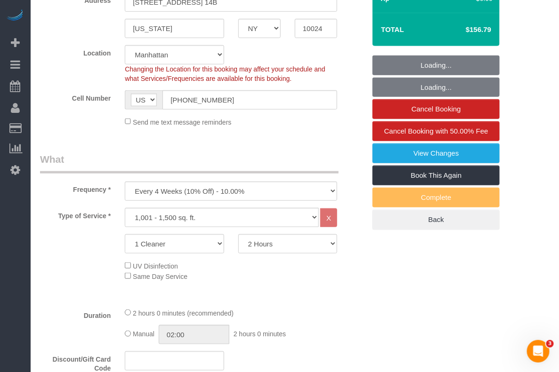
scroll to position [294, 0]
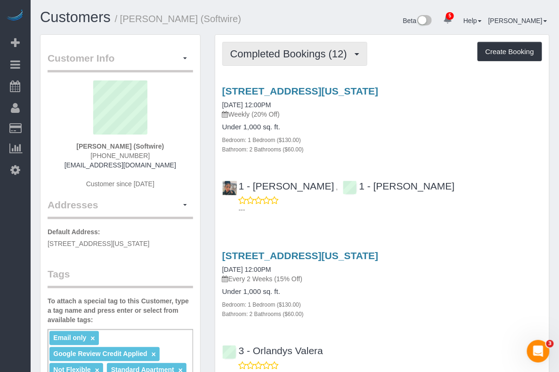
click at [314, 59] on button "Completed Bookings (12)" at bounding box center [294, 54] width 145 height 24
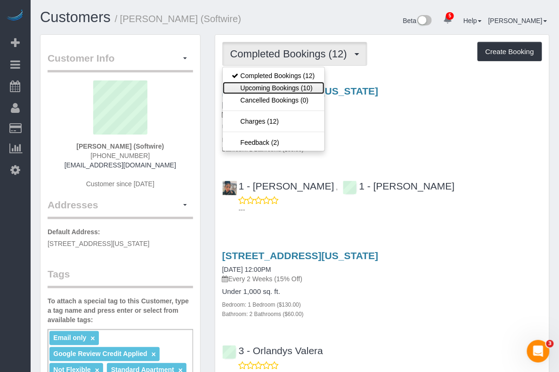
click at [296, 88] on link "Upcoming Bookings (10)" at bounding box center [274, 88] width 102 height 12
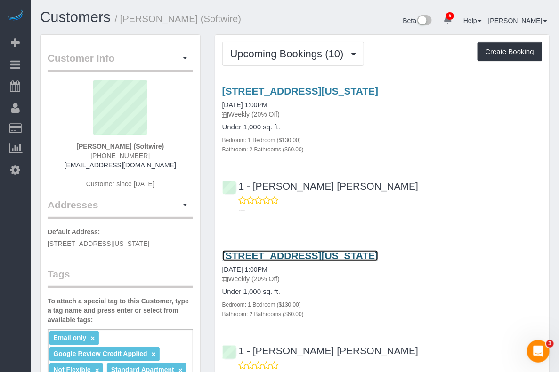
click at [264, 250] on link "[STREET_ADDRESS][US_STATE]" at bounding box center [300, 255] width 156 height 11
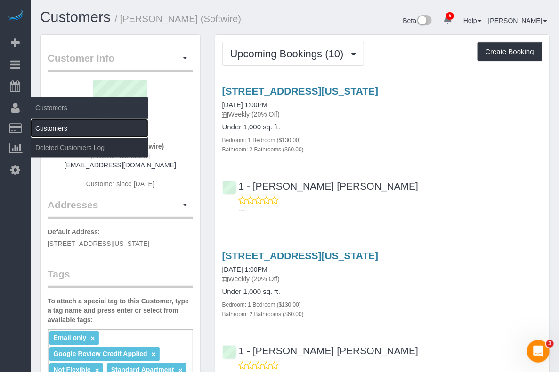
drag, startPoint x: 53, startPoint y: 124, endPoint x: 61, endPoint y: 120, distance: 9.3
click at [53, 123] on link "Customers" at bounding box center [90, 128] width 118 height 19
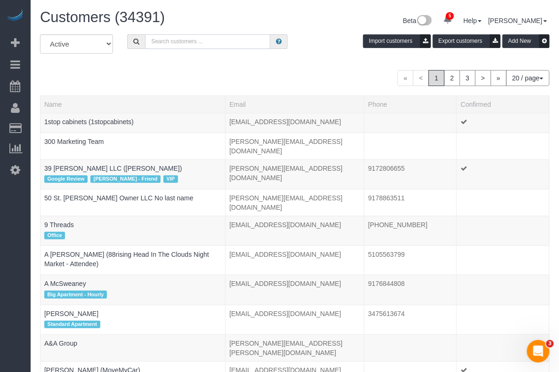
drag, startPoint x: 61, startPoint y: 120, endPoint x: 199, endPoint y: 43, distance: 158.0
click at [199, 43] on input "text" at bounding box center [207, 41] width 125 height 15
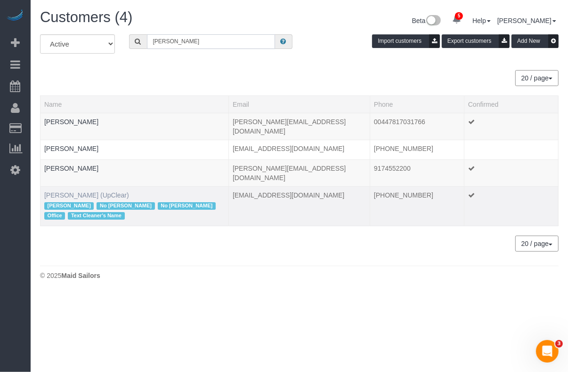
type input "thierry"
click at [88, 192] on link "Thierry Soudee (UpClear)" at bounding box center [86, 196] width 85 height 8
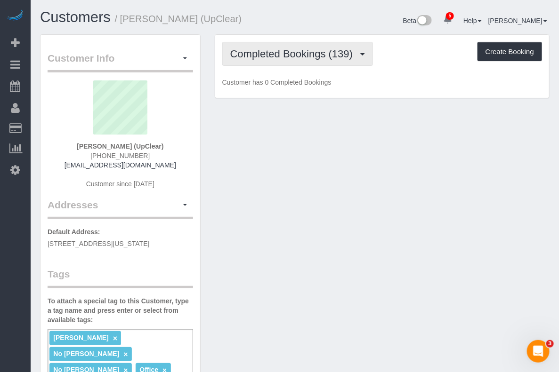
click at [278, 53] on span "Completed Bookings (139)" at bounding box center [293, 54] width 127 height 12
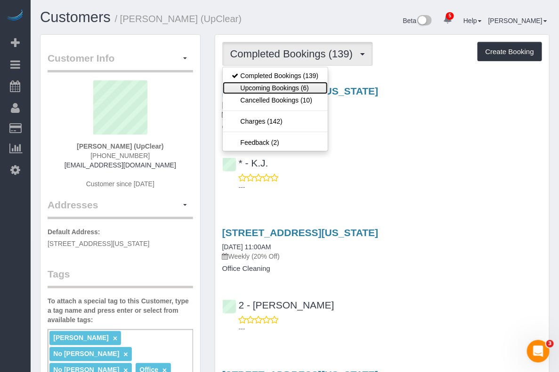
click at [276, 86] on link "Upcoming Bookings (6)" at bounding box center [275, 88] width 105 height 12
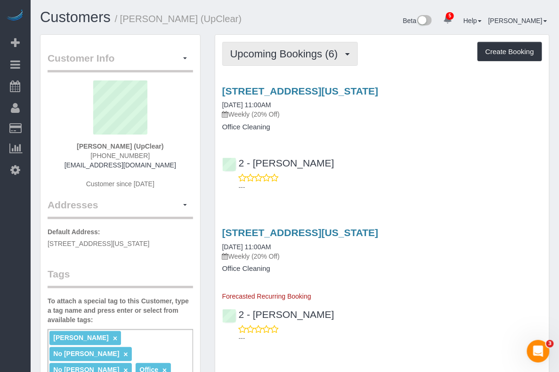
click at [293, 51] on span "Upcoming Bookings (6)" at bounding box center [286, 54] width 112 height 12
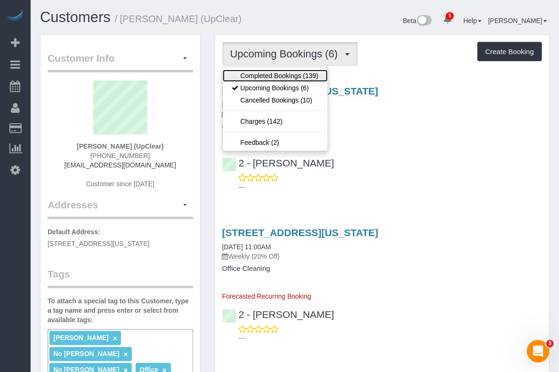
click at [285, 78] on link "Completed Bookings (139)" at bounding box center [275, 76] width 105 height 12
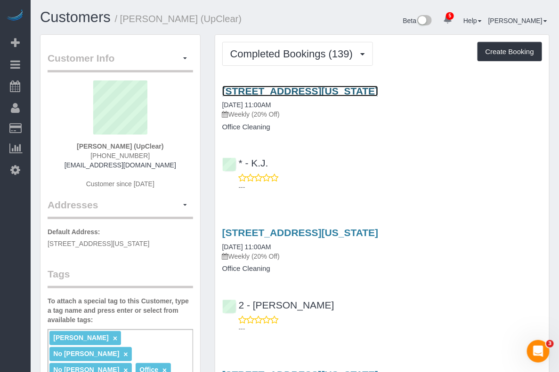
click at [280, 96] on link "151 West 19th Street, Suite 1200, New York, NY 10011" at bounding box center [300, 91] width 156 height 11
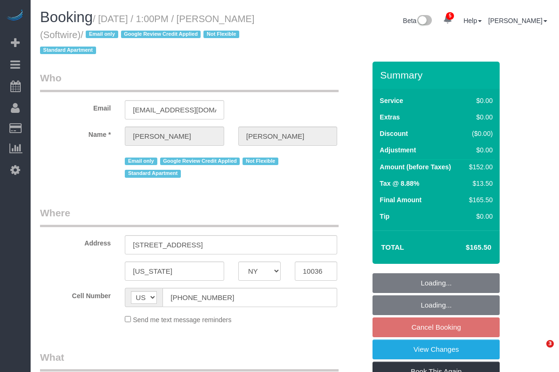
select select "NY"
select select "string:stripe-pm_1Qk5AB4VGloSiKo7ElGQsDok"
select select "number:89"
select select "number:90"
select select "number:15"
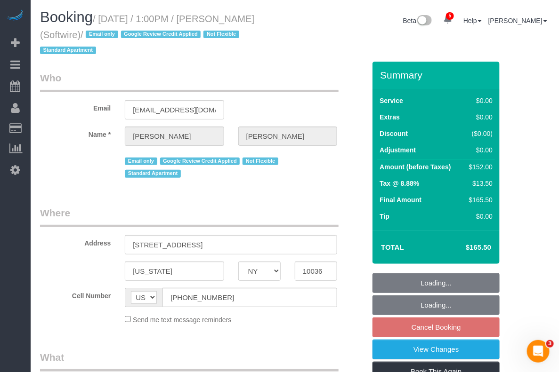
select select "number:6"
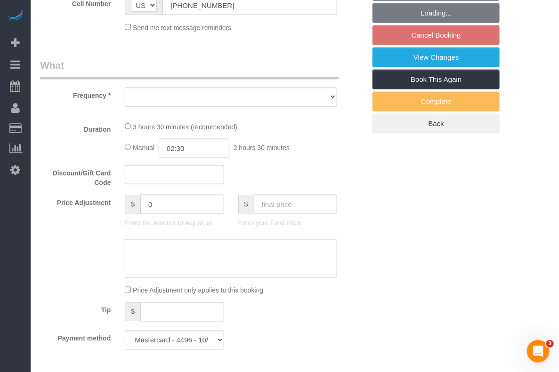
select select "object:929"
select select "1"
select select "2"
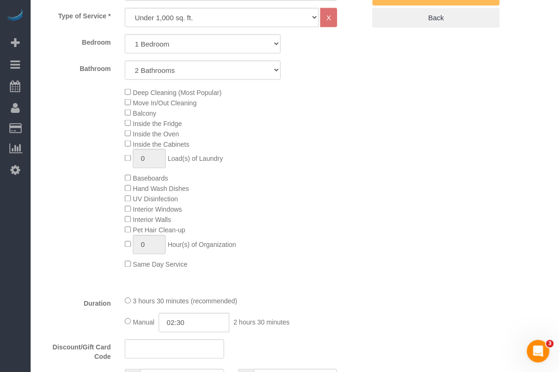
select select "spot6"
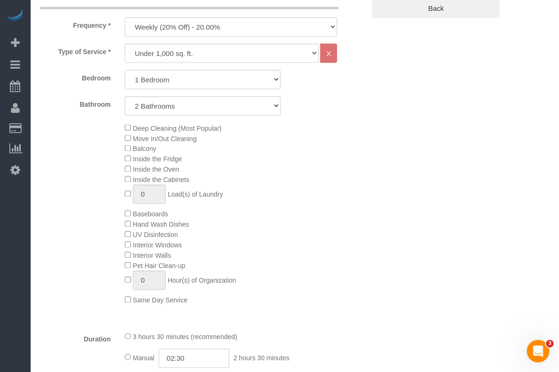
select select "object:1362"
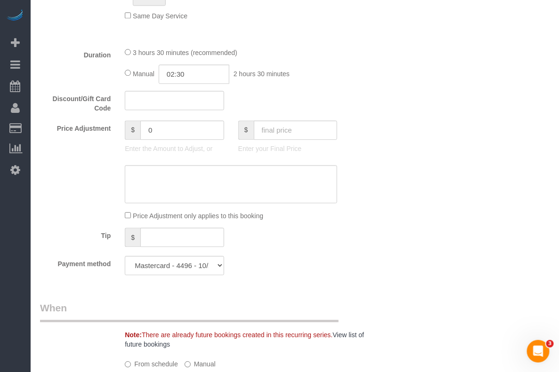
select select "1"
select select "2"
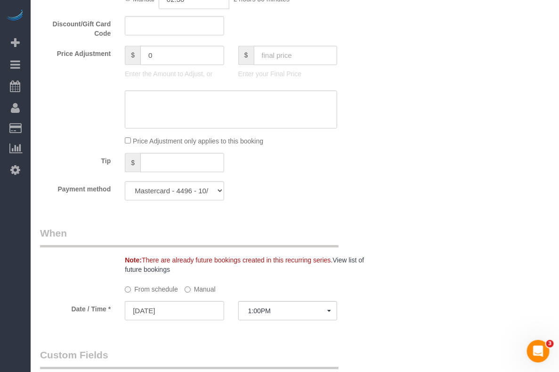
scroll to position [810, 0]
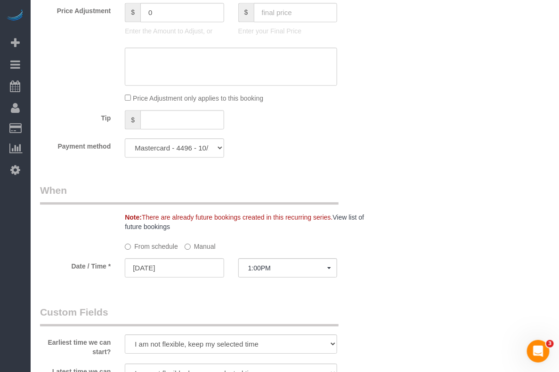
click at [195, 248] on label "Manual" at bounding box center [199, 245] width 31 height 13
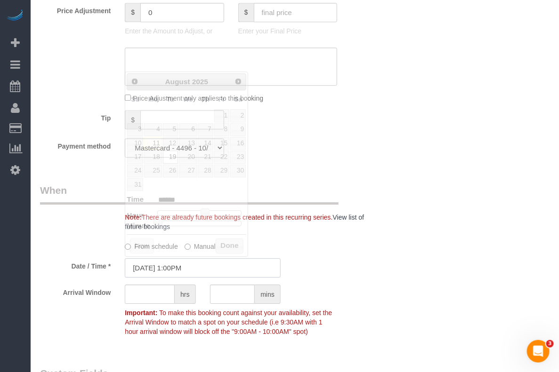
click at [183, 269] on input "[DATE] 1:00PM" at bounding box center [203, 267] width 156 height 19
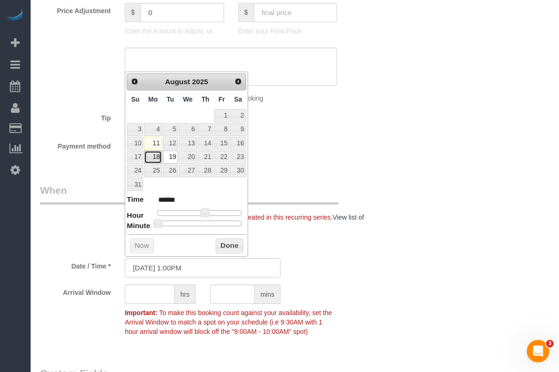
click at [155, 159] on link "18" at bounding box center [152, 157] width 17 height 13
type input "[DATE] 12:00PM"
type input "*******"
click at [200, 213] on span at bounding box center [201, 212] width 8 height 8
click at [222, 248] on button "Done" at bounding box center [230, 246] width 28 height 15
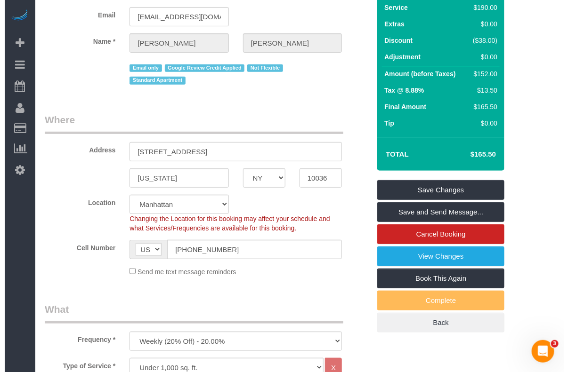
scroll to position [0, 0]
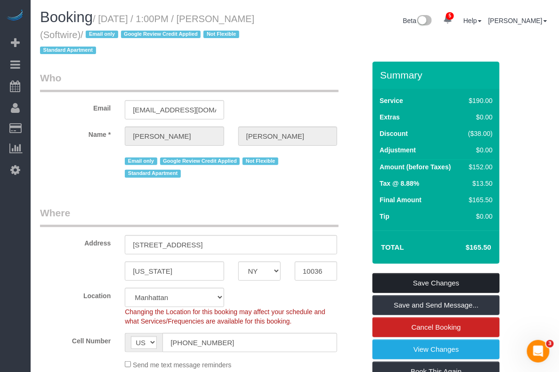
click at [427, 278] on link "Save Changes" at bounding box center [435, 283] width 127 height 20
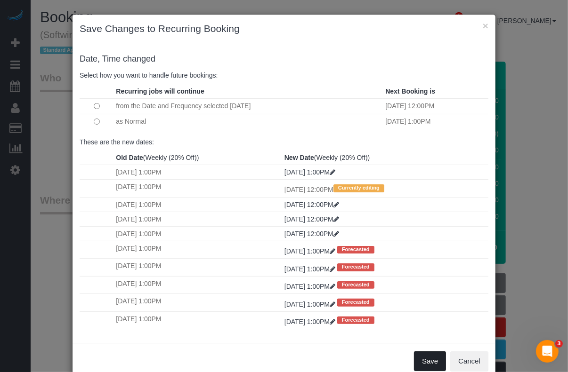
click at [416, 356] on button "Save" at bounding box center [430, 362] width 32 height 20
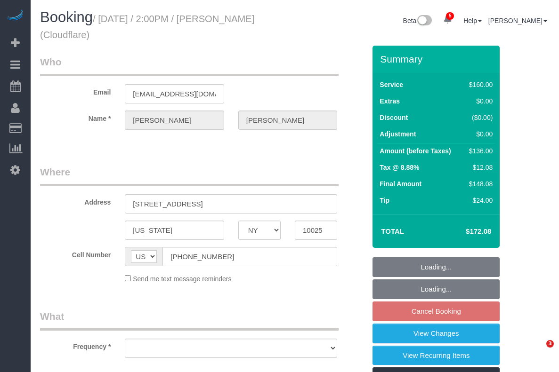
select select "NY"
select select "number:89"
select select "number:90"
select select "number:15"
select select "number:5"
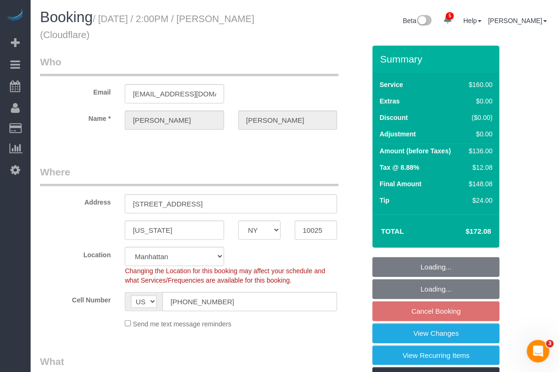
select select "object:880"
select select "spot1"
select select "string:stripe-pm_1PDJvx4VGloSiKo7k6lDRlAk"
select select "object:1313"
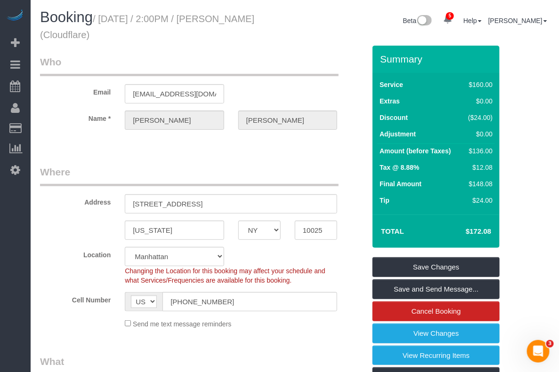
drag, startPoint x: 100, startPoint y: 16, endPoint x: 212, endPoint y: 18, distance: 112.5
click at [212, 18] on small "/ [DATE] / 2:00PM / [PERSON_NAME] (Cloudflare)" at bounding box center [147, 27] width 214 height 26
copy small "August 12, 2025 / 2:00PM"
drag, startPoint x: 228, startPoint y: 204, endPoint x: 113, endPoint y: 199, distance: 115.4
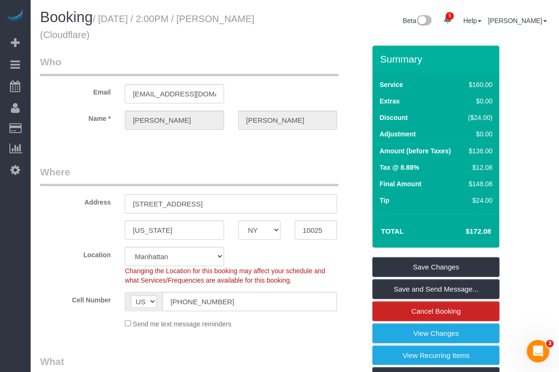
click at [113, 199] on div "Address 325 Riverside Drive, Apt. 94" at bounding box center [202, 189] width 339 height 48
click at [305, 229] on input "10025" at bounding box center [316, 230] width 42 height 19
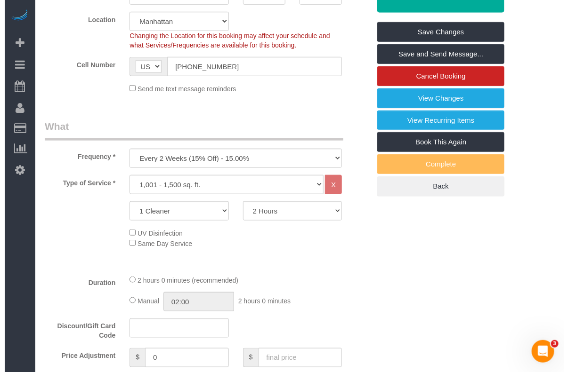
scroll to position [0, 0]
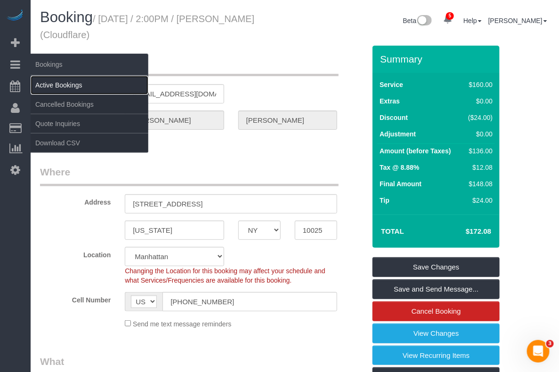
drag, startPoint x: 57, startPoint y: 80, endPoint x: 80, endPoint y: 76, distance: 23.4
click at [58, 80] on link "Active Bookings" at bounding box center [90, 85] width 118 height 19
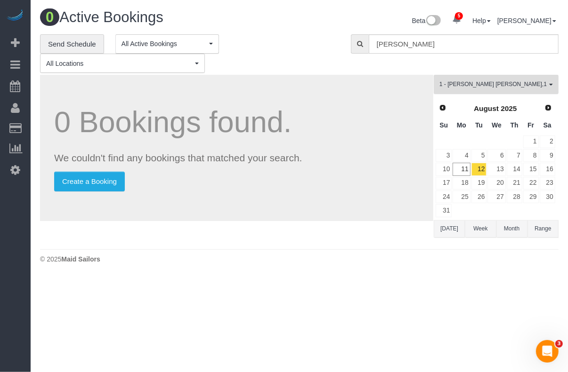
click at [483, 82] on span "1 - Elba Lobo Varela , 1 - Yeisan Yepez" at bounding box center [492, 84] width 107 height 8
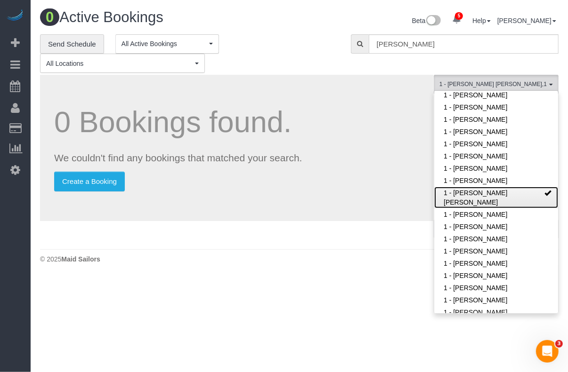
click at [525, 199] on link "1 - [PERSON_NAME] [PERSON_NAME]" at bounding box center [496, 198] width 124 height 22
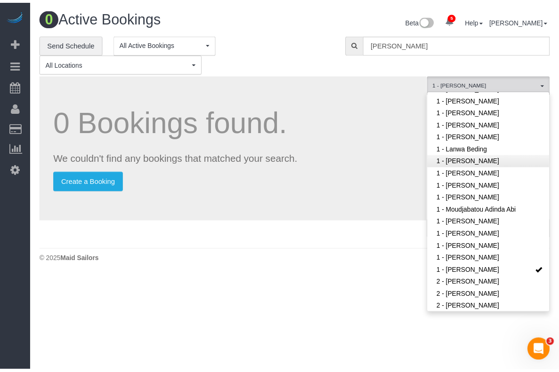
scroll to position [537, 0]
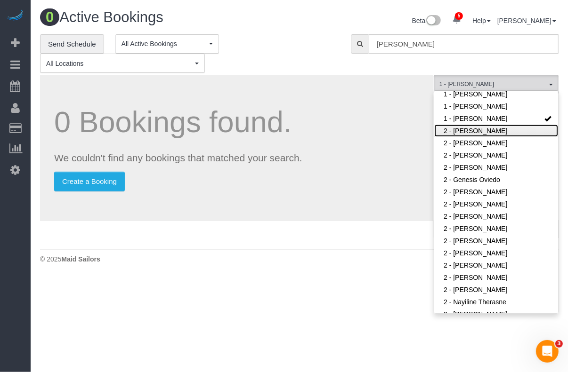
click at [497, 129] on link "2 - [PERSON_NAME]" at bounding box center [496, 131] width 124 height 12
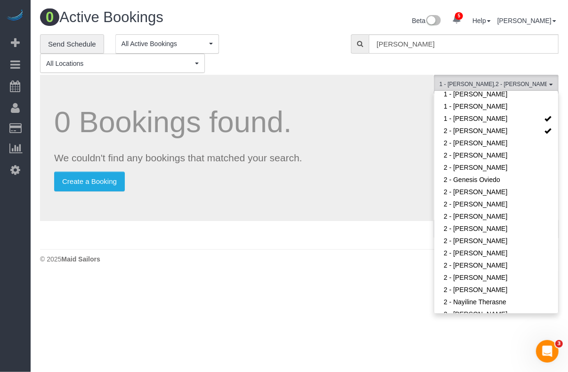
click at [272, 26] on div "0 Active Bookings" at bounding box center [166, 19] width 266 height 20
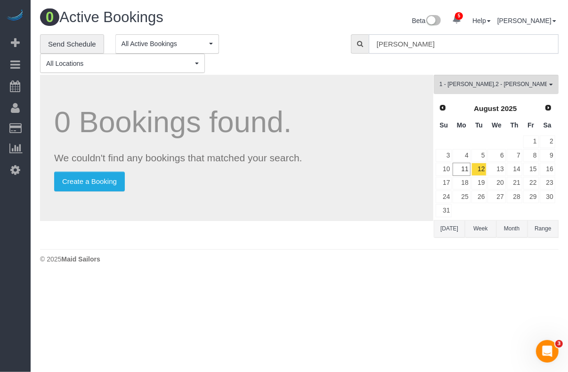
drag, startPoint x: 445, startPoint y: 45, endPoint x: 354, endPoint y: 45, distance: 90.8
click at [354, 45] on div "[PERSON_NAME]" at bounding box center [455, 43] width 208 height 19
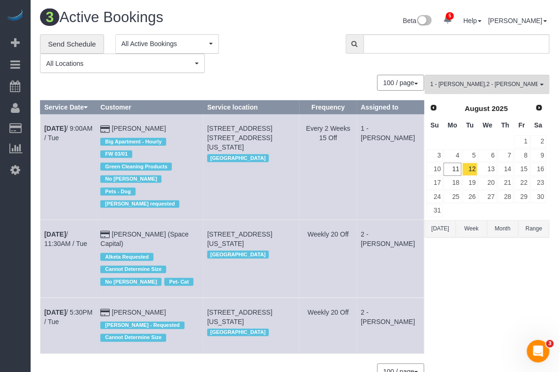
click at [303, 57] on div "**********" at bounding box center [185, 53] width 291 height 39
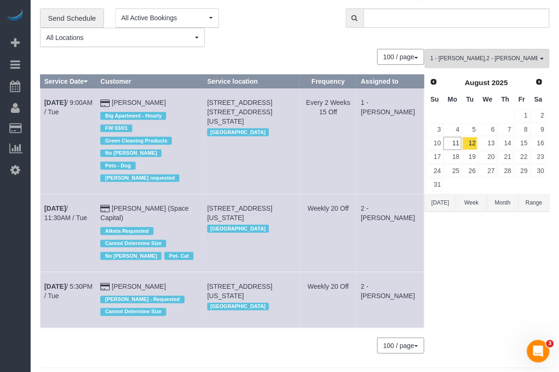
scroll to position [37, 0]
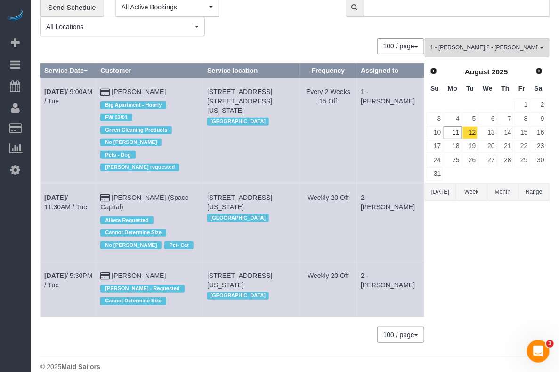
click at [471, 285] on div "1 - Yeisan Yepez , 2 - Alketa Tomaj All Teams Remove Team Filters * - K.J. *Ire…" at bounding box center [486, 195] width 125 height 314
click at [84, 90] on link "Aug 12th / 9:00AM / Tue" at bounding box center [68, 96] width 48 height 17
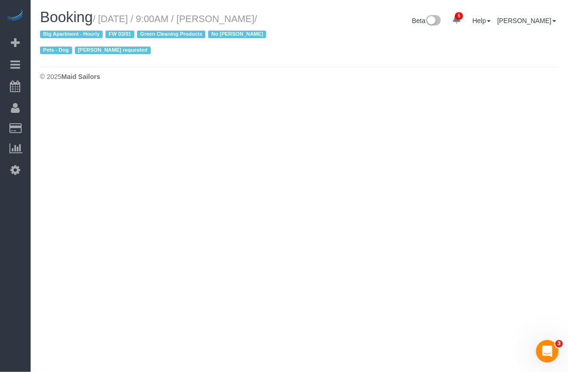
select select "NY"
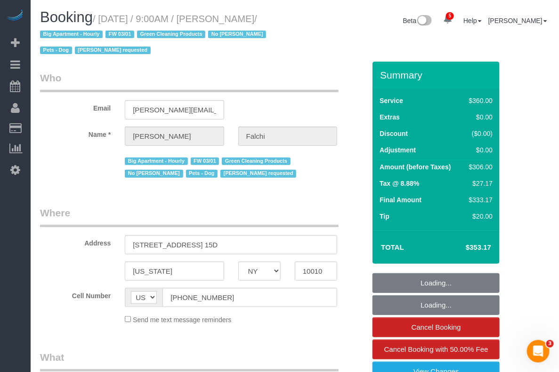
select select "object:2481"
select select "spot55"
select select "number:89"
select select "number:90"
select select "number:15"
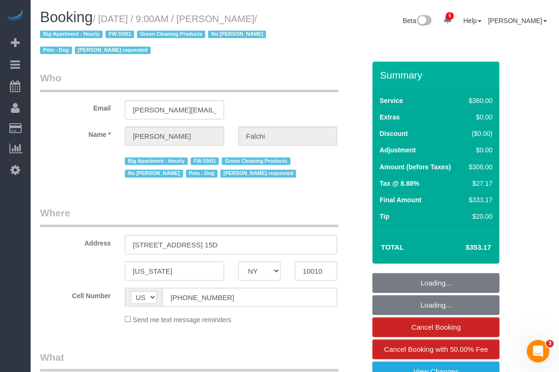
select select "number:6"
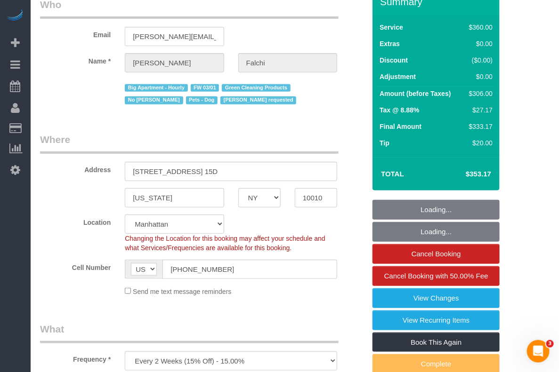
select select "object:3060"
select select "string:stripe-pm_1PEYGS4VGloSiKo7ZDucFed4"
select select "270"
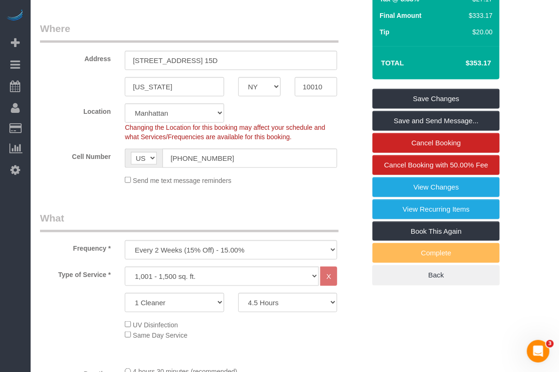
scroll to position [118, 0]
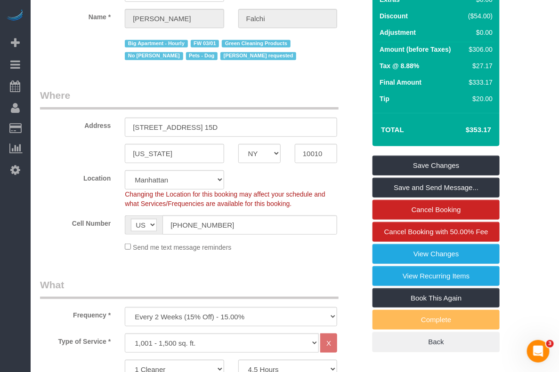
click at [344, 295] on div "Frequency * One Time Weekly (20% Off) - 20.00% Every 2 Weeks (15% Off) - 15.00%…" at bounding box center [202, 302] width 339 height 48
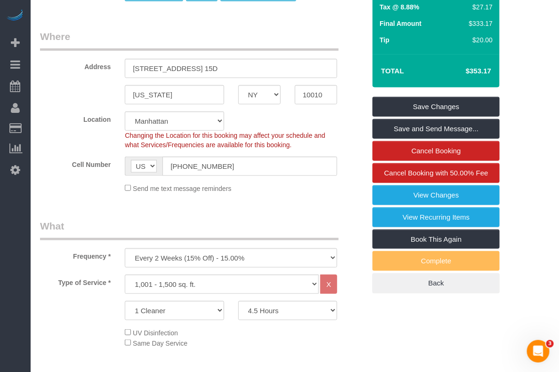
scroll to position [0, 0]
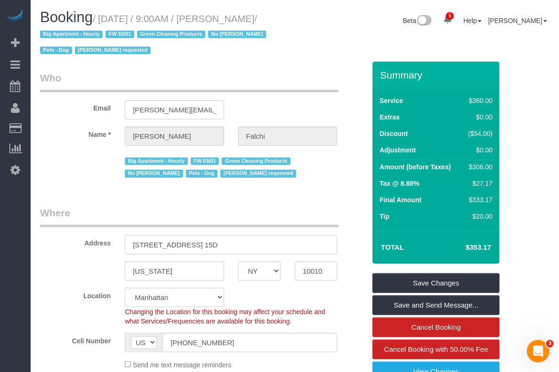
drag, startPoint x: 232, startPoint y: 240, endPoint x: 106, endPoint y: 240, distance: 126.1
click at [106, 240] on div "Address 45 East 25th Street, Apt. 15D" at bounding box center [202, 230] width 339 height 48
click at [319, 279] on input "10010" at bounding box center [316, 271] width 42 height 19
click at [311, 272] on input "10010" at bounding box center [316, 271] width 42 height 19
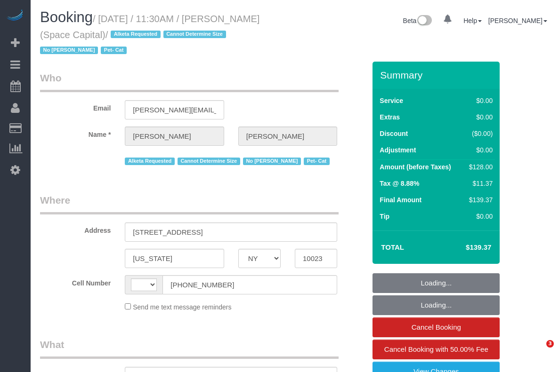
select select "NY"
select select "object:436"
select select "string:stripe-pm_1J0xpx4VGloSiKo7Azbby8ri"
select select "1"
select select "number:89"
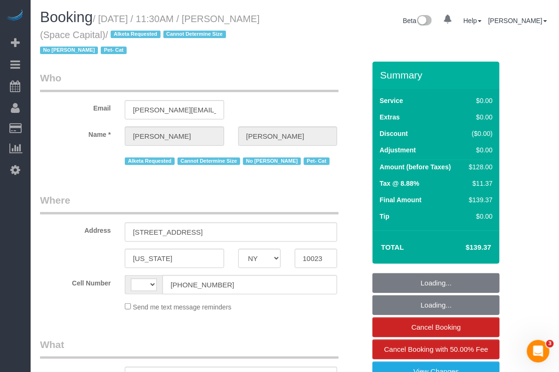
select select "number:90"
select select "number:14"
select select "number:6"
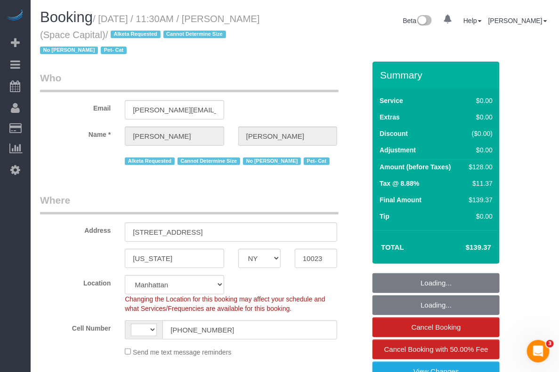
select select "object:688"
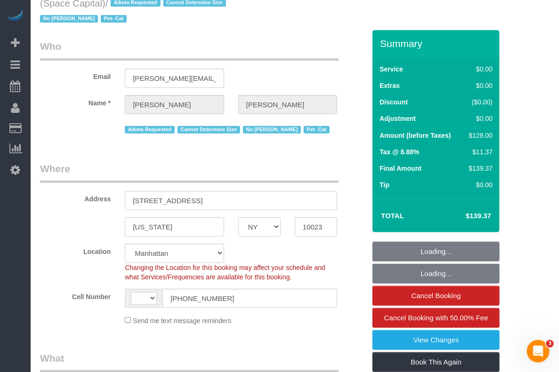
select select "string:[GEOGRAPHIC_DATA]"
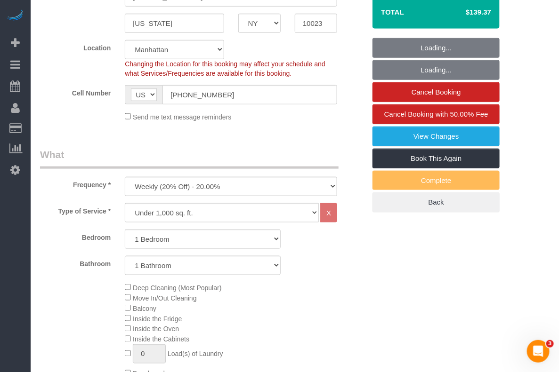
select select "1"
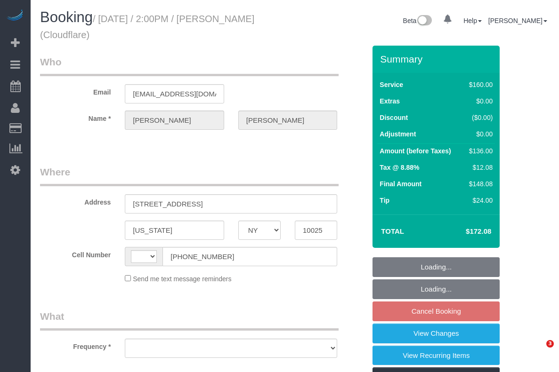
select select "NY"
select select "string:stripe-pm_1PDJvx4VGloSiKo7k6lDRlAk"
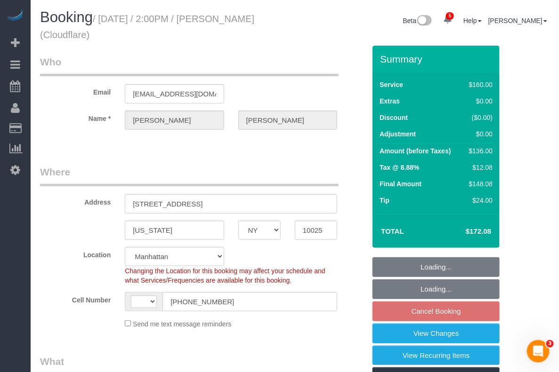
select select "string:[GEOGRAPHIC_DATA]"
select select "object:658"
select select "spot1"
select select "number:89"
select select "number:90"
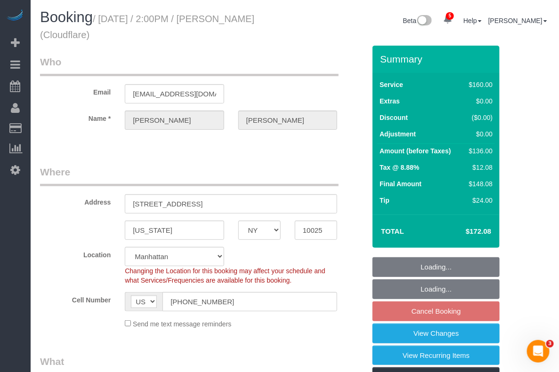
select select "number:15"
select select "number:5"
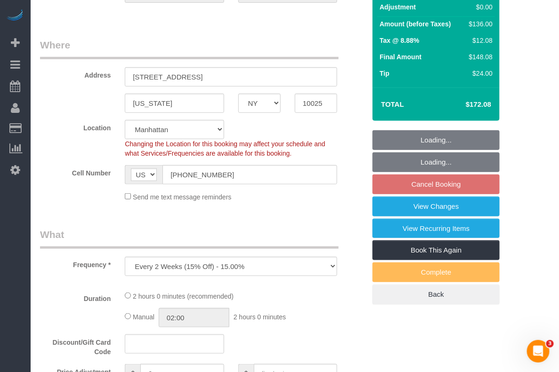
select select "object:1313"
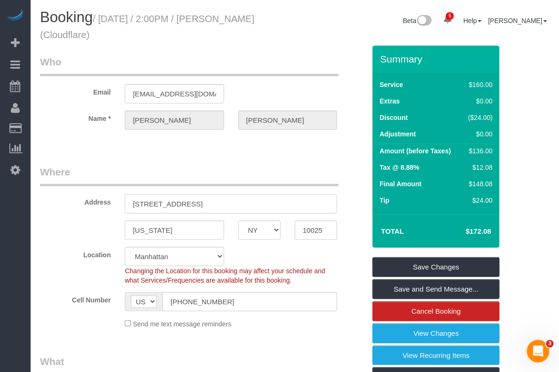
drag, startPoint x: 126, startPoint y: 205, endPoint x: 198, endPoint y: 202, distance: 72.0
click at [198, 202] on input "[STREET_ADDRESS]" at bounding box center [231, 203] width 212 height 19
click at [269, 326] on div "Send me text message reminders" at bounding box center [231, 324] width 226 height 10
drag, startPoint x: 221, startPoint y: 19, endPoint x: 93, endPoint y: 40, distance: 129.7
click at [93, 40] on h1 "Booking / [DATE] / 2:00PM / [PERSON_NAME] (Cloudflare)" at bounding box center [164, 25] width 248 height 32
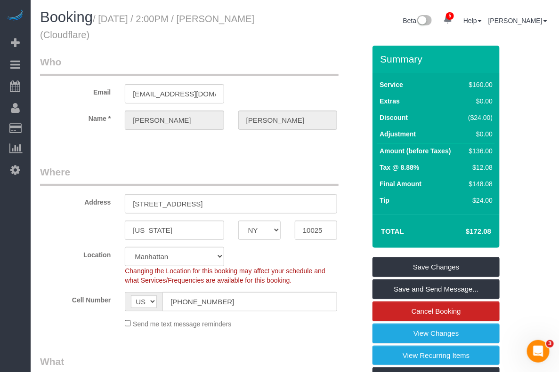
copy small "[PERSON_NAME]"
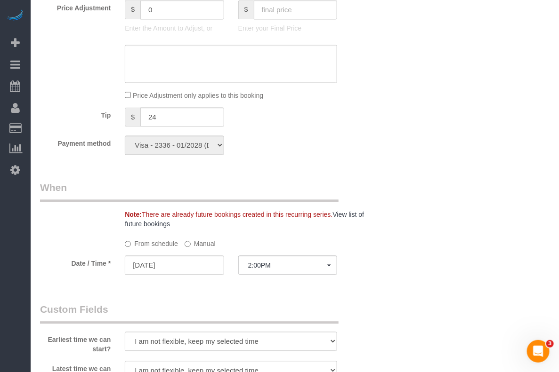
scroll to position [588, 0]
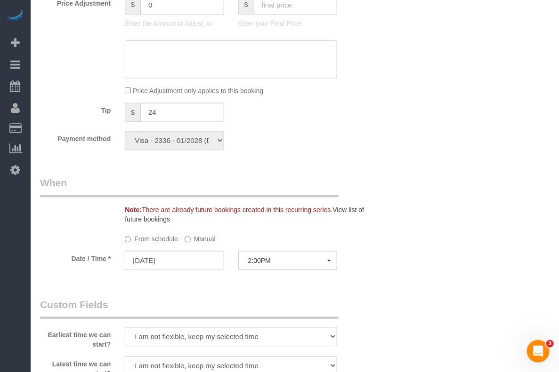
click at [198, 240] on label "Manual" at bounding box center [199, 237] width 31 height 13
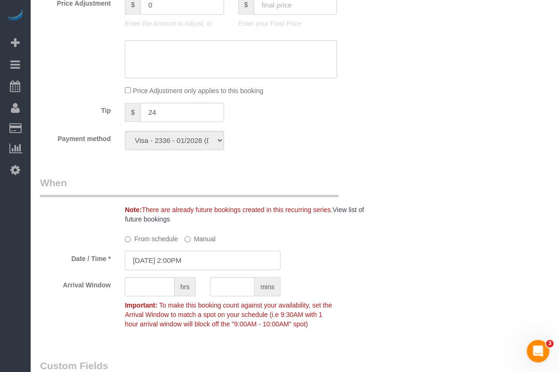
click at [184, 260] on input "[DATE] 2:00PM" at bounding box center [203, 260] width 156 height 19
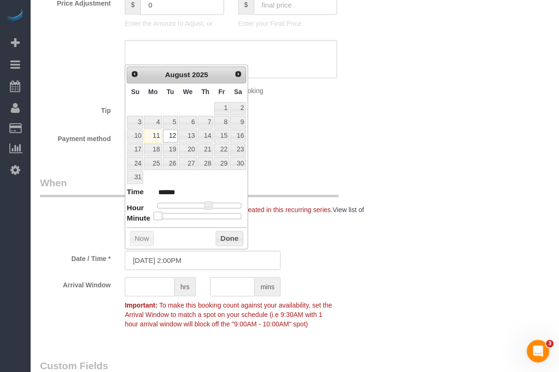
type input "[DATE] 2:05PM"
type input "******"
type input "[DATE] 2:10PM"
type input "******"
type input "[DATE] 2:15PM"
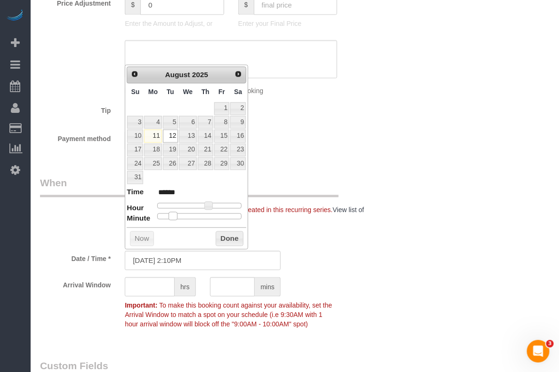
type input "******"
type input "[DATE] 2:20PM"
type input "******"
type input "[DATE] 2:25PM"
type input "******"
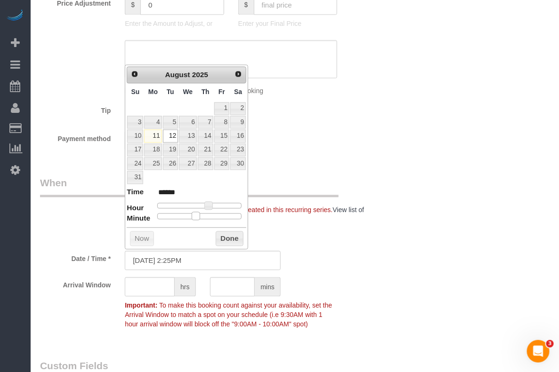
type input "[DATE] 2:30PM"
type input "******"
drag, startPoint x: 159, startPoint y: 219, endPoint x: 203, endPoint y: 216, distance: 44.4
click at [203, 216] on span at bounding box center [203, 216] width 8 height 8
click at [220, 237] on button "Done" at bounding box center [230, 238] width 28 height 15
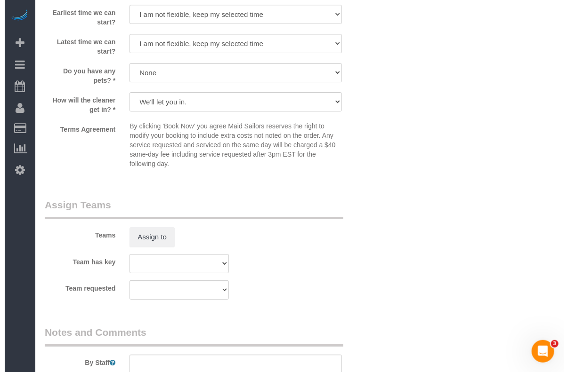
scroll to position [1000, 0]
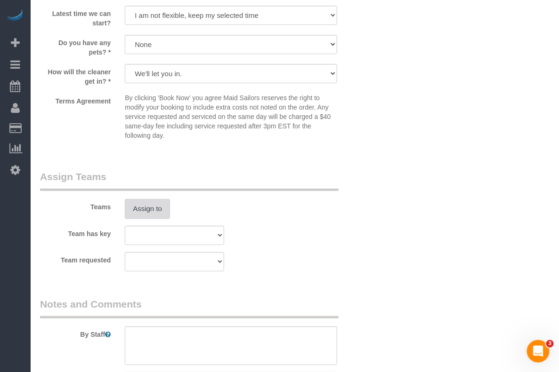
click at [163, 214] on button "Assign to" at bounding box center [147, 209] width 45 height 20
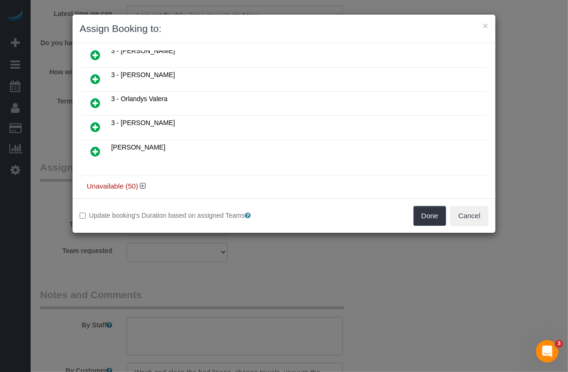
scroll to position [733, 0]
click at [141, 182] on icon at bounding box center [143, 185] width 6 height 7
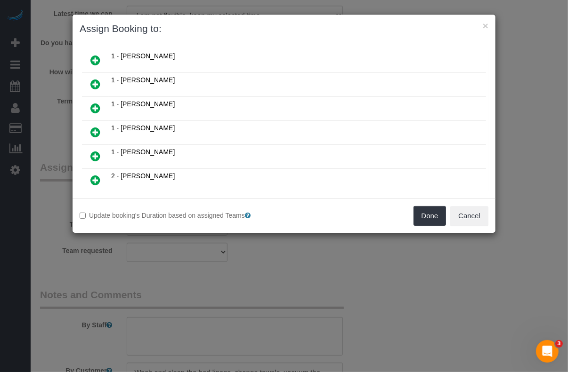
scroll to position [309, 0]
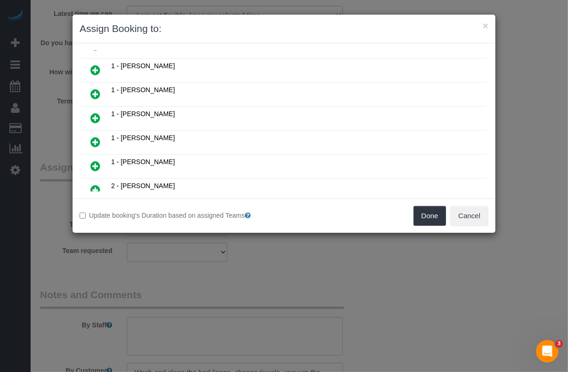
click at [93, 160] on icon at bounding box center [95, 165] width 10 height 11
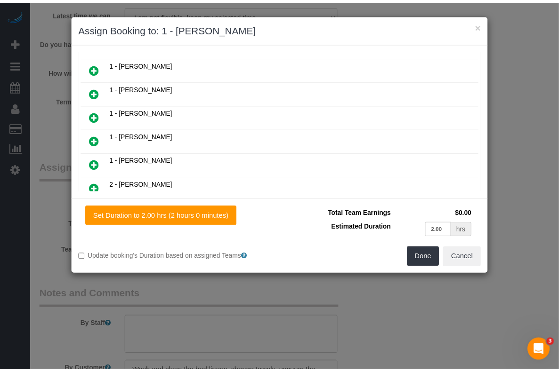
scroll to position [331, 0]
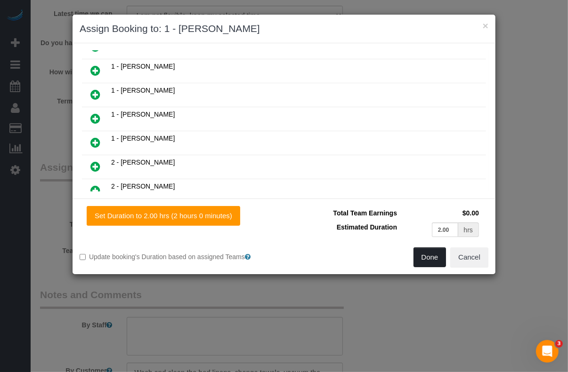
click at [422, 257] on button "Done" at bounding box center [429, 258] width 33 height 20
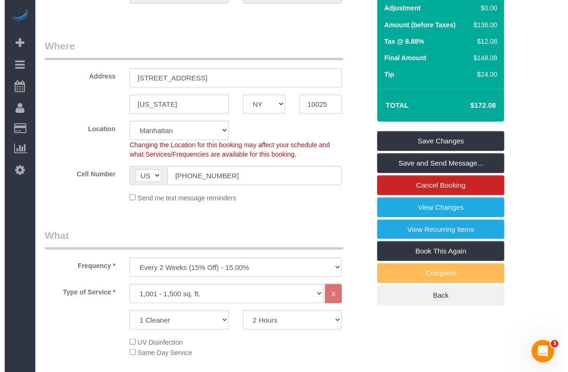
scroll to position [59, 0]
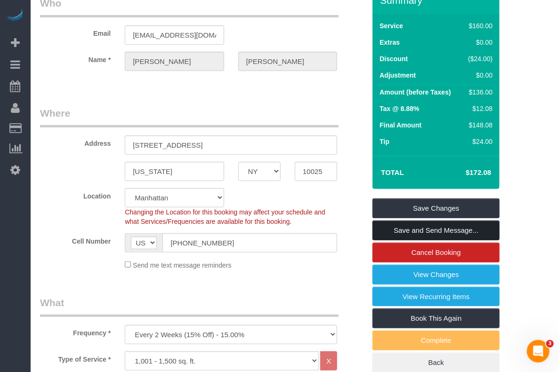
click at [440, 231] on link "Save and Send Message..." at bounding box center [435, 231] width 127 height 20
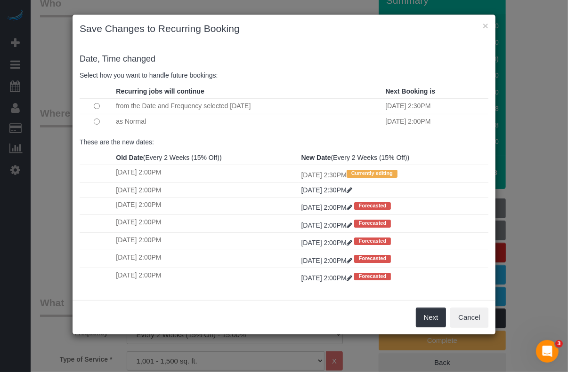
click at [96, 118] on td at bounding box center [97, 121] width 34 height 15
drag, startPoint x: 431, startPoint y: 325, endPoint x: 430, endPoint y: 313, distance: 12.3
click at [432, 326] on button "Next" at bounding box center [431, 318] width 31 height 20
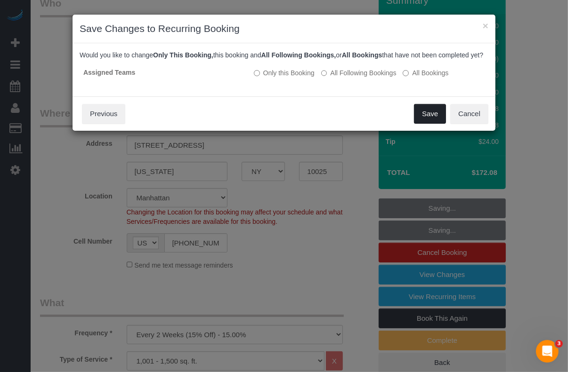
click at [417, 120] on button "Save" at bounding box center [430, 114] width 32 height 20
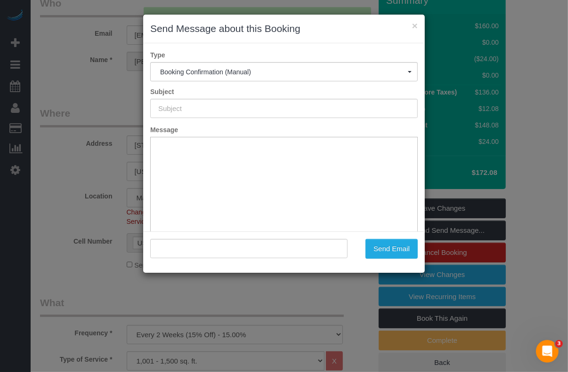
type input "Cleaning Confirmed for 08/12/2025 at 2:30pm"
type input ""Kellam Witherington" <kellamwitherington@gmail.com>"
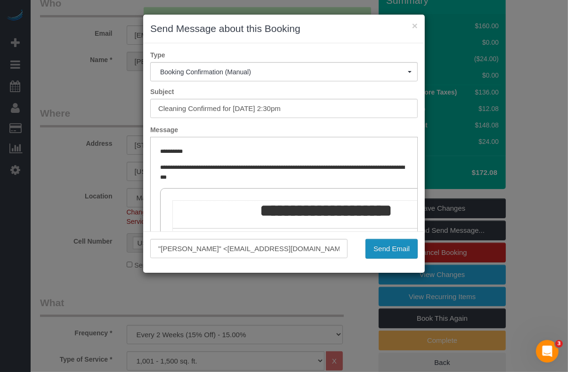
scroll to position [0, 0]
click at [375, 249] on button "Send Email" at bounding box center [391, 249] width 52 height 20
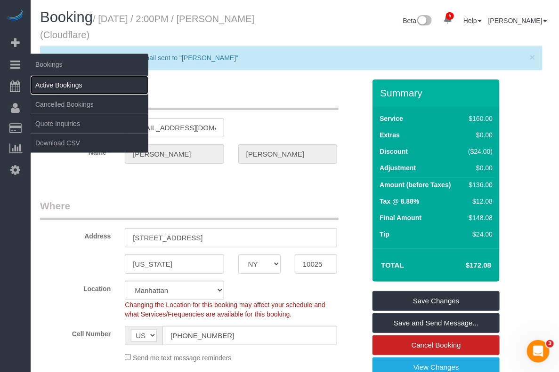
click at [46, 80] on link "Active Bookings" at bounding box center [90, 85] width 118 height 19
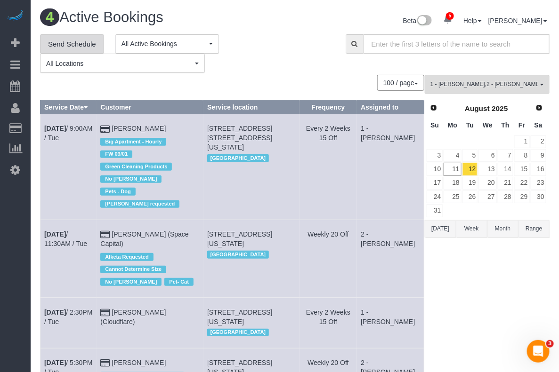
click at [77, 48] on link "Send Schedule" at bounding box center [72, 44] width 64 height 20
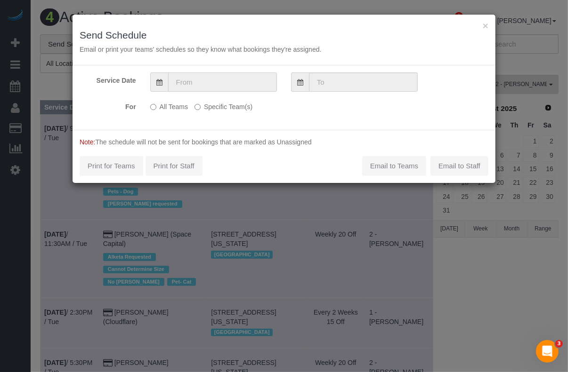
click at [202, 82] on input "text" at bounding box center [222, 81] width 109 height 19
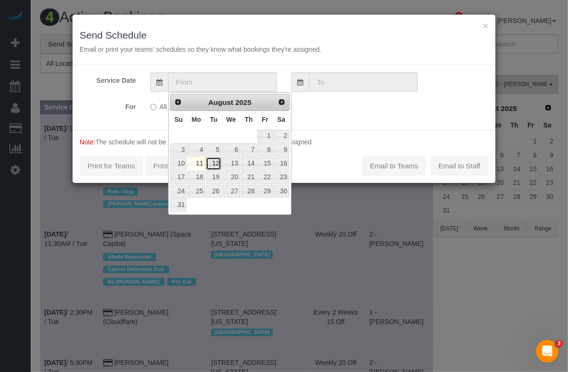
click at [215, 167] on link "12" at bounding box center [213, 163] width 15 height 13
type input "08/12/2025"
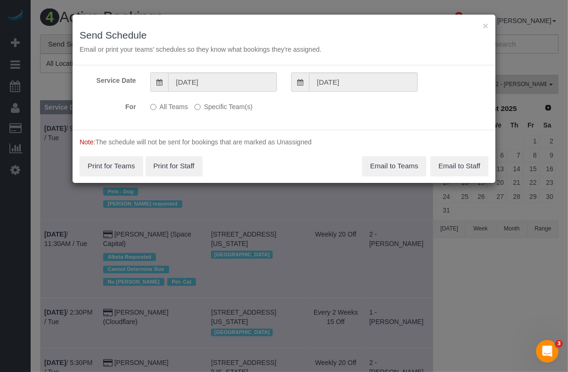
click at [209, 107] on label "Specific Team(s)" at bounding box center [223, 105] width 58 height 13
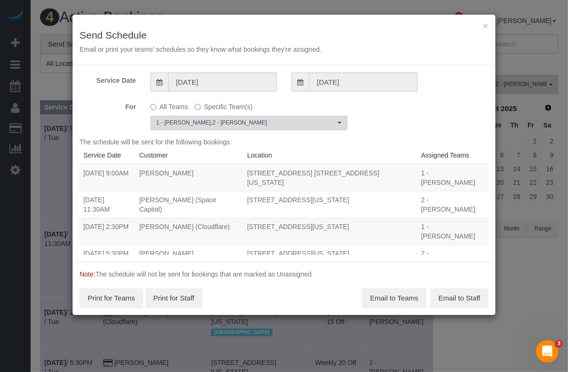
click at [216, 122] on span "1 - Yeisan Yepez , 2 - Alketa Tomaj" at bounding box center [245, 123] width 179 height 8
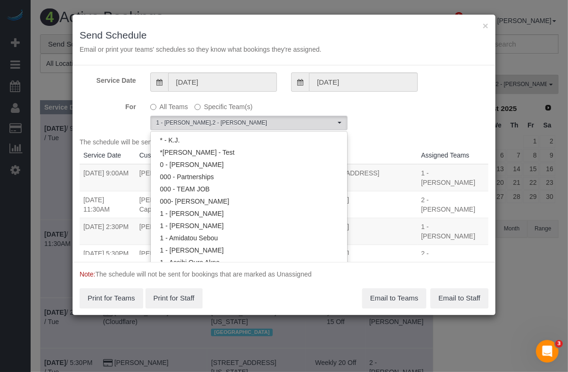
scroll to position [509, 0]
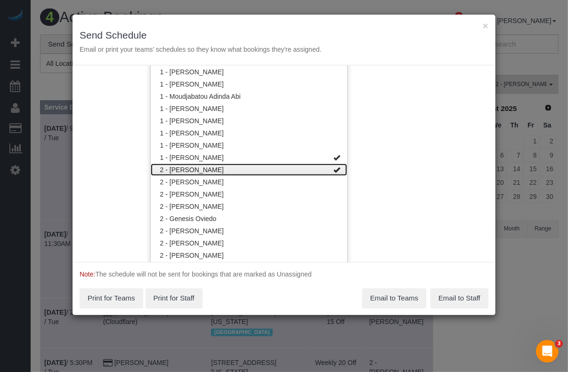
click at [262, 171] on link "2 - [PERSON_NAME]" at bounding box center [249, 170] width 196 height 12
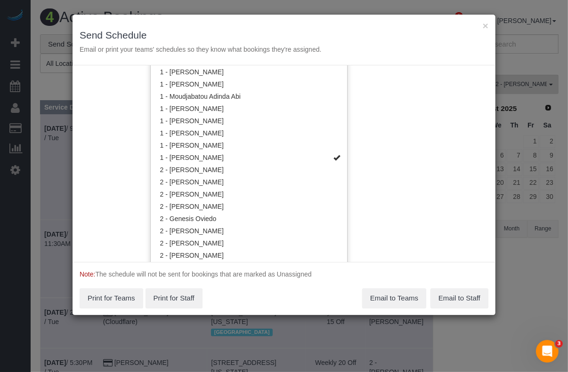
click at [378, 174] on div "Service Date 08/12/2025 08/12/2025 For All Teams Specific Team(s) 1 - Yeisan Ye…" at bounding box center [283, 163] width 423 height 197
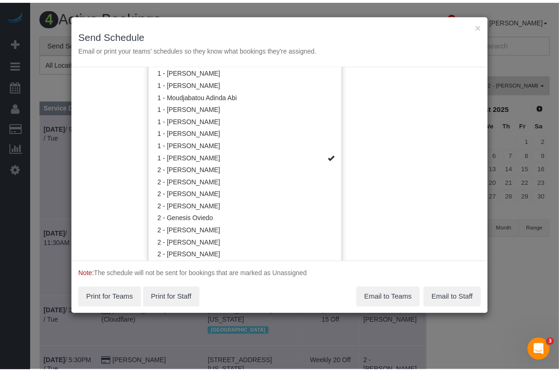
scroll to position [0, 0]
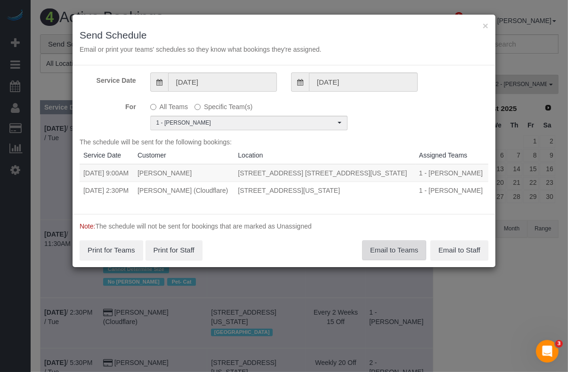
click at [387, 253] on button "Email to Teams" at bounding box center [394, 250] width 64 height 20
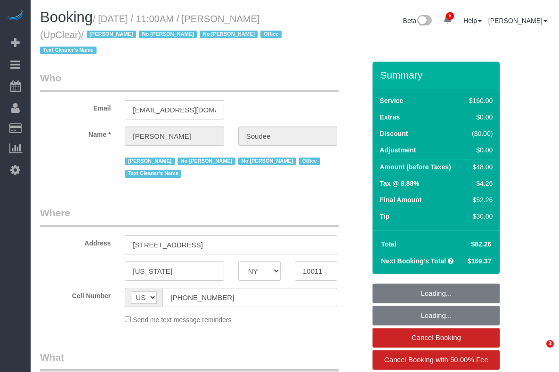
select select "NY"
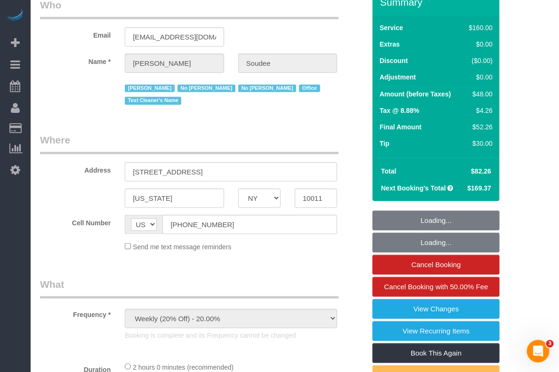
select select "number:89"
select select "number:90"
select select "number:15"
select select "number:5"
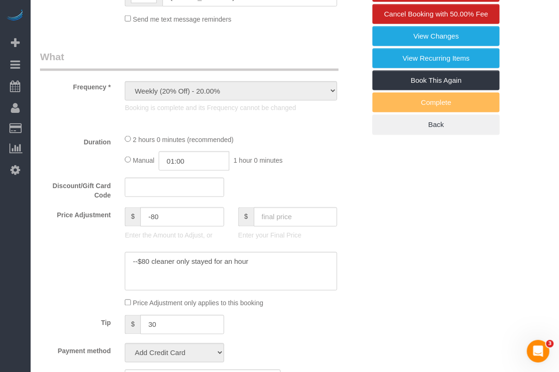
select select "object:853"
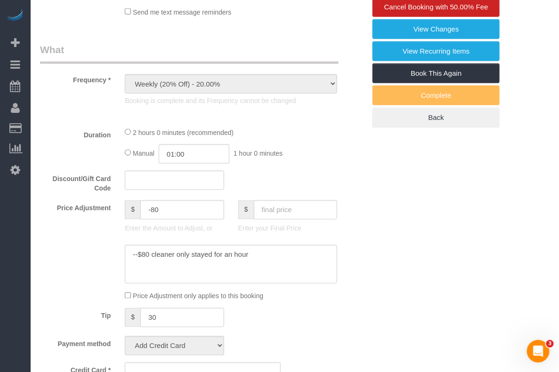
select select "string:stripe-pm_1NbO8G4VGloSiKo7yDZXrVCR"
select select "spot1"
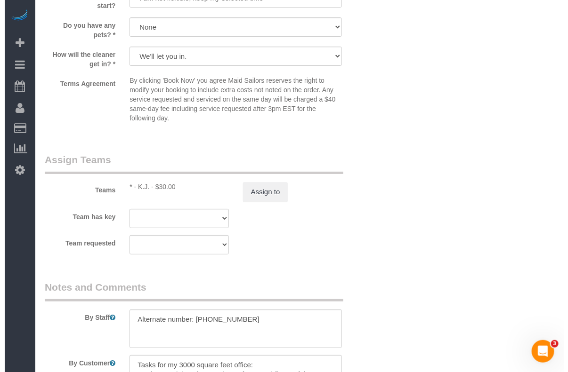
scroll to position [1059, 0]
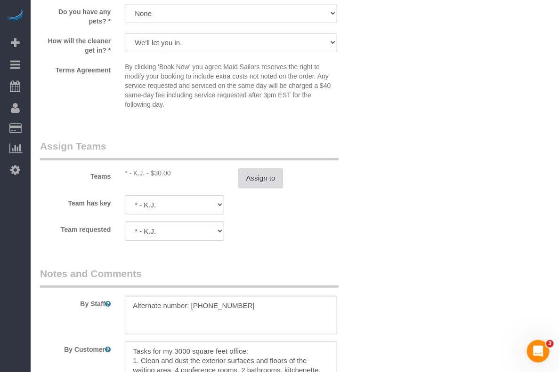
click at [250, 168] on button "Assign to" at bounding box center [260, 178] width 45 height 20
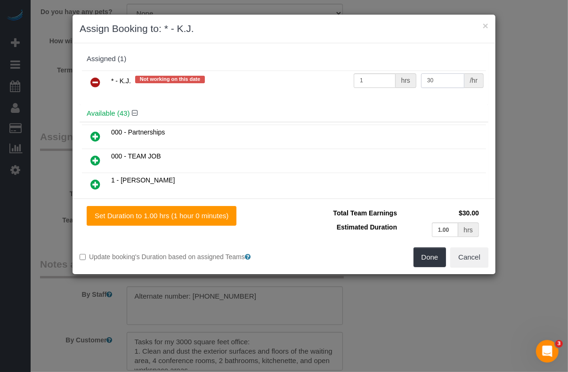
drag, startPoint x: 431, startPoint y: 83, endPoint x: 403, endPoint y: 83, distance: 27.8
click at [403, 83] on tr "* - K.J. Not working on this date 1 hrs 30 /hr" at bounding box center [284, 83] width 404 height 24
type input "0"
click at [394, 145] on td "000 - Partnerships" at bounding box center [297, 137] width 377 height 24
click at [427, 255] on button "Done" at bounding box center [429, 258] width 33 height 20
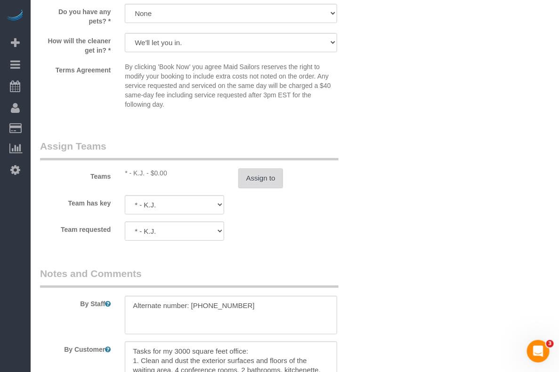
click at [258, 168] on button "Assign to" at bounding box center [260, 178] width 45 height 20
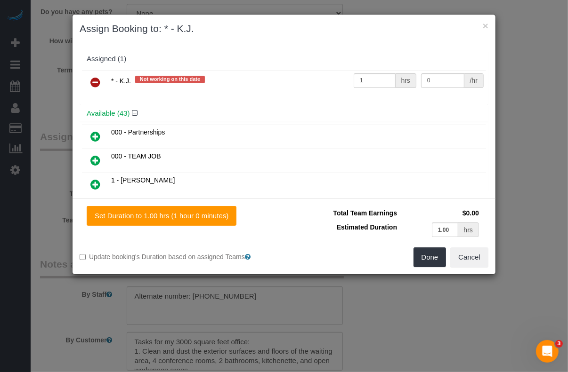
click at [271, 80] on td "* - K.J. Not working on this date" at bounding box center [230, 83] width 242 height 24
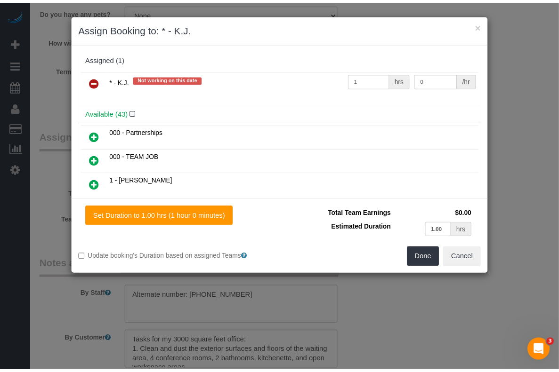
scroll to position [59, 0]
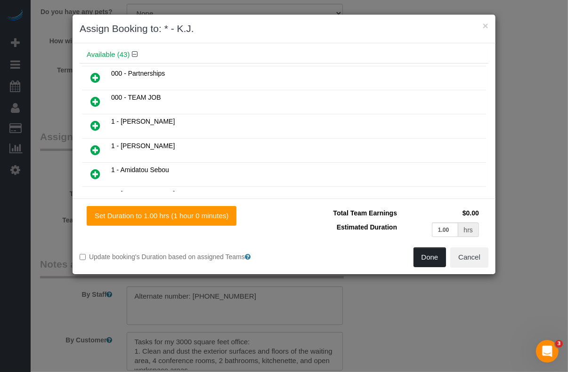
click at [437, 262] on button "Done" at bounding box center [429, 258] width 33 height 20
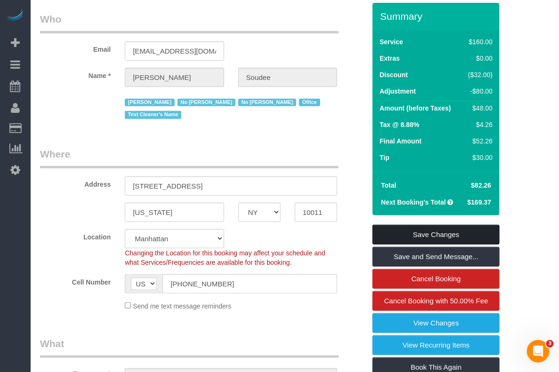
click at [437, 233] on link "Save Changes" at bounding box center [435, 235] width 127 height 20
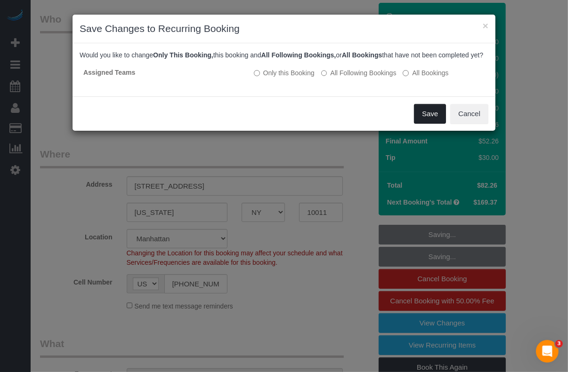
click at [429, 124] on button "Save" at bounding box center [430, 114] width 32 height 20
